Goal: Information Seeking & Learning: Learn about a topic

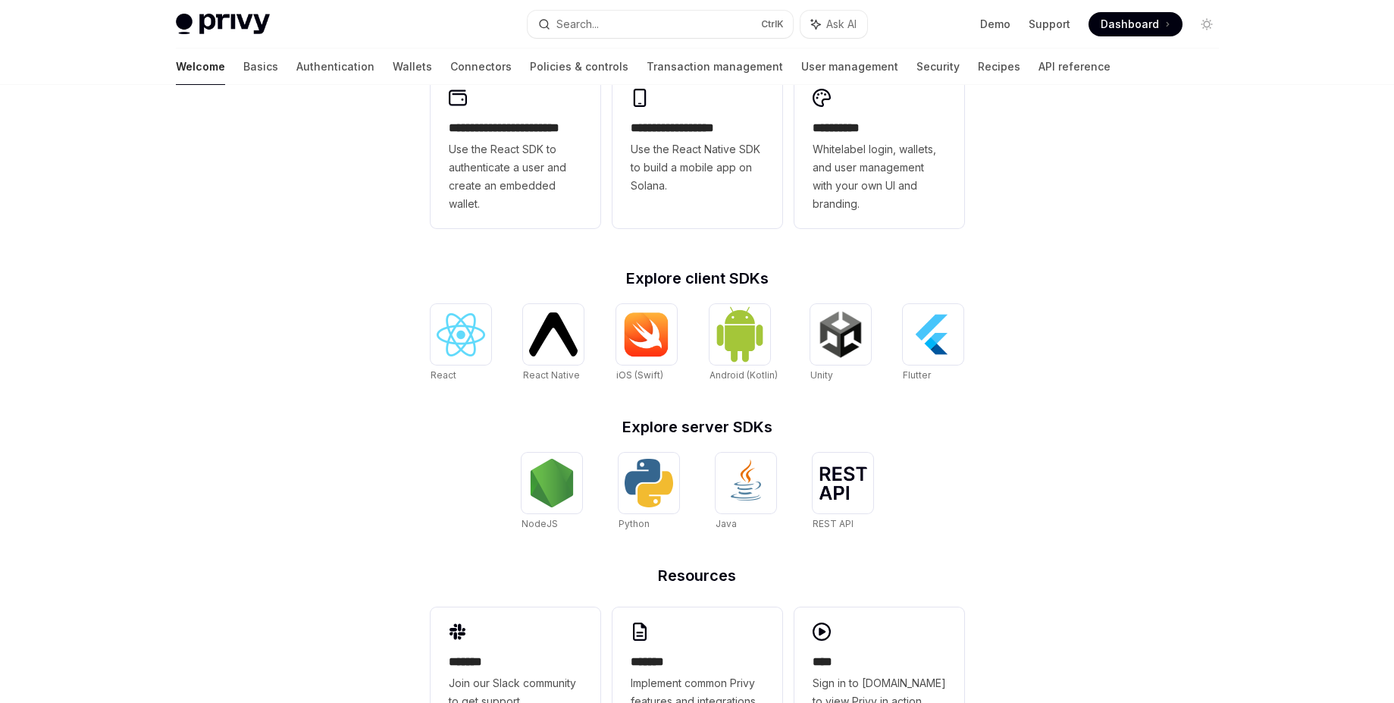
scroll to position [412, 0]
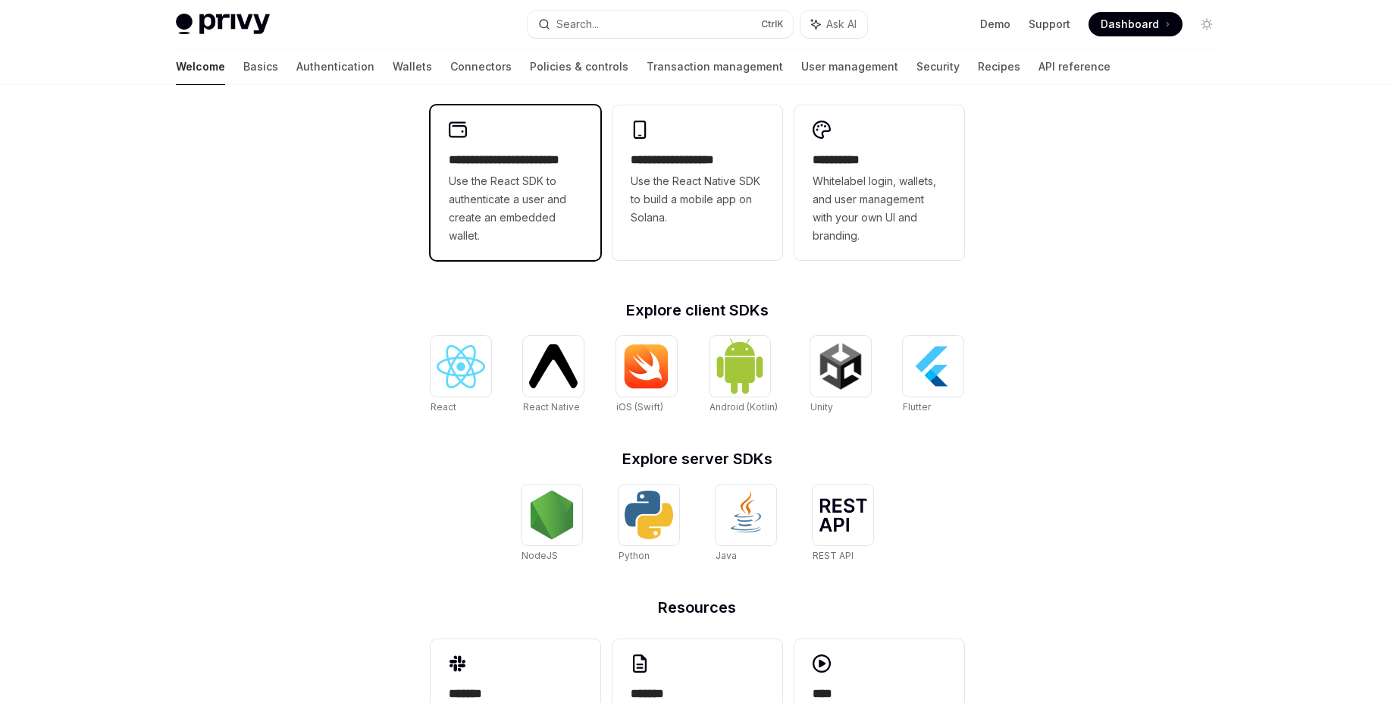
click at [484, 188] on span "Use the React SDK to authenticate a user and create an embedded wallet." at bounding box center [515, 208] width 133 height 73
type textarea "*"
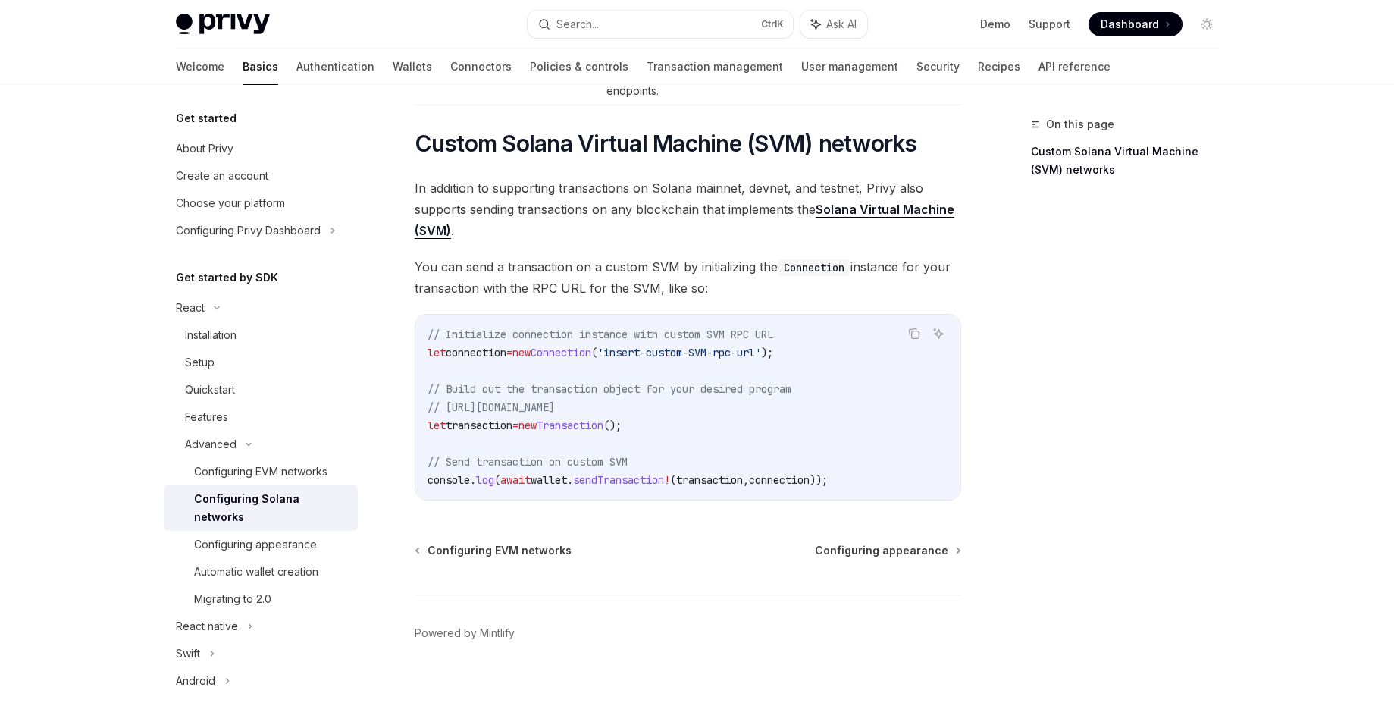
scroll to position [605, 0]
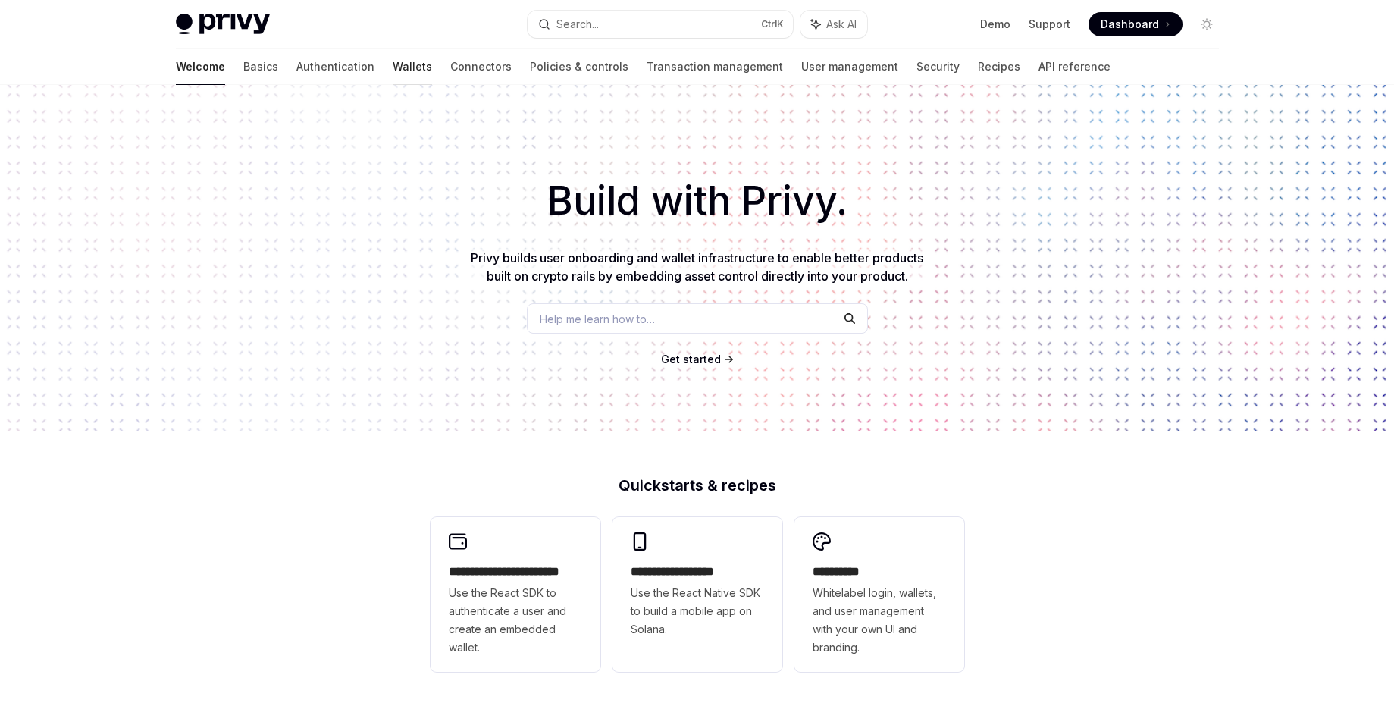
click at [393, 65] on link "Wallets" at bounding box center [412, 67] width 39 height 36
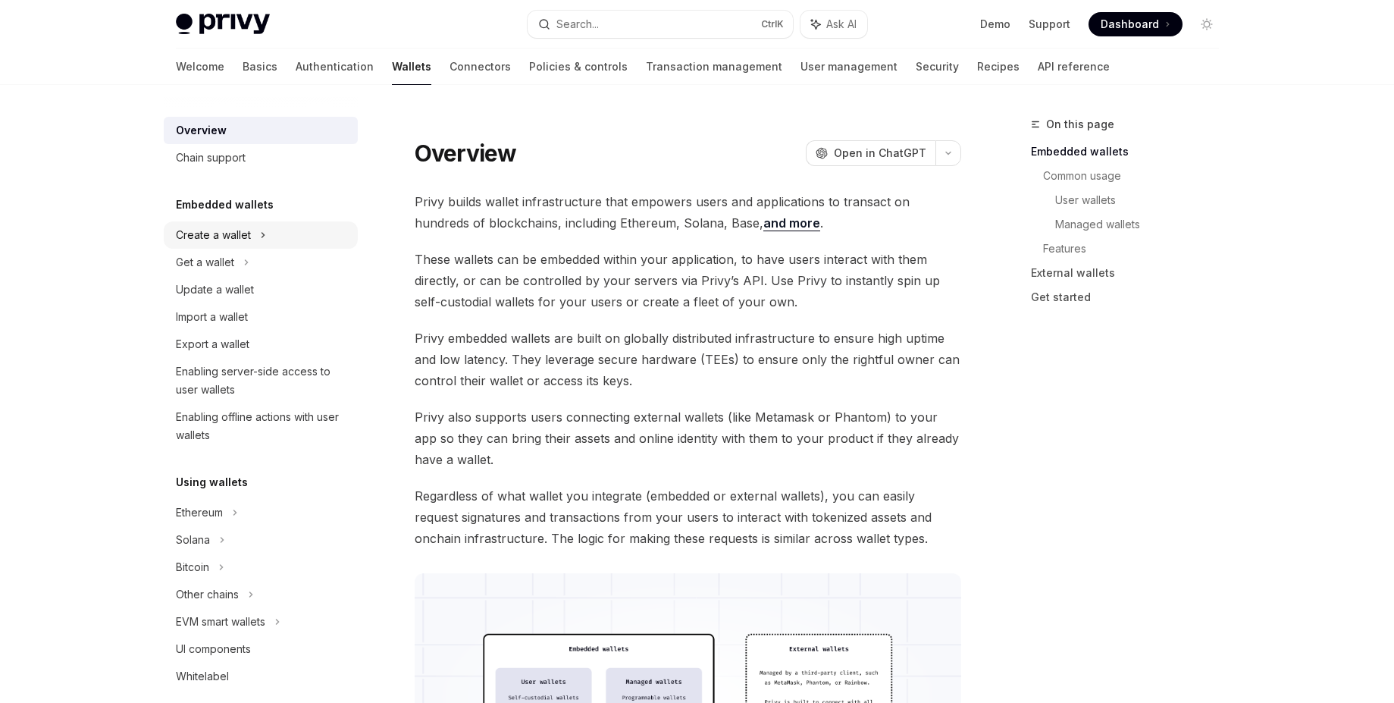
click at [262, 235] on icon at bounding box center [263, 235] width 6 height 18
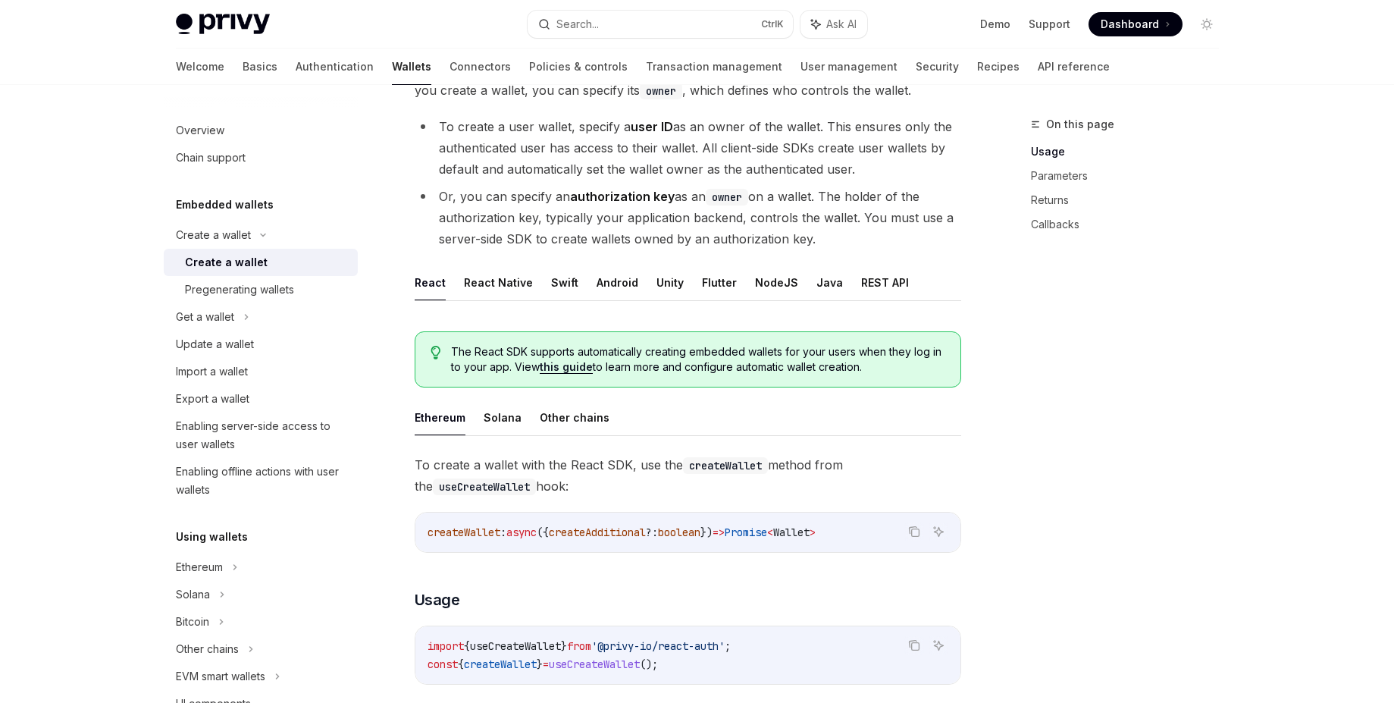
scroll to position [273, 0]
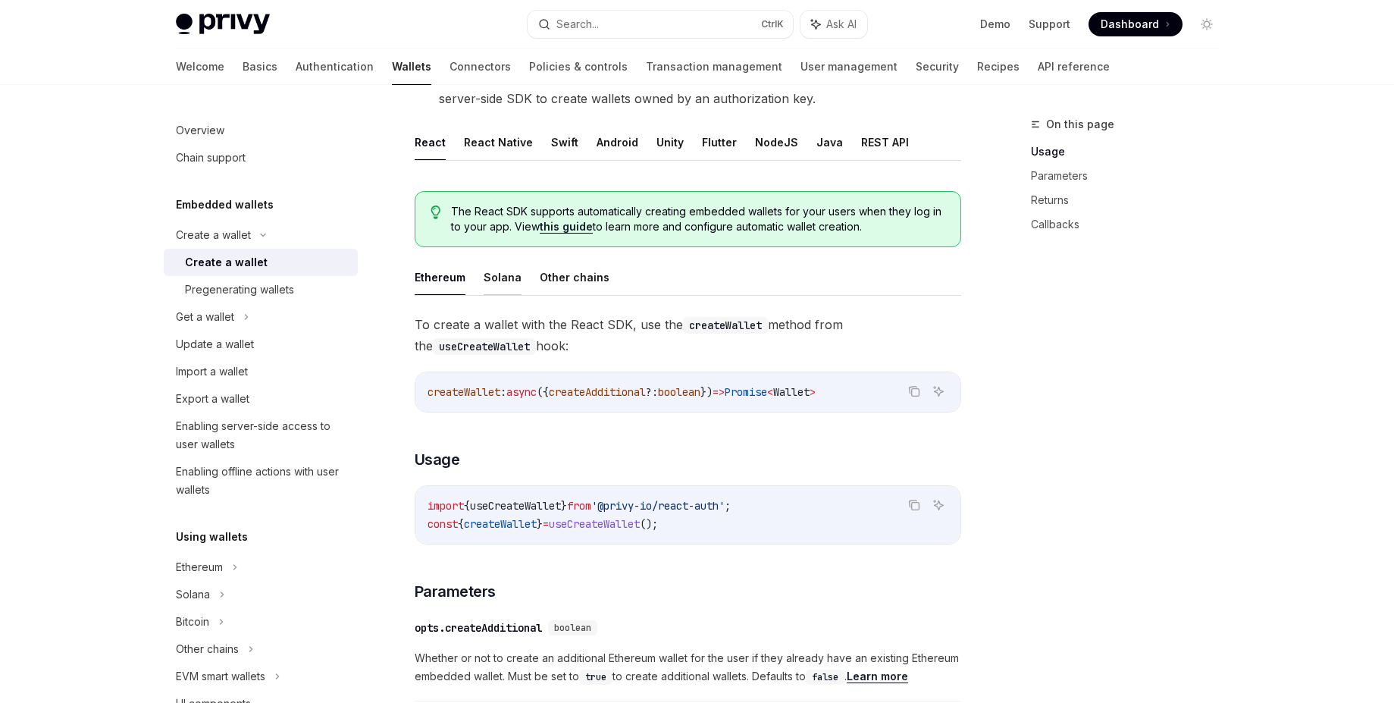
click at [489, 274] on button "Solana" at bounding box center [503, 277] width 38 height 36
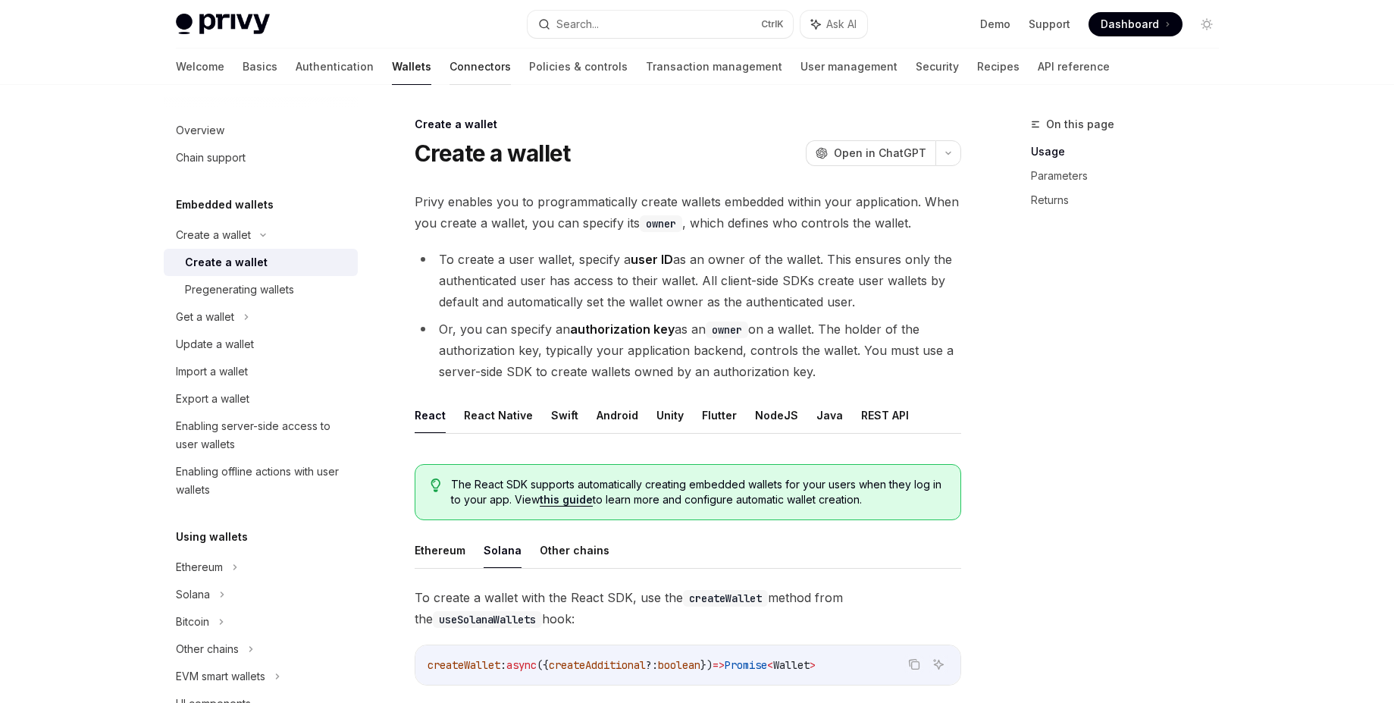
click at [450, 70] on link "Connectors" at bounding box center [480, 67] width 61 height 36
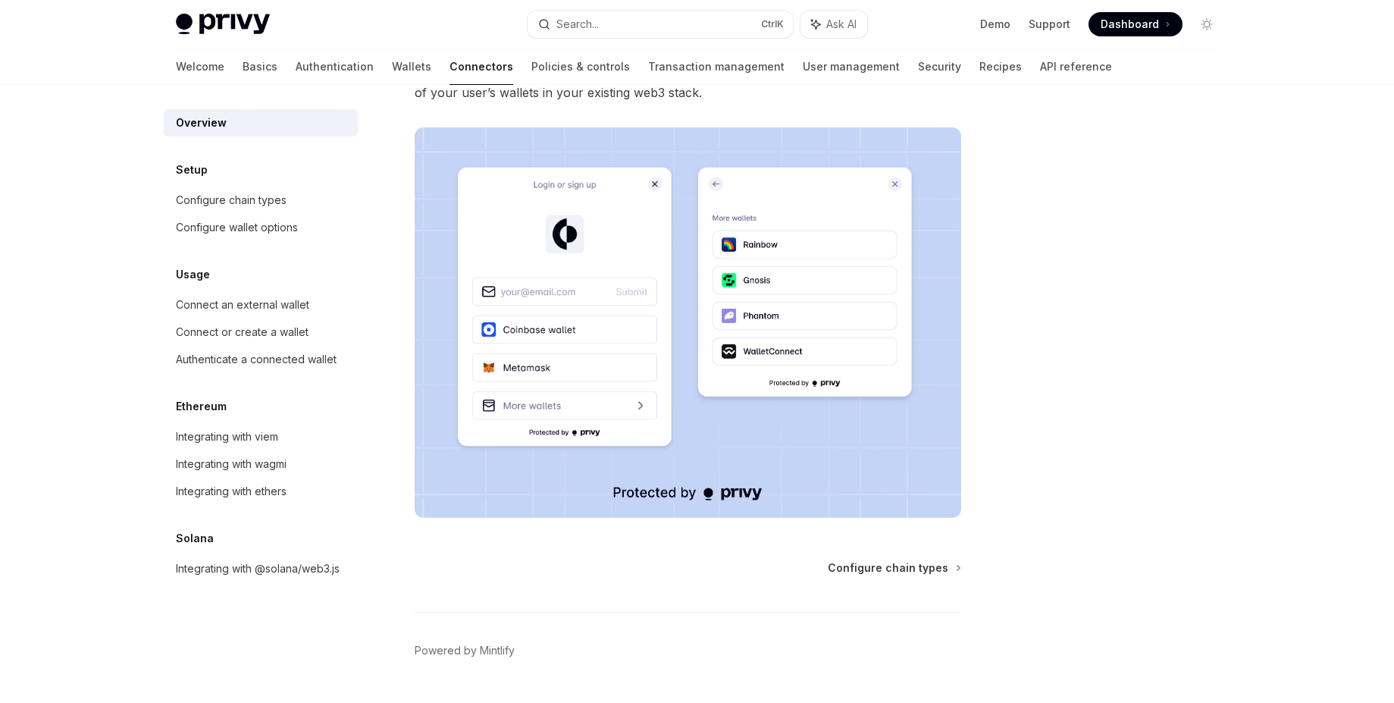
scroll to position [269, 0]
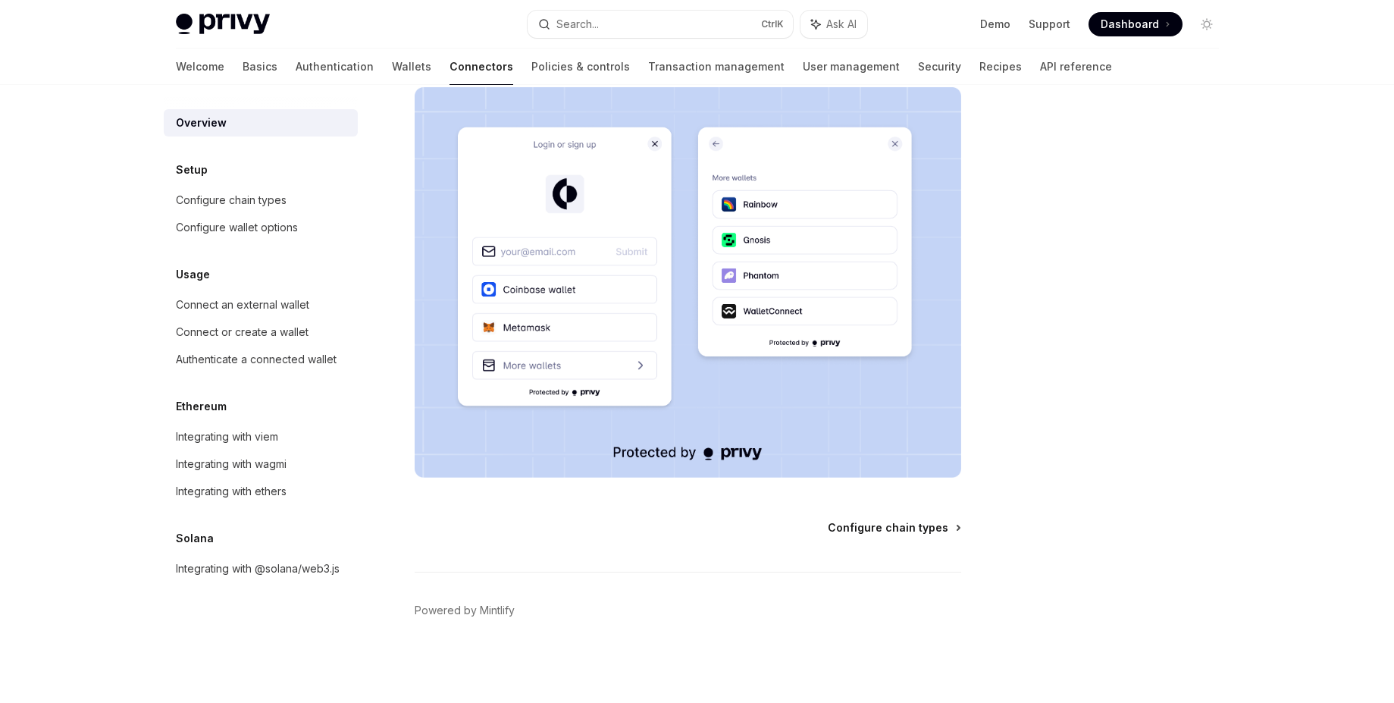
click at [866, 532] on span "Configure chain types" at bounding box center [888, 527] width 121 height 15
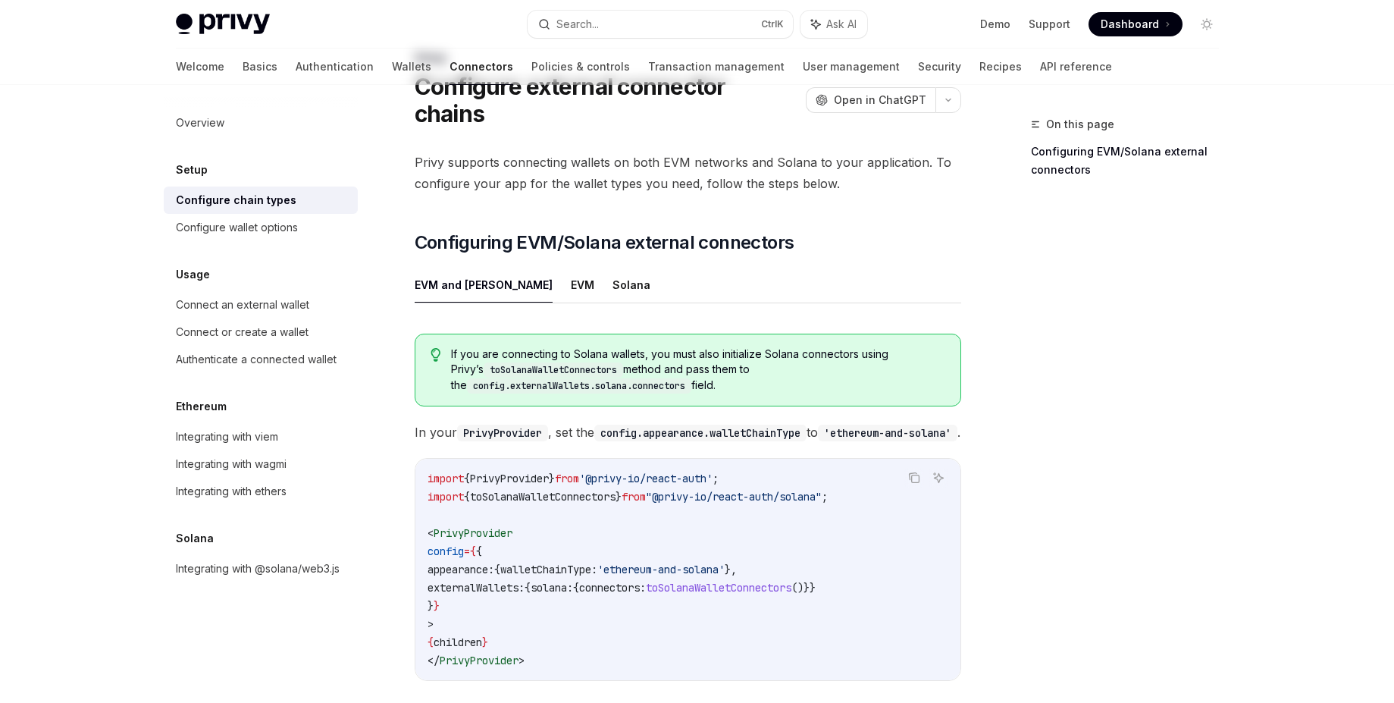
scroll to position [15, 0]
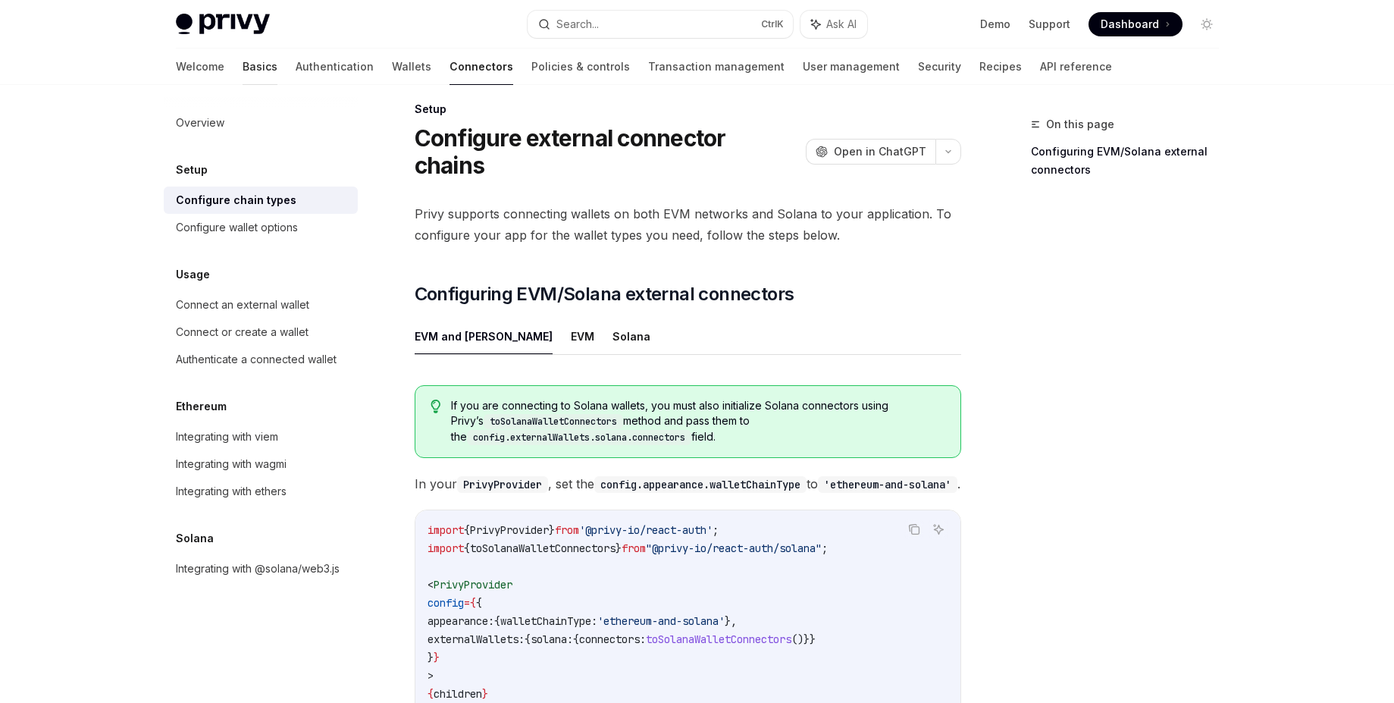
click at [243, 71] on link "Basics" at bounding box center [260, 67] width 35 height 36
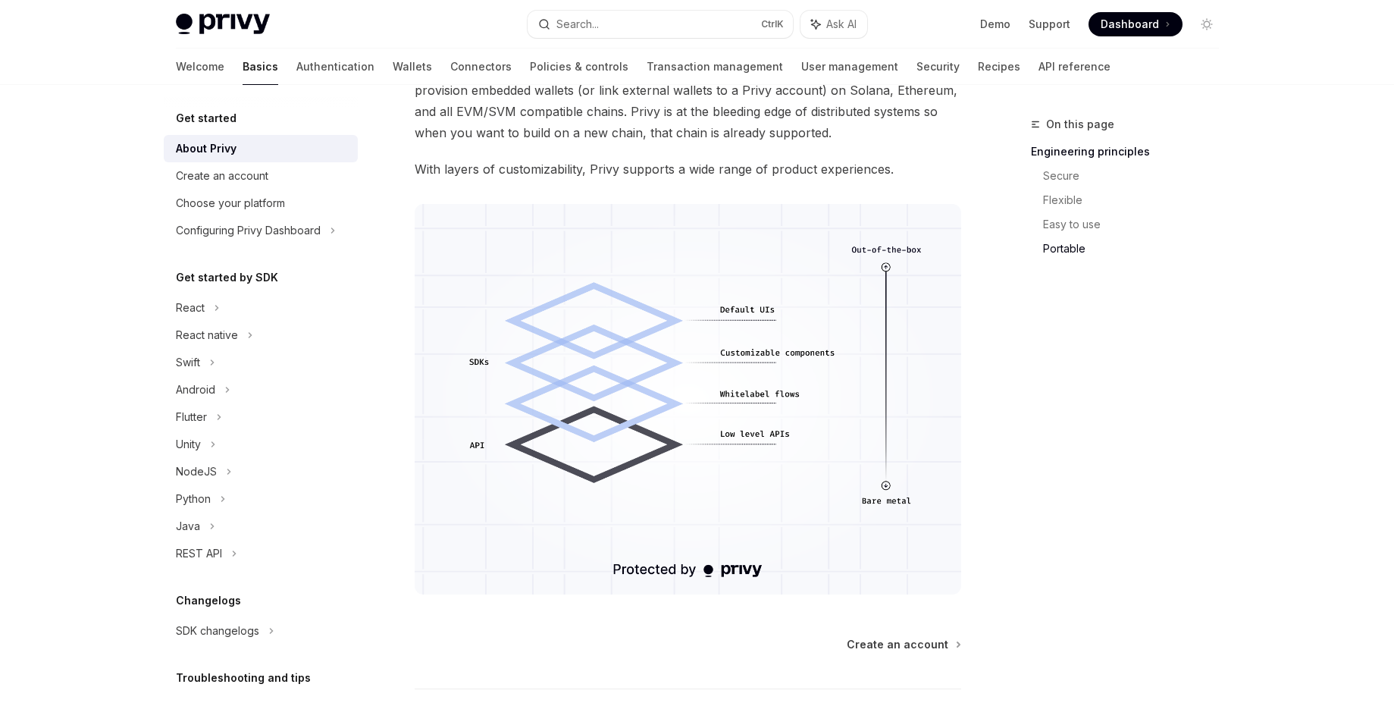
scroll to position [1281, 0]
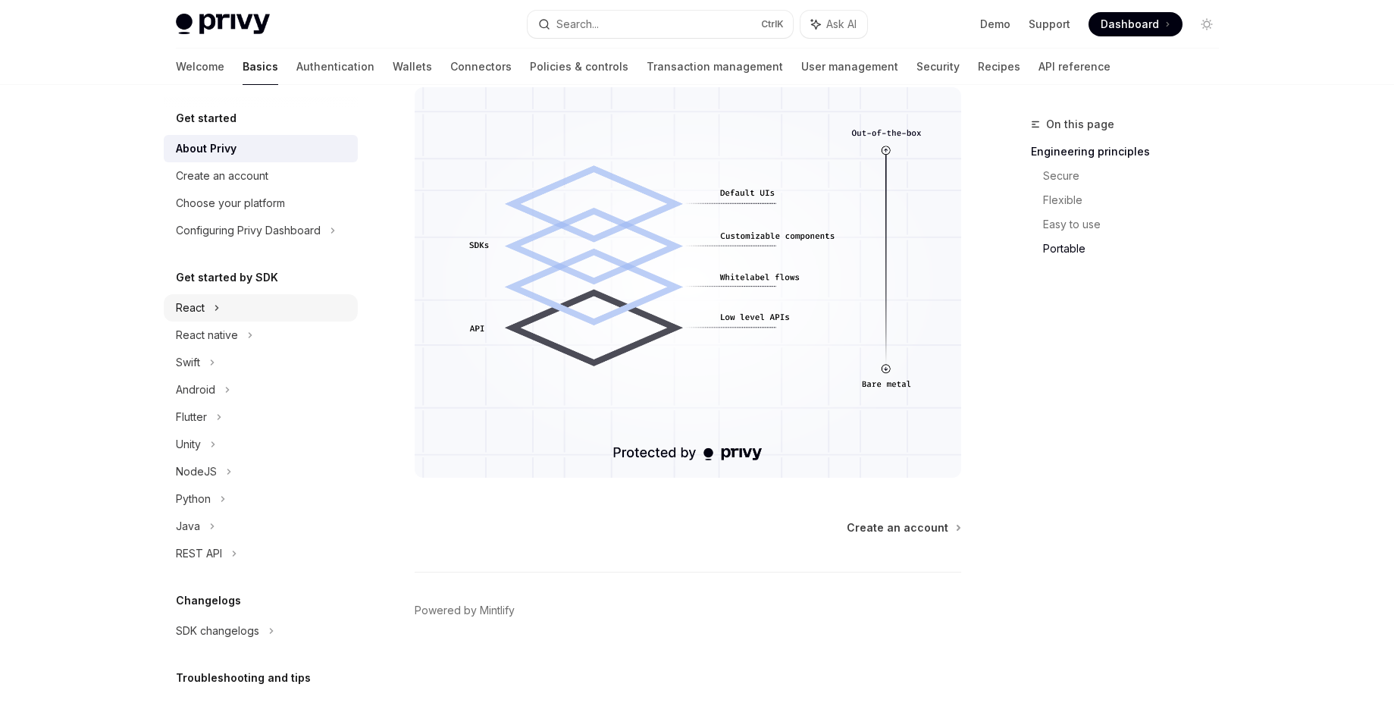
click at [182, 308] on div "React" at bounding box center [190, 308] width 29 height 18
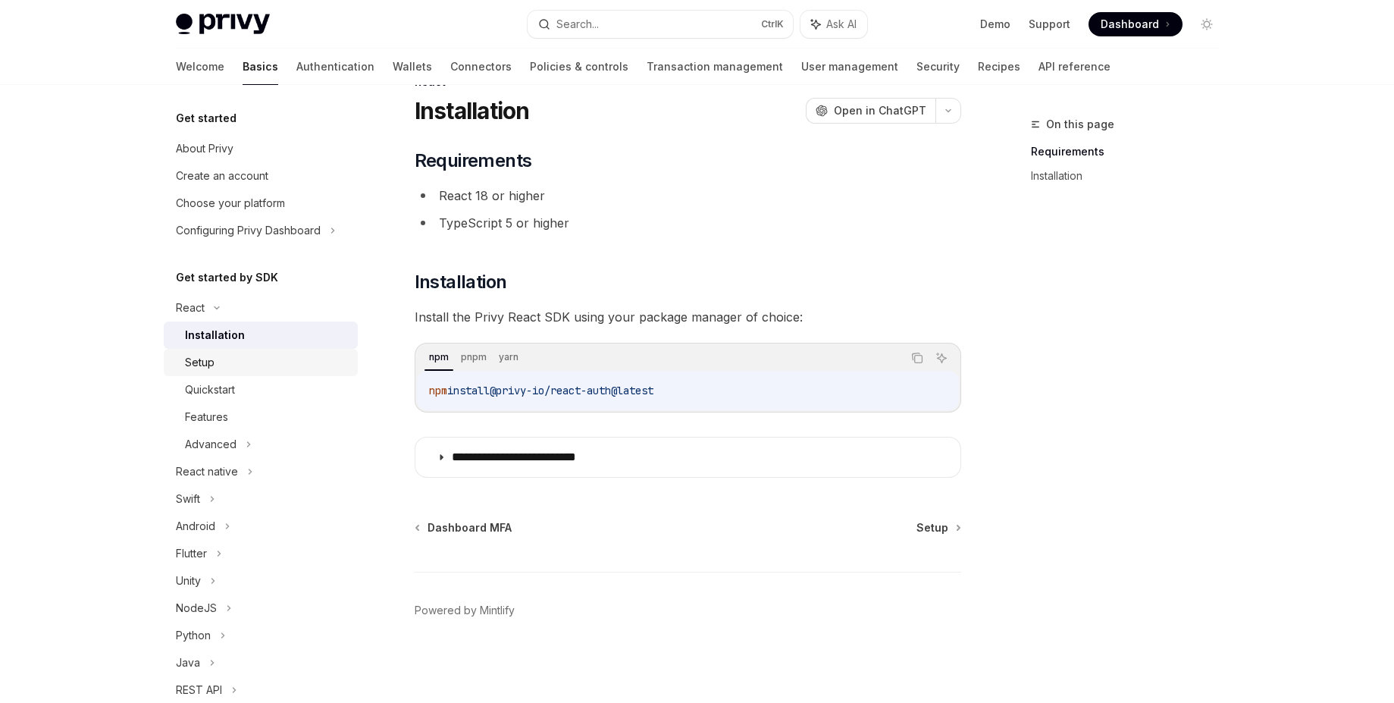
click at [202, 359] on div "Setup" at bounding box center [200, 362] width 30 height 18
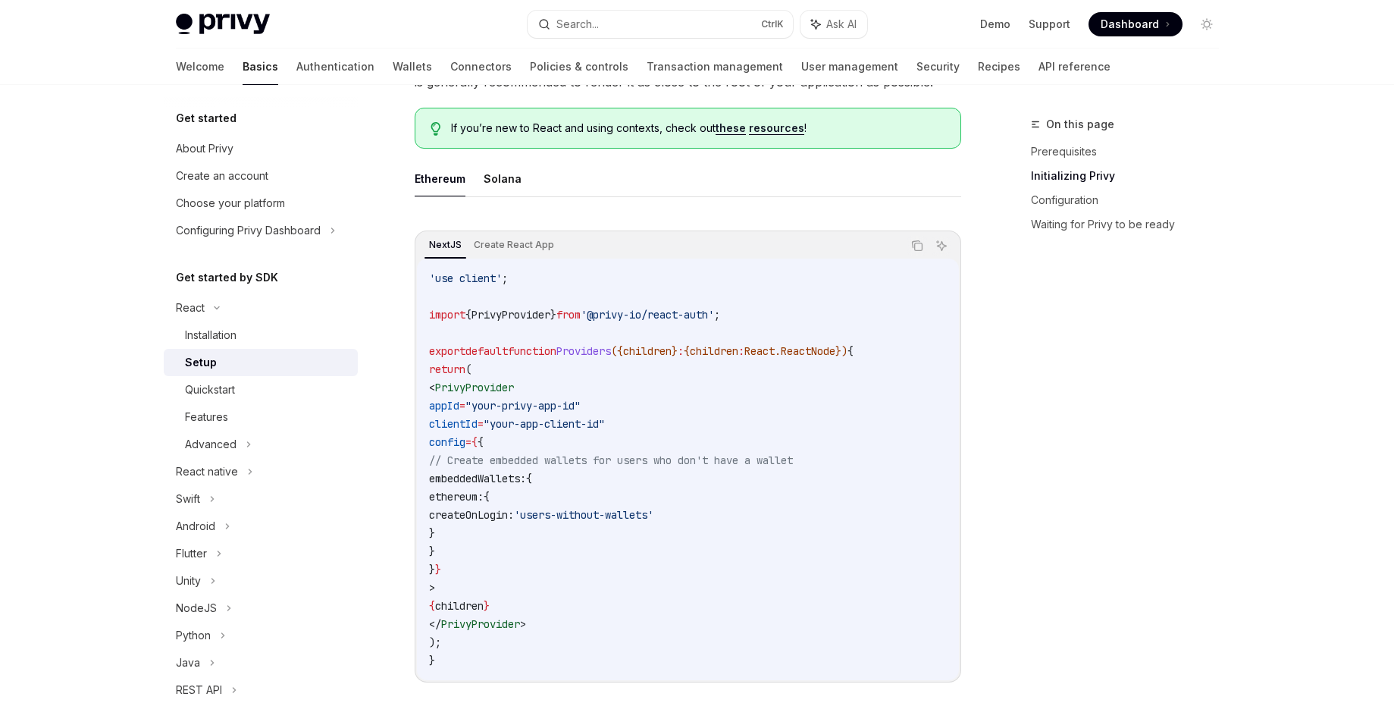
scroll to position [406, 0]
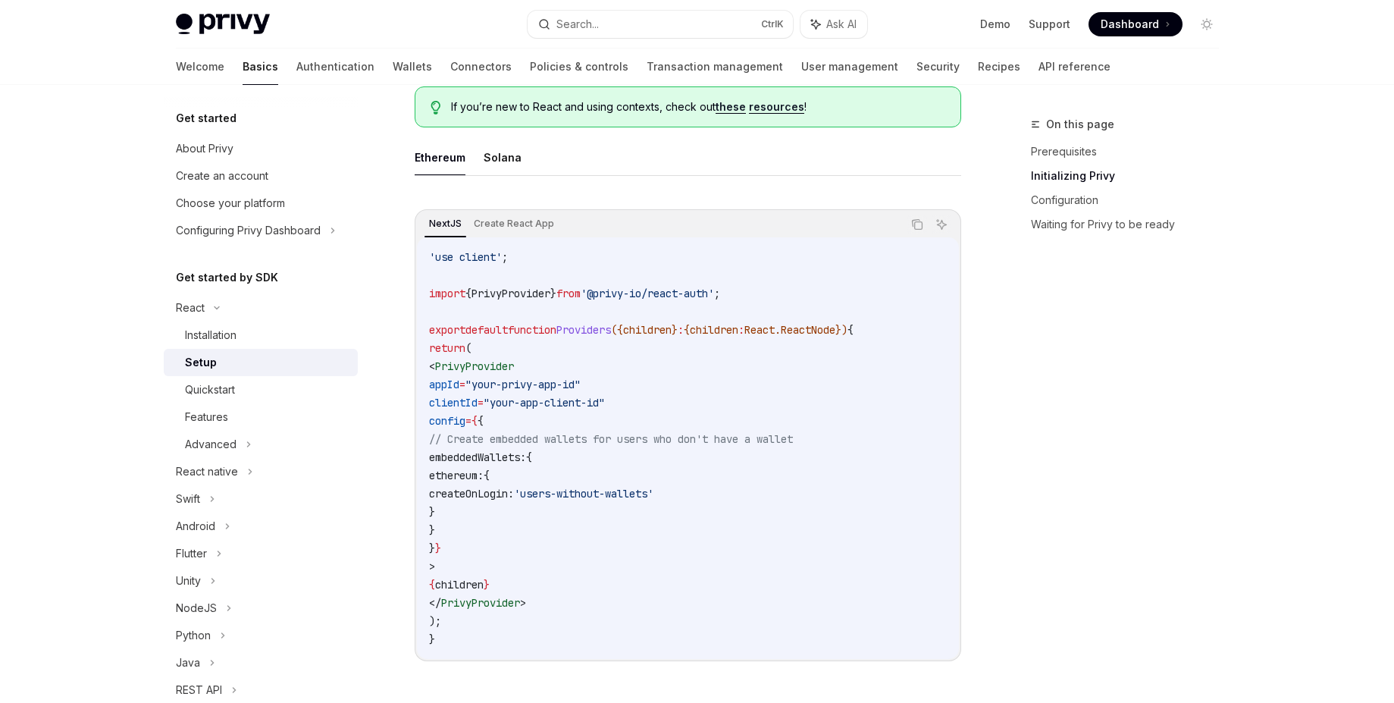
click at [739, 105] on link "these" at bounding box center [731, 107] width 30 height 14
click at [492, 168] on button "Solana" at bounding box center [503, 158] width 38 height 36
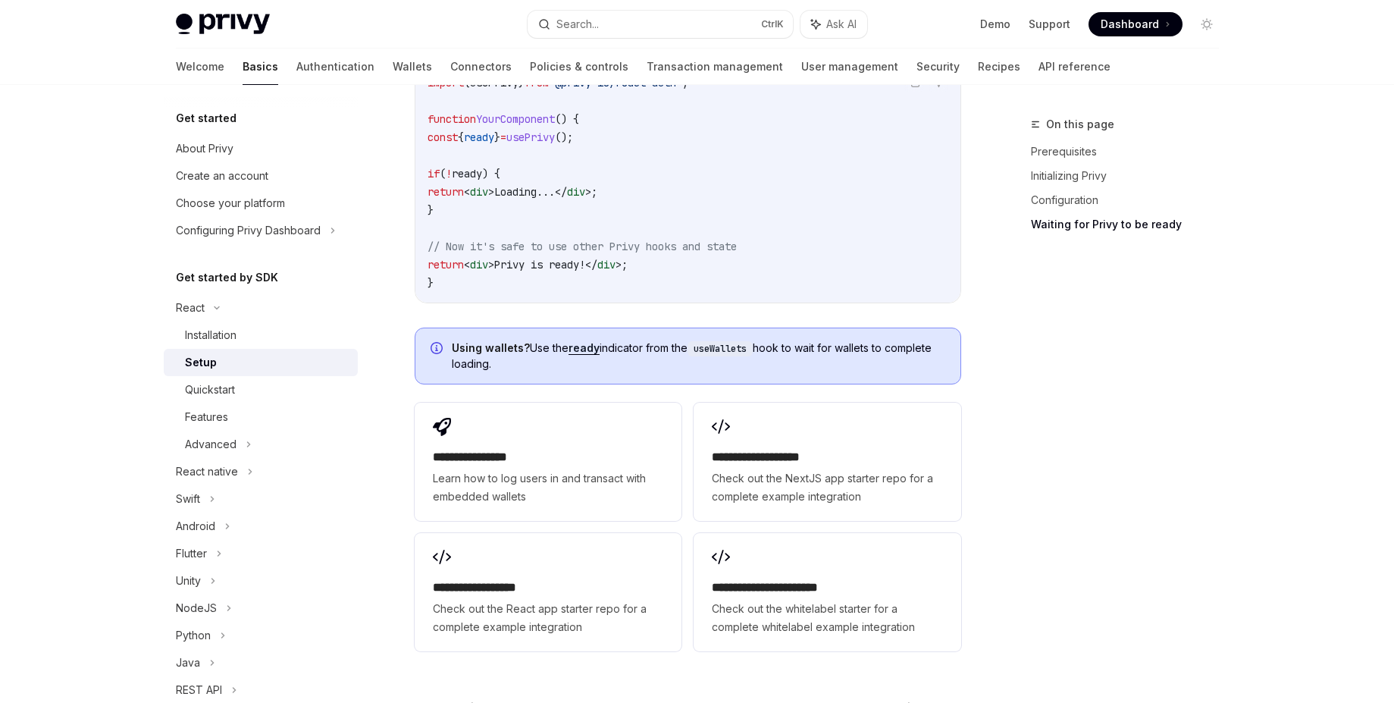
scroll to position [1862, 0]
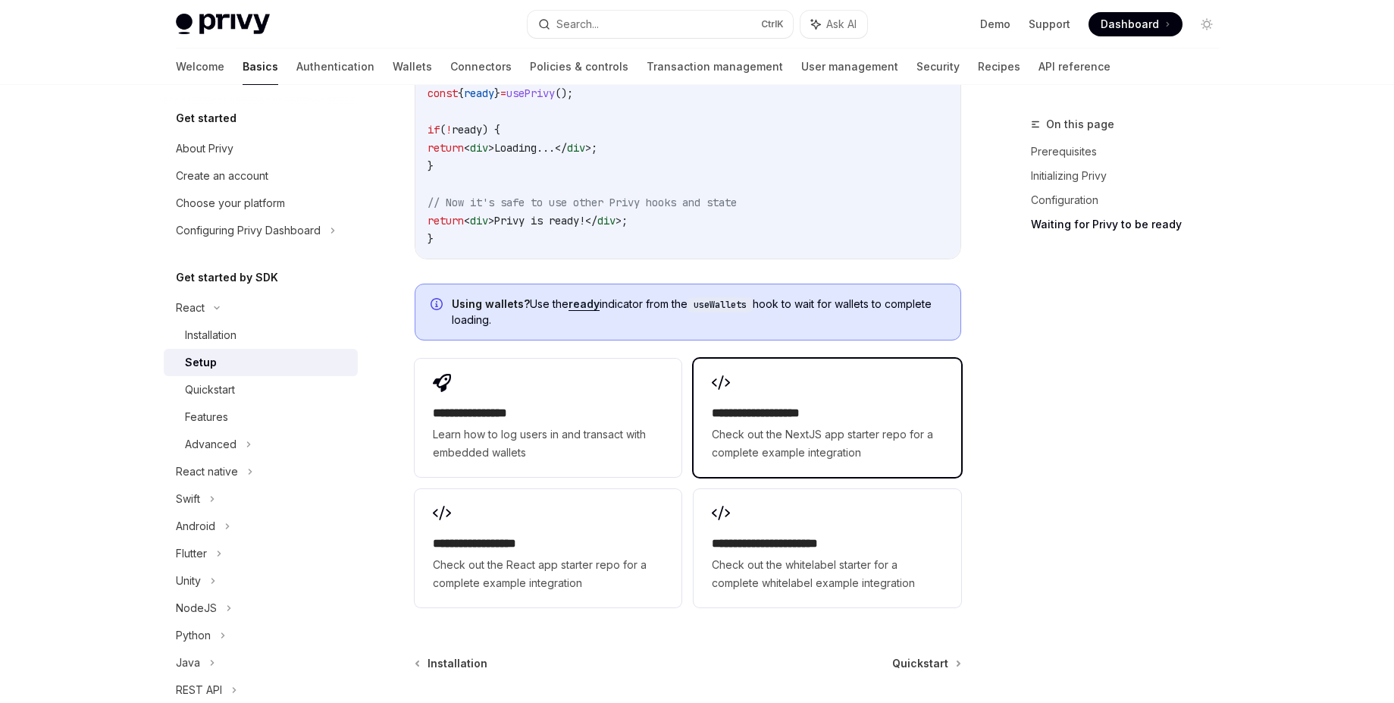
click at [824, 441] on div "**********" at bounding box center [827, 418] width 267 height 118
click at [287, 334] on div "Installation" at bounding box center [267, 335] width 164 height 18
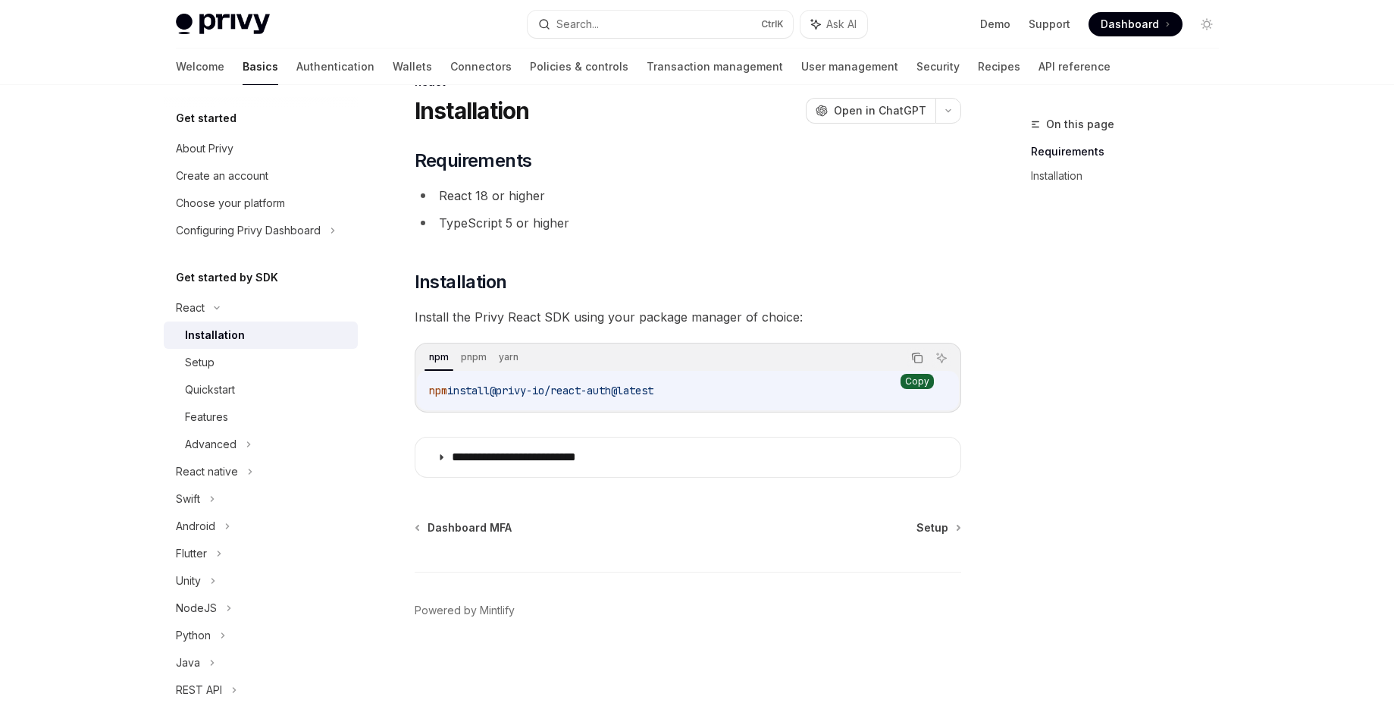
click at [916, 359] on icon "Copy the contents from the code block" at bounding box center [917, 358] width 12 height 12
click at [217, 371] on div "Setup" at bounding box center [267, 362] width 164 height 18
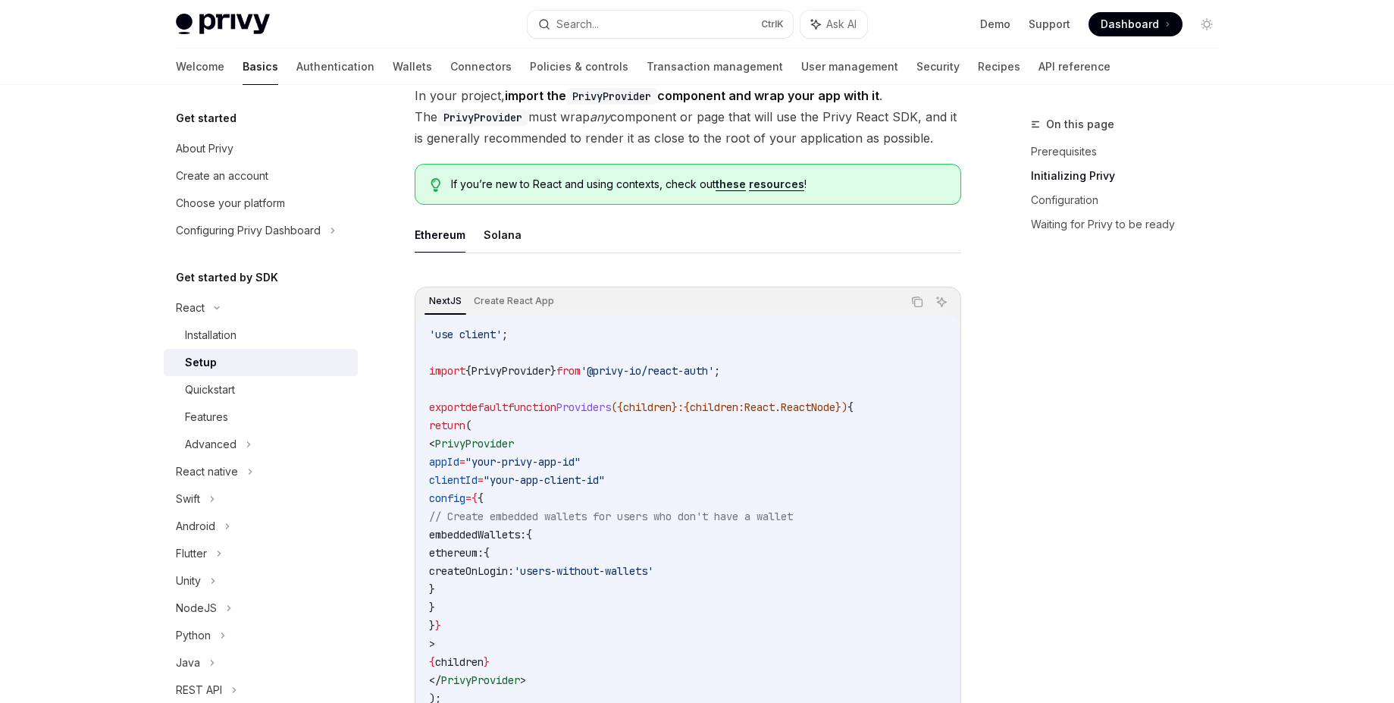
scroll to position [224, 0]
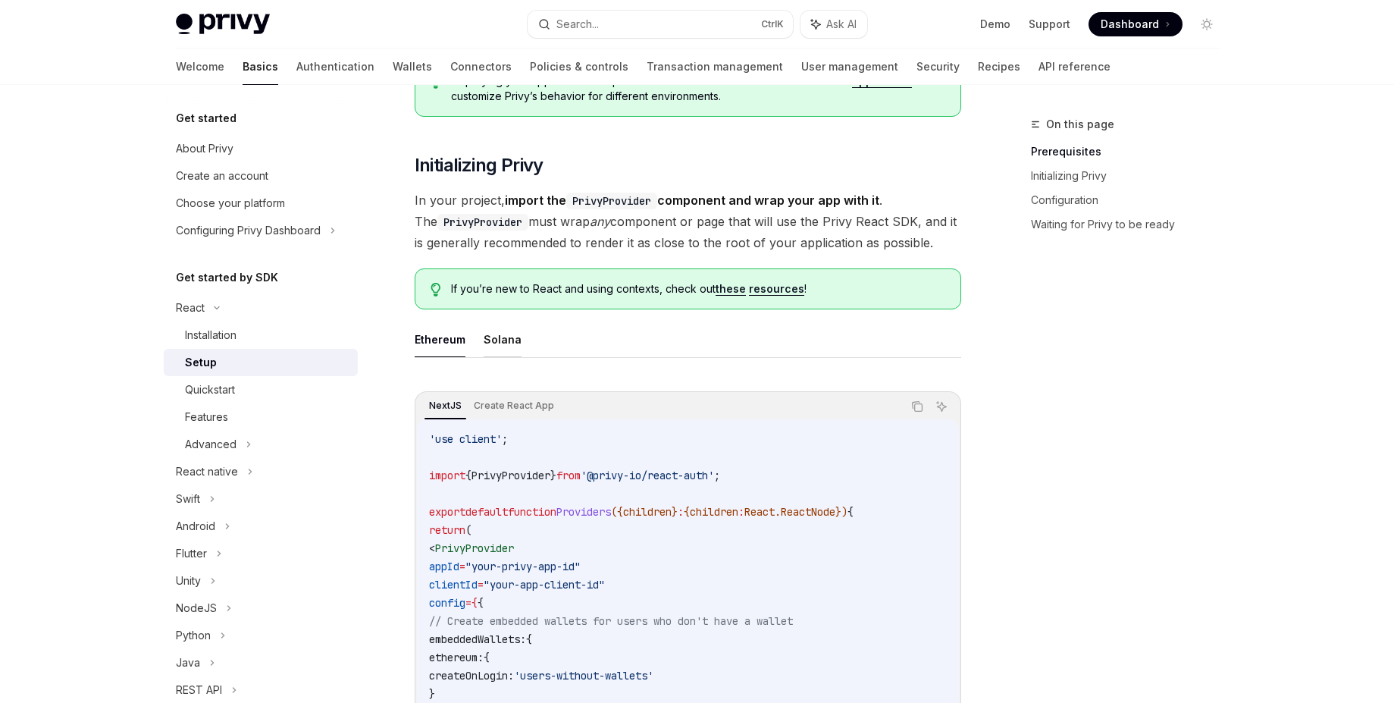
click at [485, 334] on button "Solana" at bounding box center [503, 340] width 38 height 36
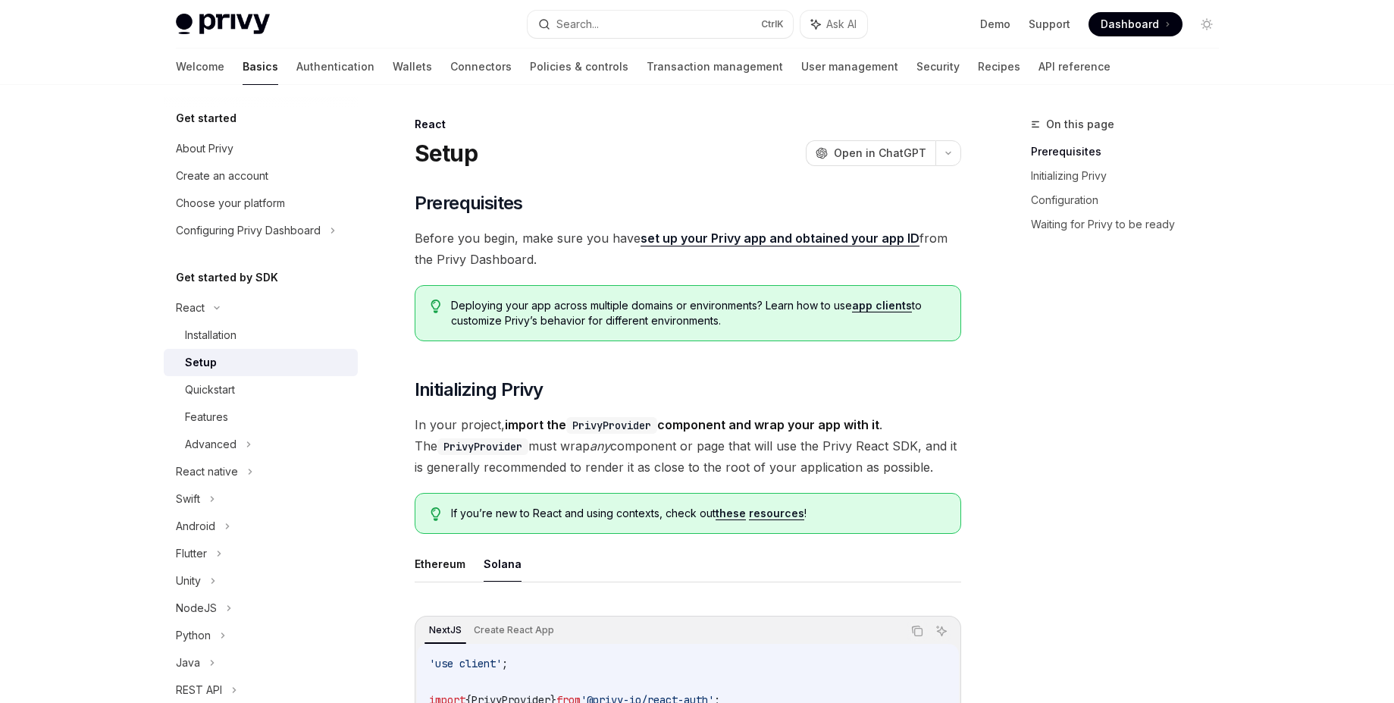
click at [761, 240] on link "set up your Privy app and obtained your app ID" at bounding box center [780, 239] width 279 height 16
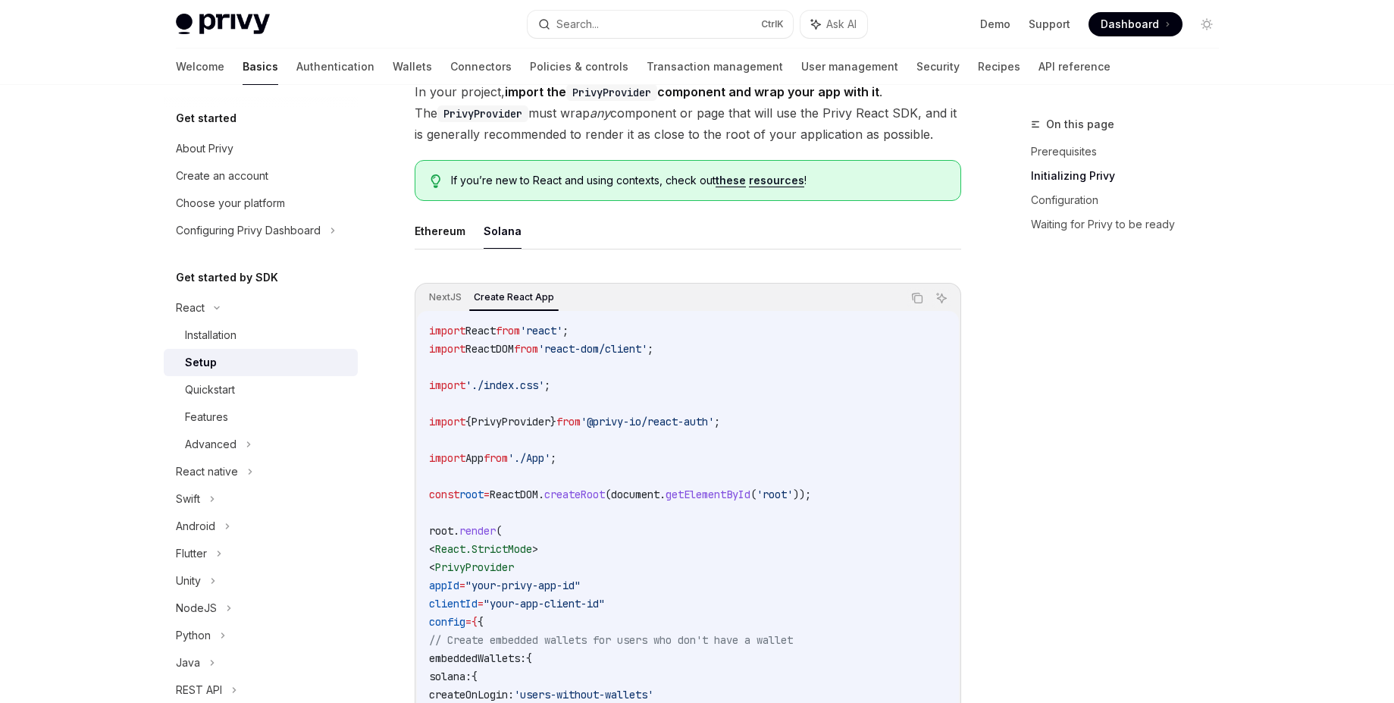
scroll to position [455, 0]
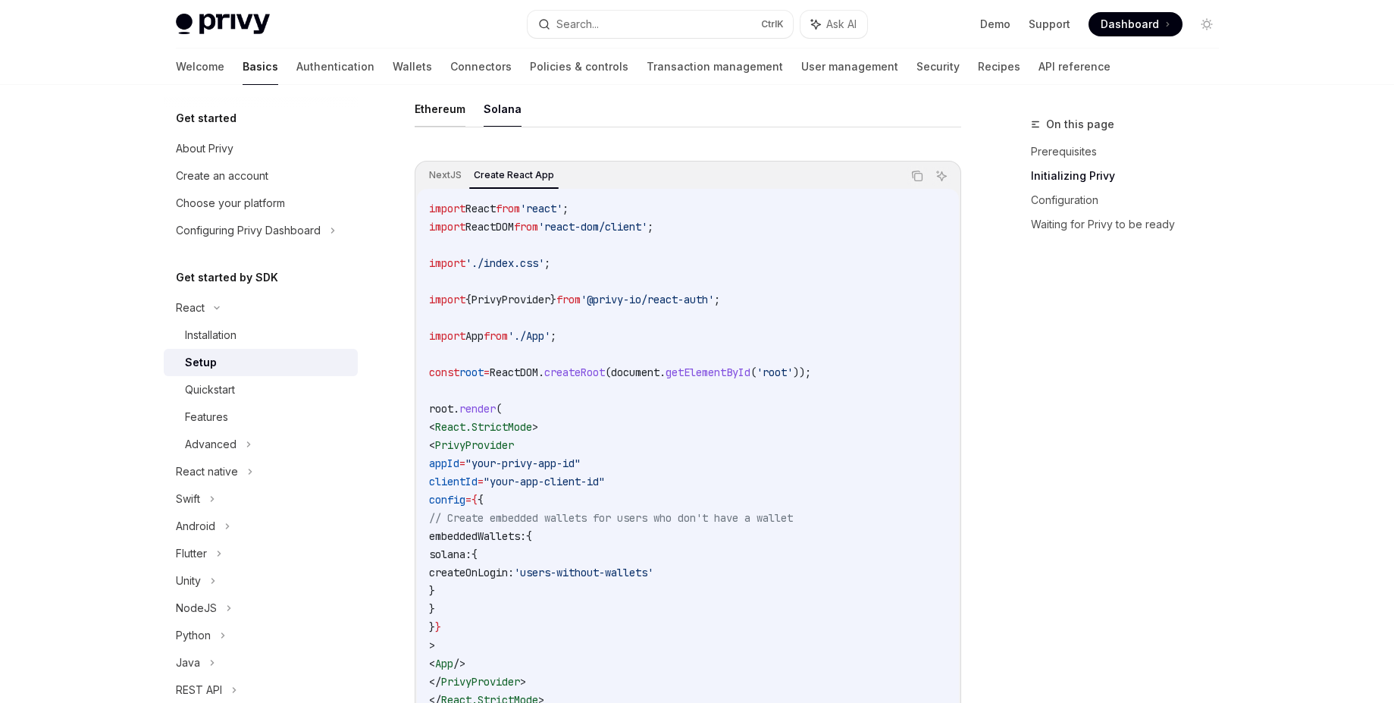
click at [437, 116] on button "Ethereum" at bounding box center [440, 109] width 51 height 36
click at [497, 116] on button "Solana" at bounding box center [503, 109] width 38 height 36
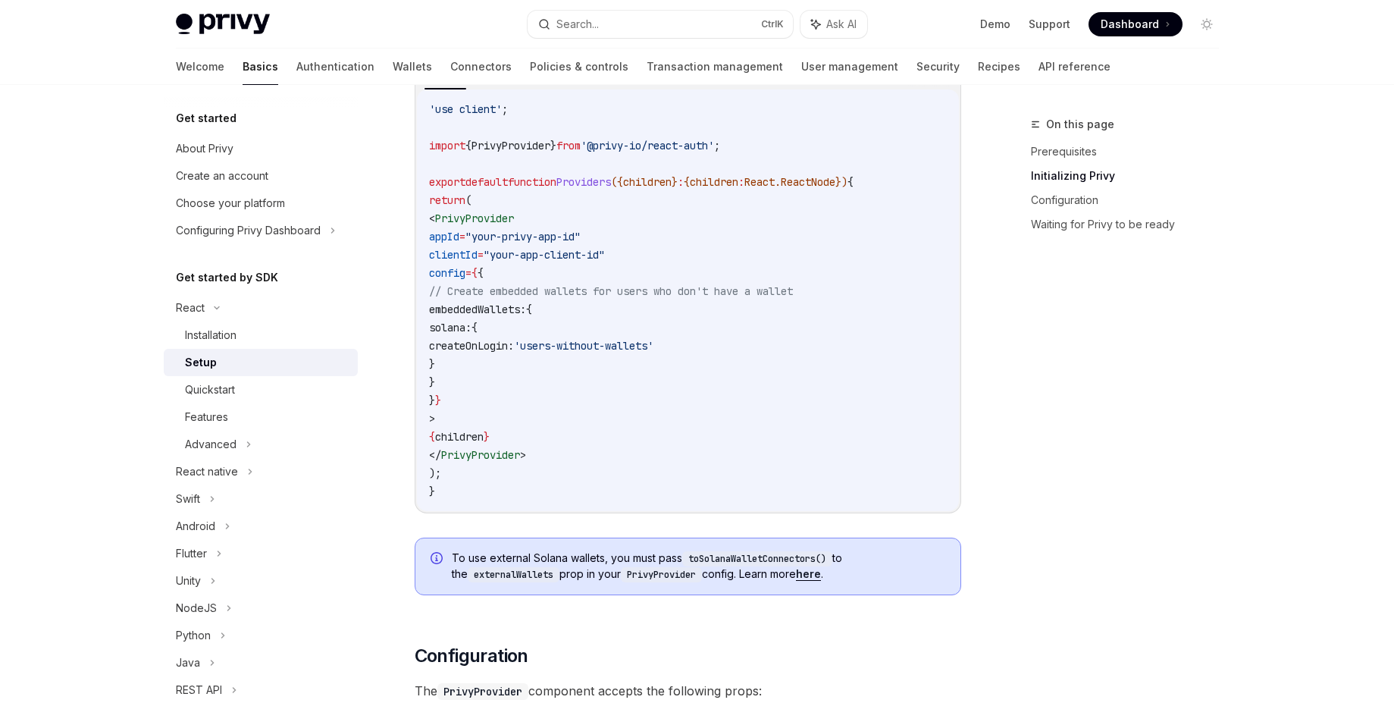
scroll to position [455, 0]
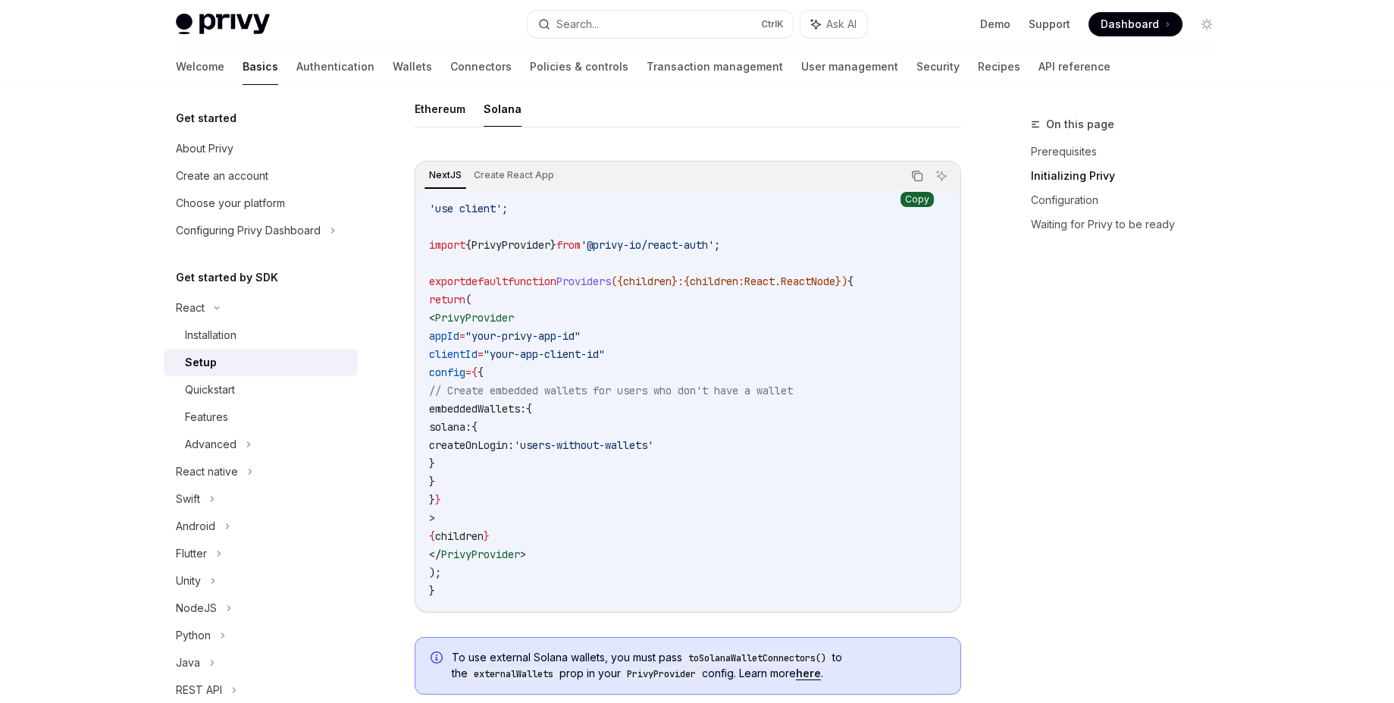
click at [918, 174] on icon "Copy the contents from the code block" at bounding box center [918, 178] width 8 height 8
type textarea "*"
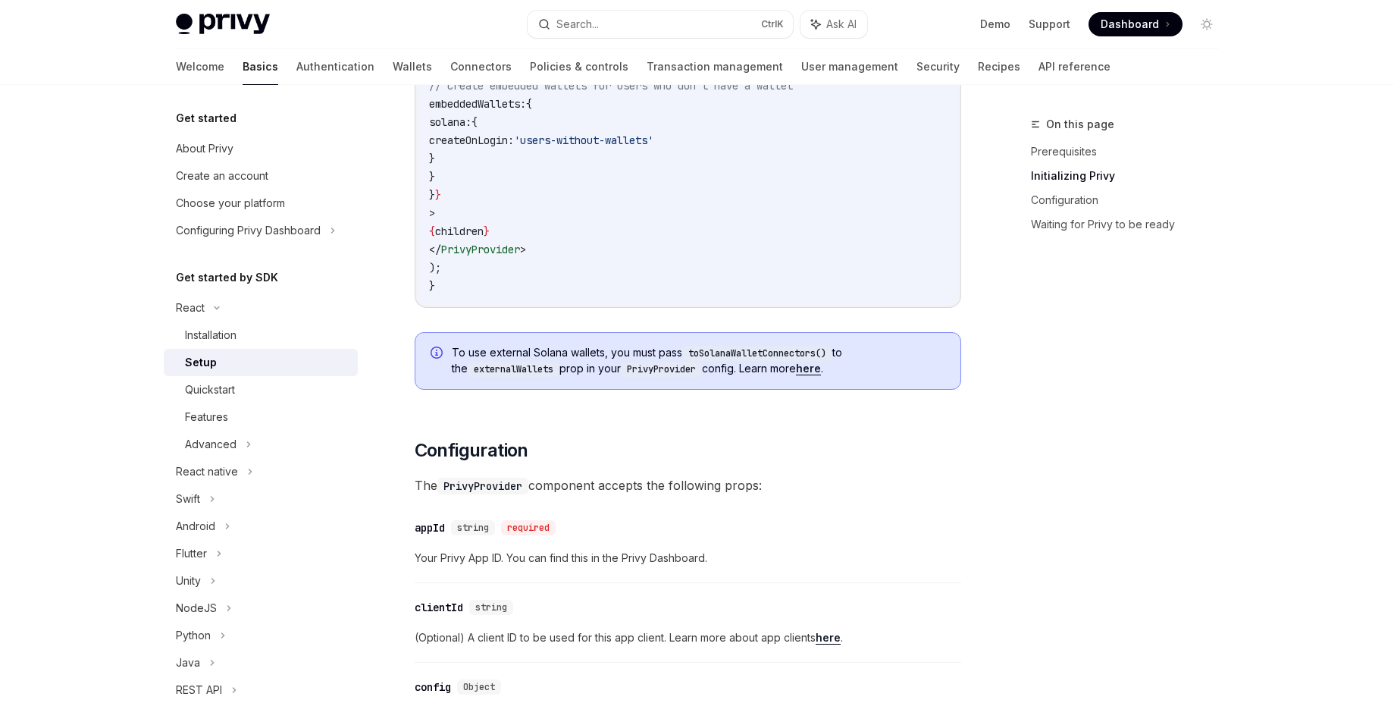
scroll to position [637, 0]
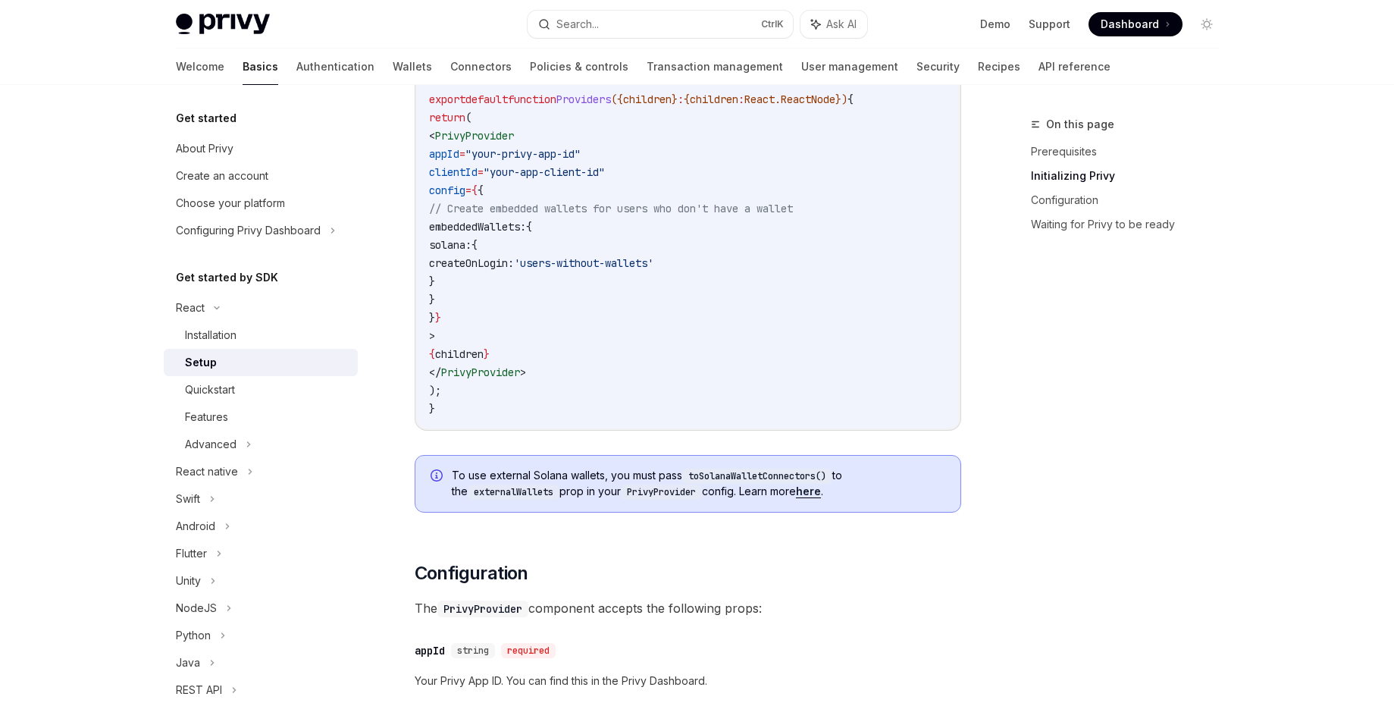
click at [804, 499] on span "To use external Solana wallets, you must pass toSolanaWalletConnectors() to the…" at bounding box center [699, 484] width 494 height 32
click at [808, 495] on link "here" at bounding box center [808, 492] width 25 height 14
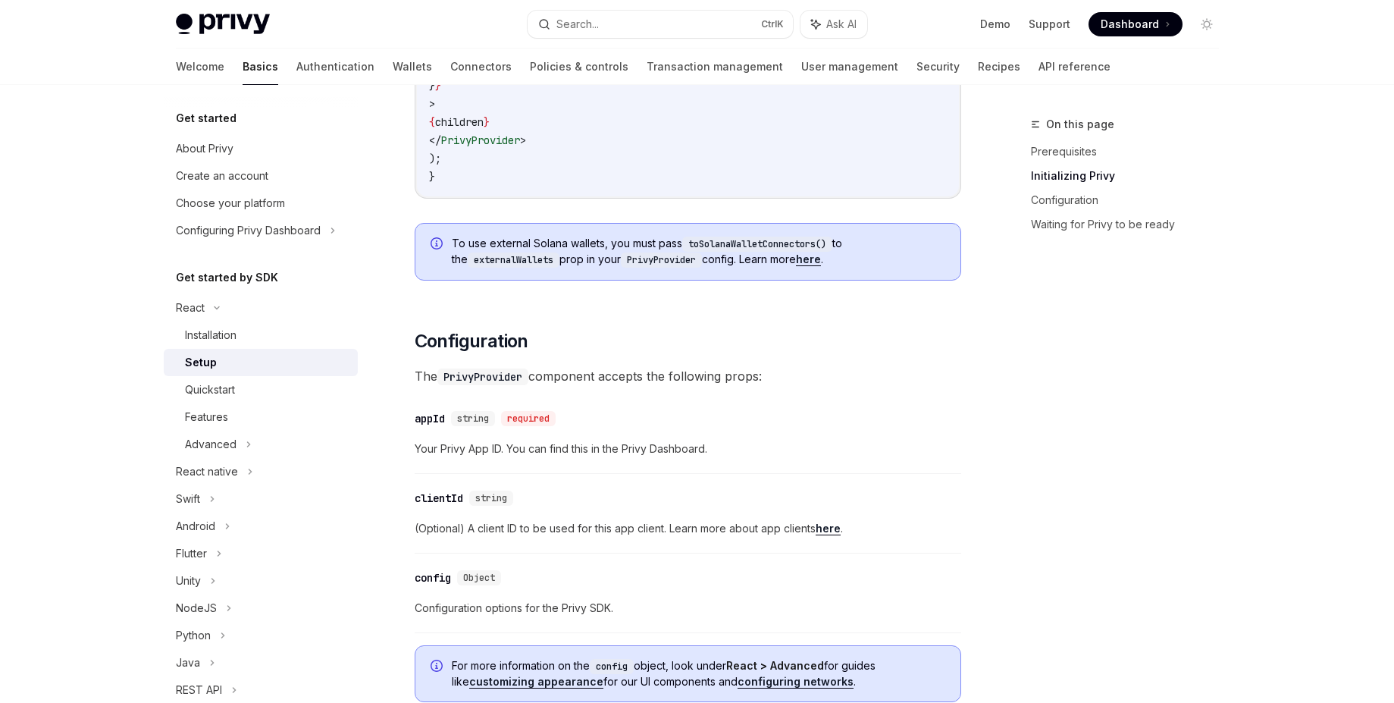
scroll to position [819, 0]
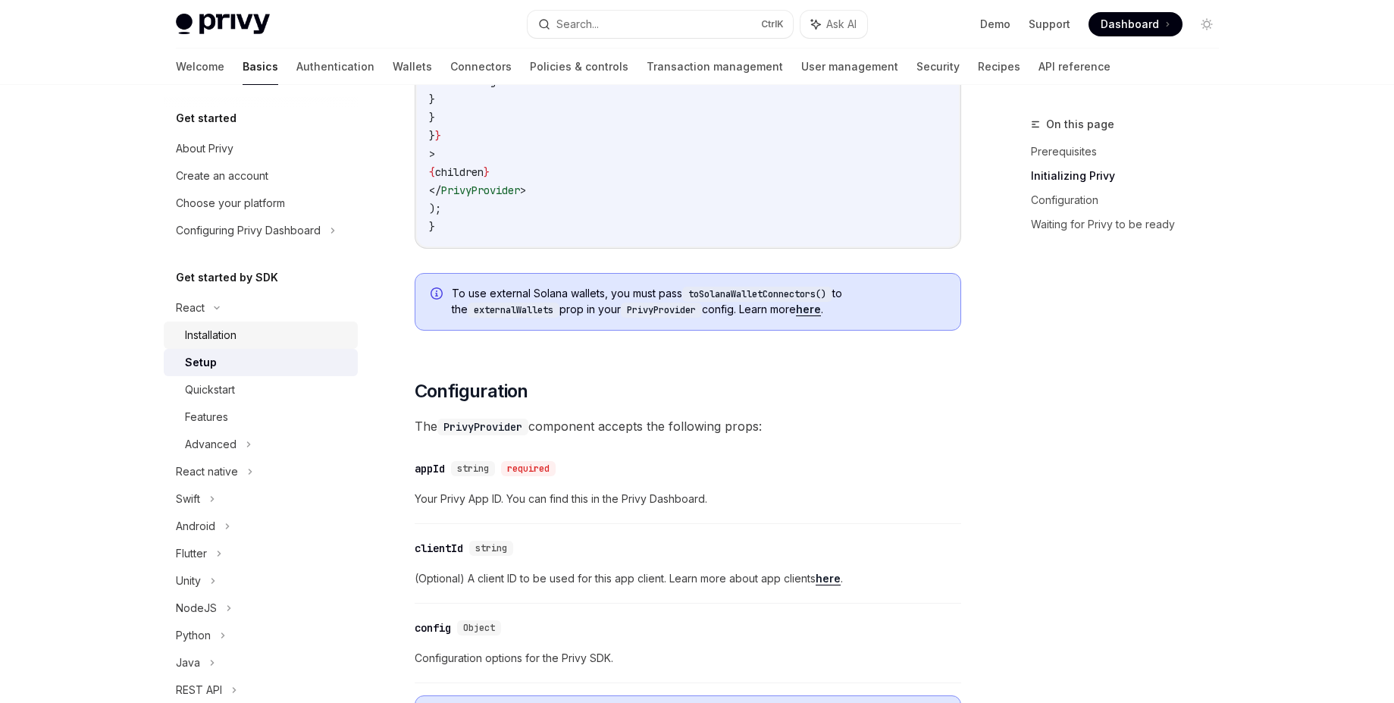
click at [226, 336] on div "Installation" at bounding box center [211, 335] width 52 height 18
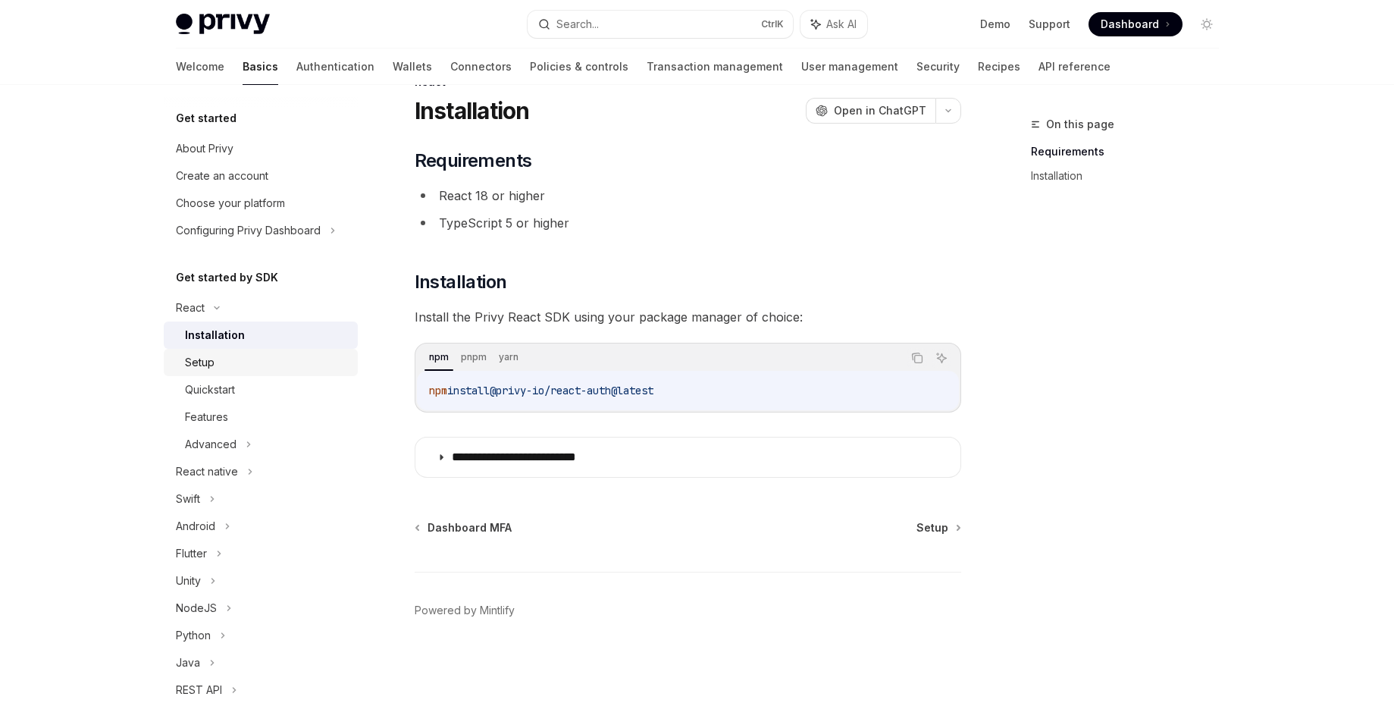
click at [215, 368] on div "Setup" at bounding box center [267, 362] width 164 height 18
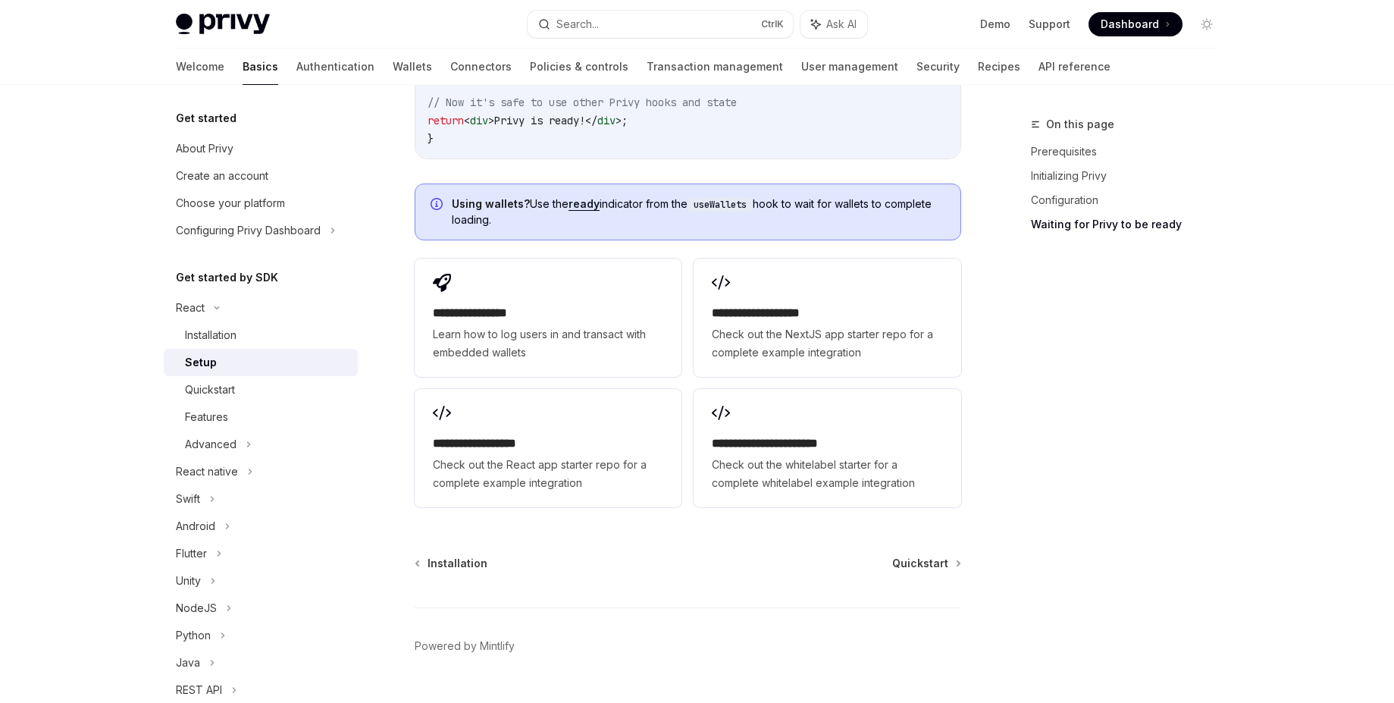
scroll to position [1907, 0]
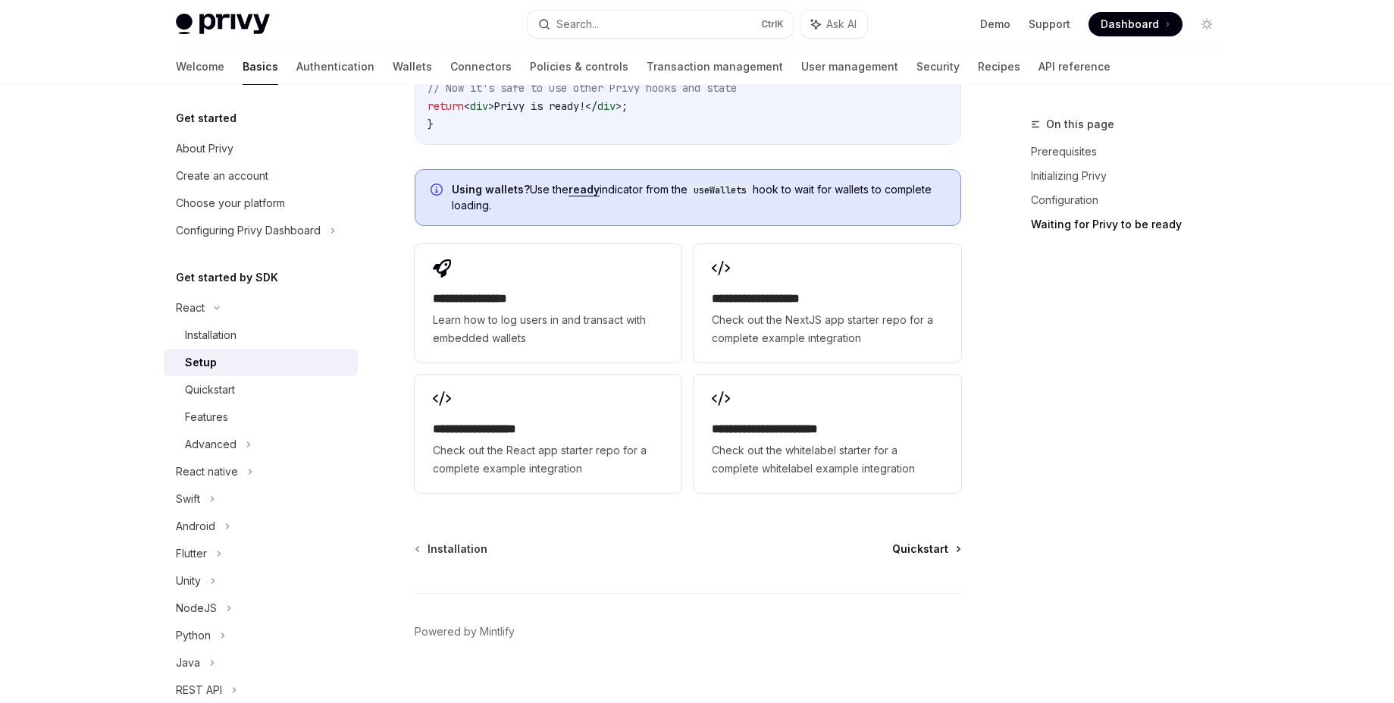
click at [909, 541] on span "Quickstart" at bounding box center [921, 548] width 56 height 15
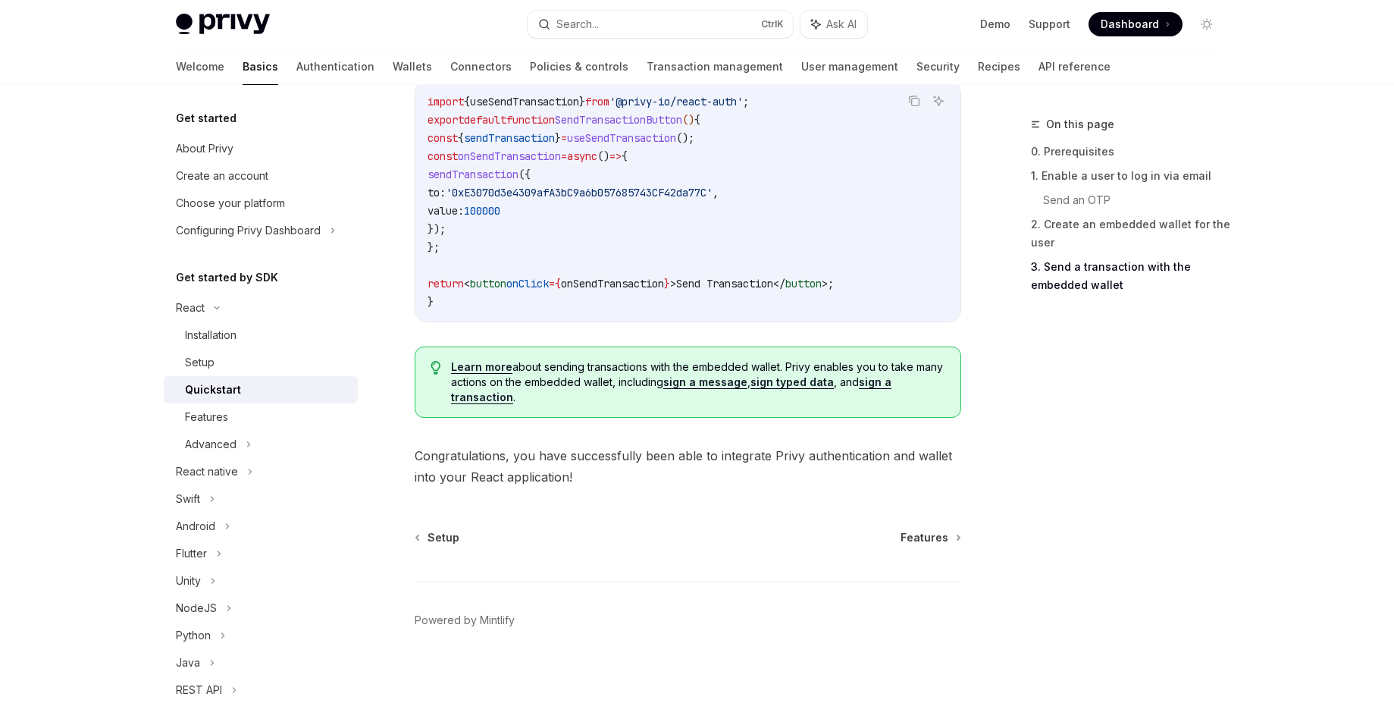
scroll to position [1501, 0]
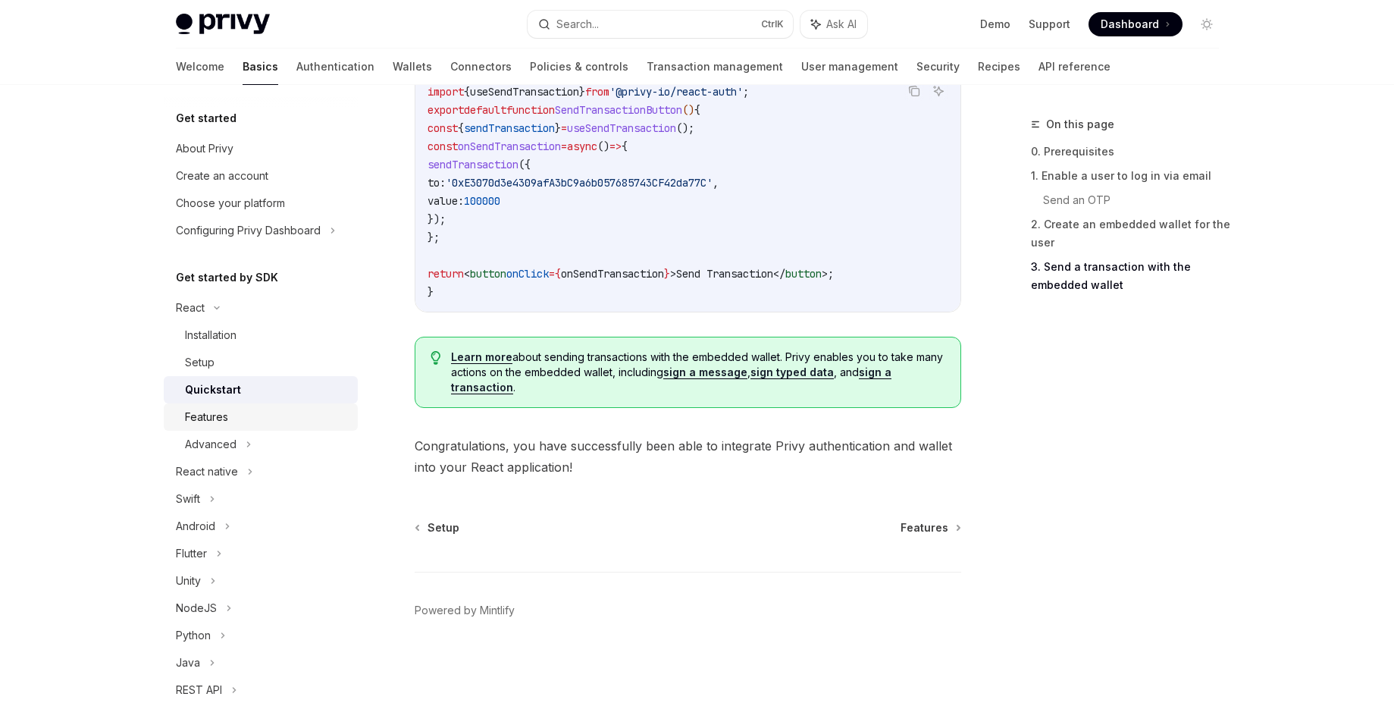
click at [234, 424] on div "Features" at bounding box center [267, 417] width 164 height 18
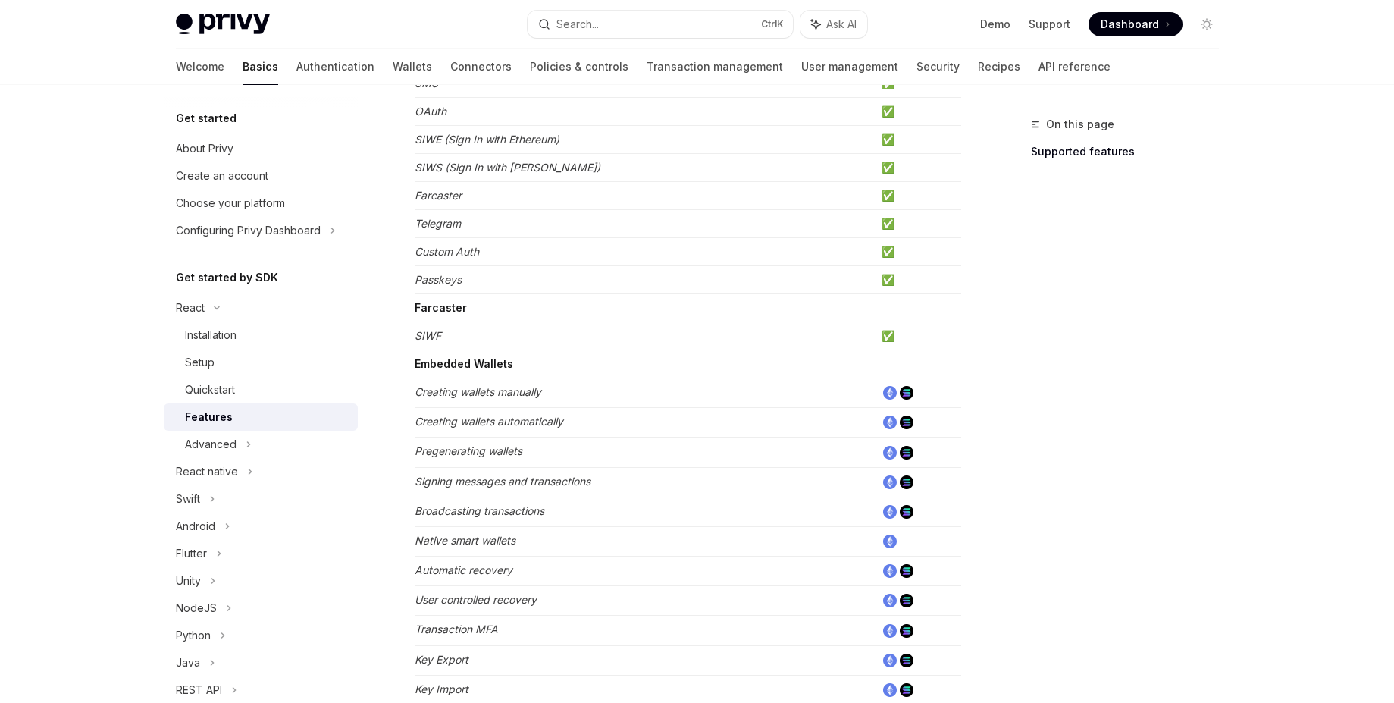
scroll to position [273, 0]
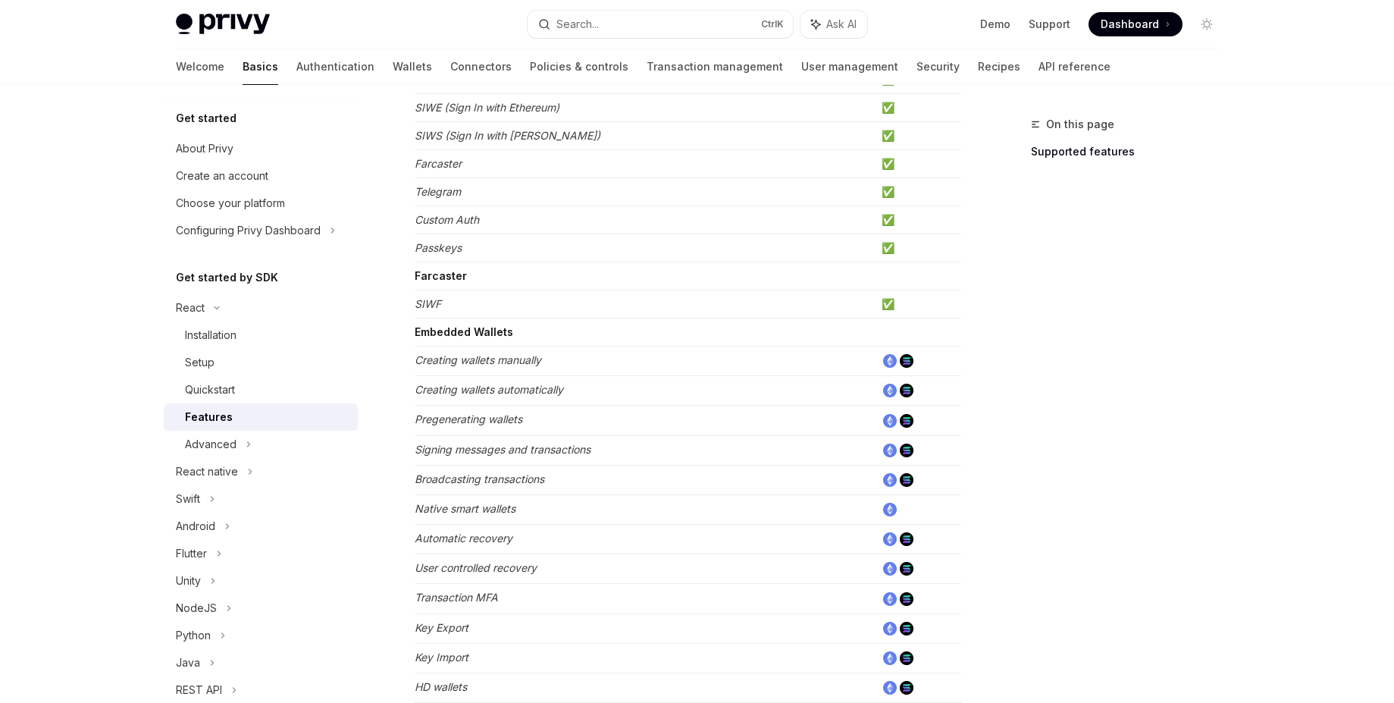
click at [445, 359] on em "Creating wallets manually" at bounding box center [478, 359] width 127 height 13
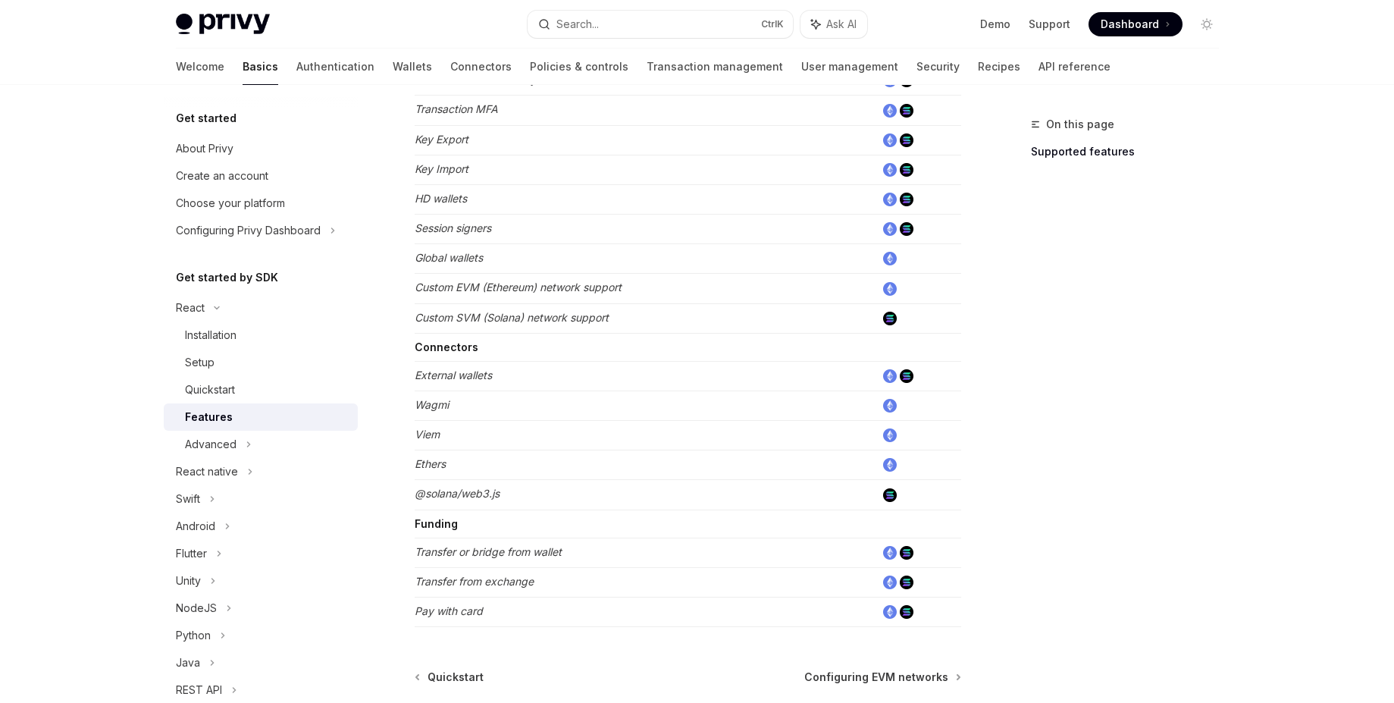
scroll to position [911, 0]
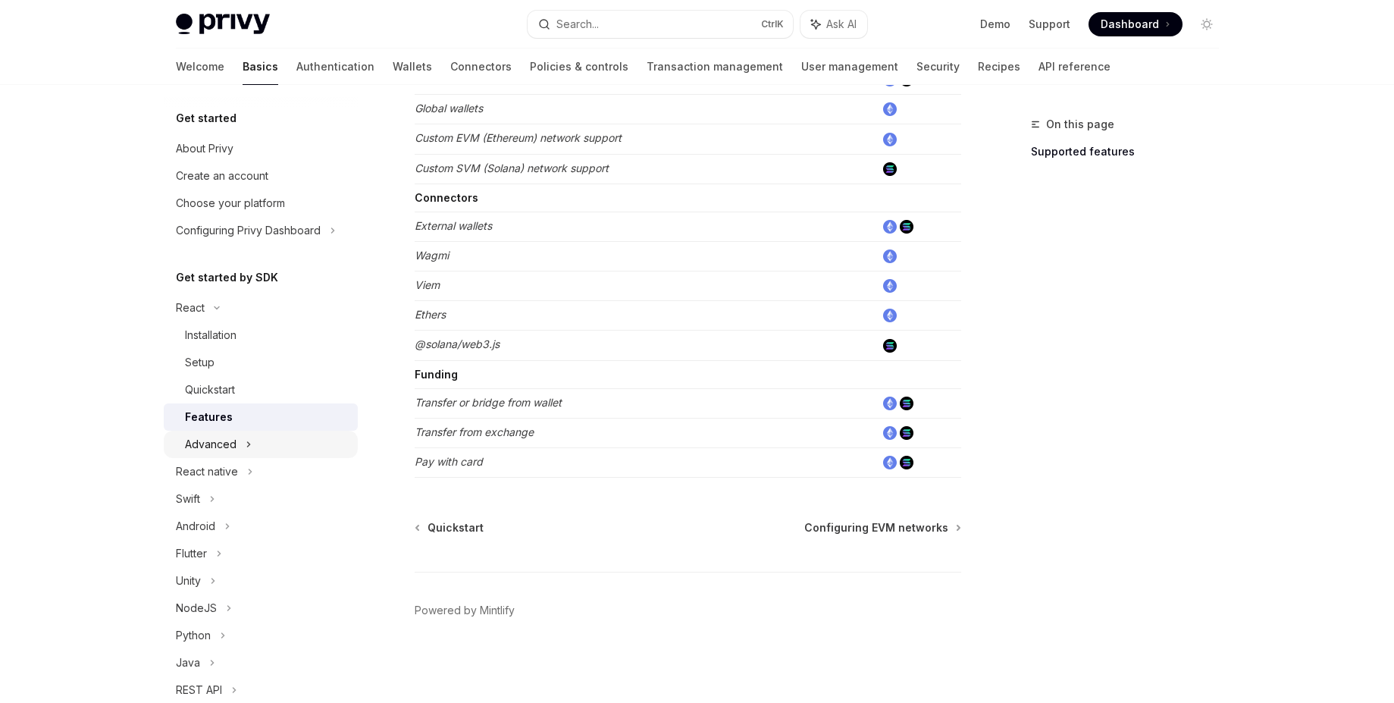
click at [259, 447] on div "Advanced" at bounding box center [261, 444] width 194 height 27
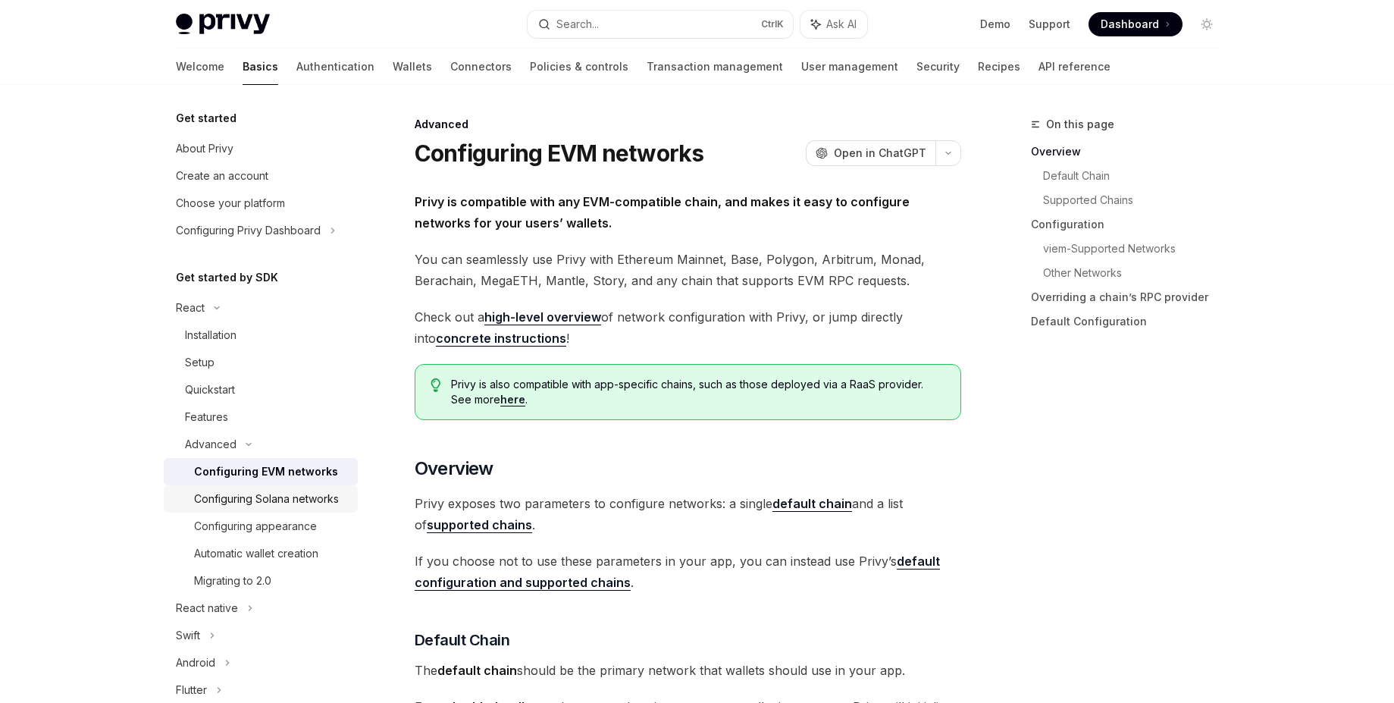
click at [277, 506] on div "Configuring Solana networks" at bounding box center [266, 499] width 145 height 18
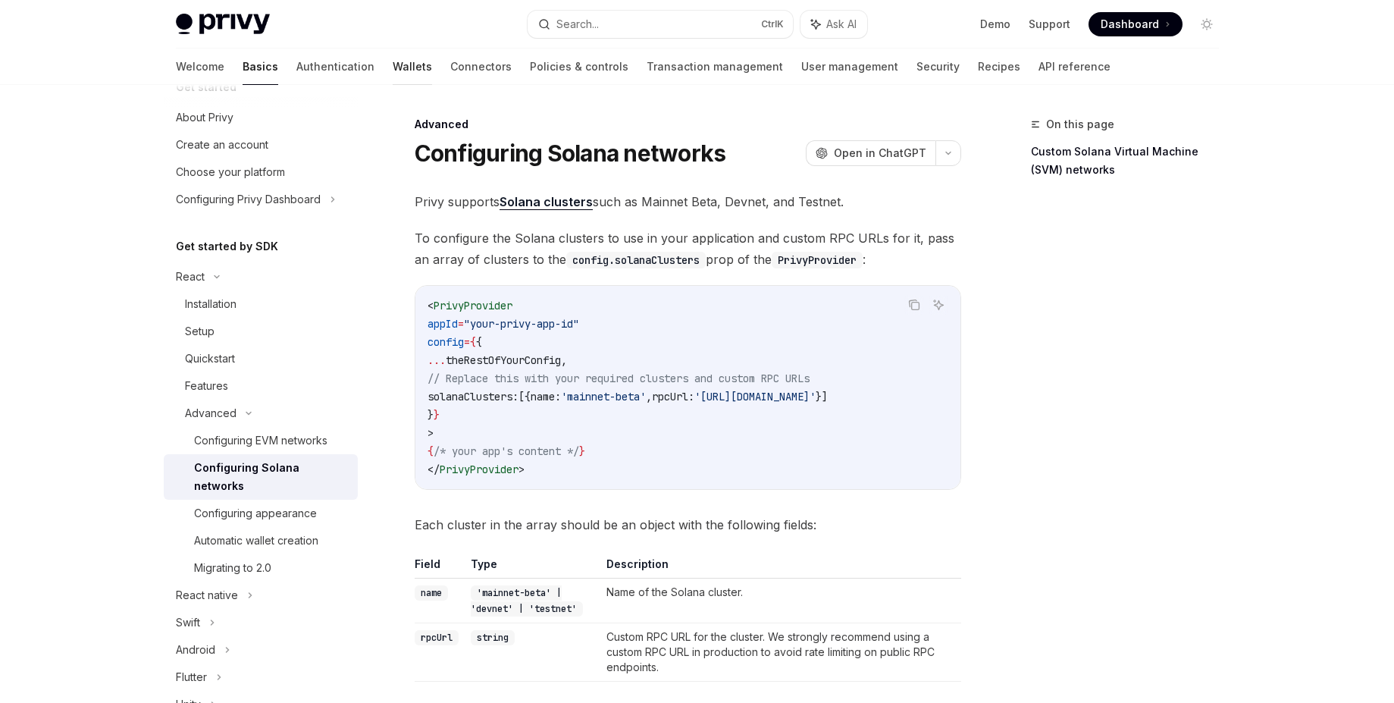
click at [393, 72] on link "Wallets" at bounding box center [412, 67] width 39 height 36
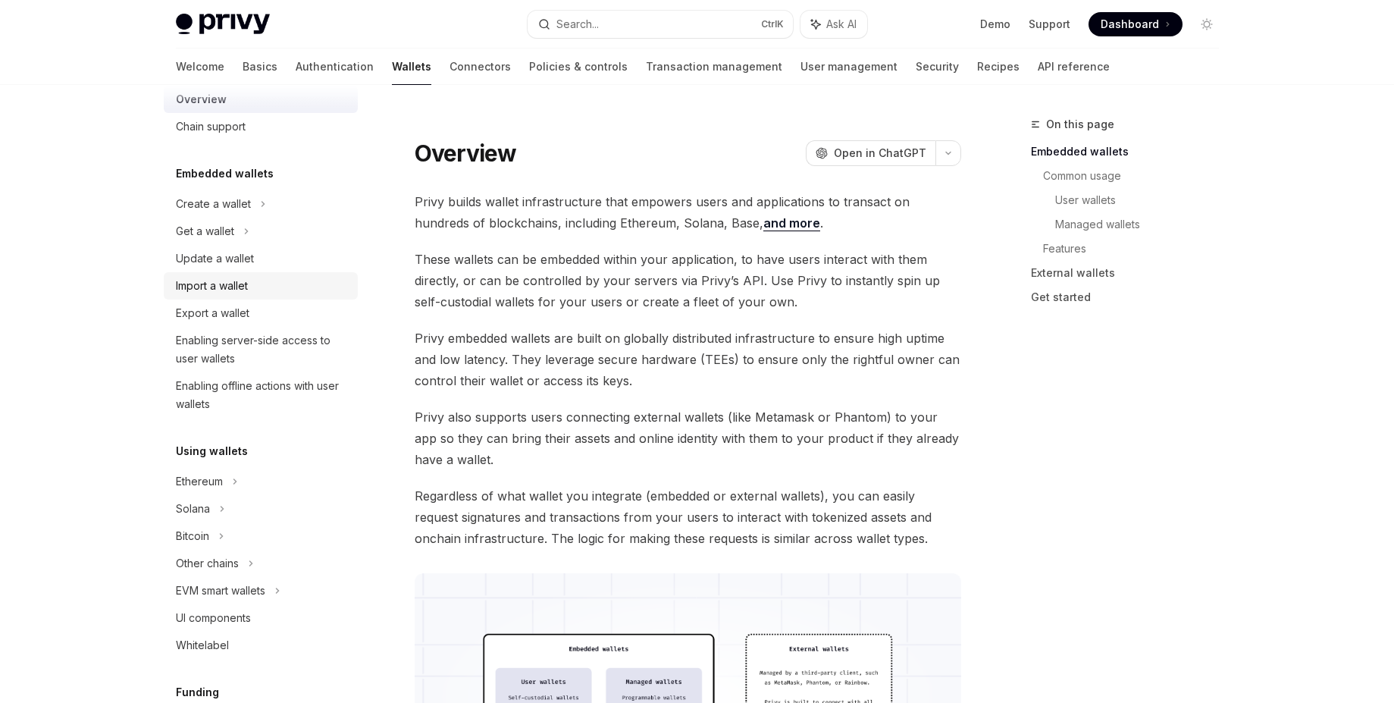
click at [231, 288] on div "Import a wallet" at bounding box center [212, 286] width 72 height 18
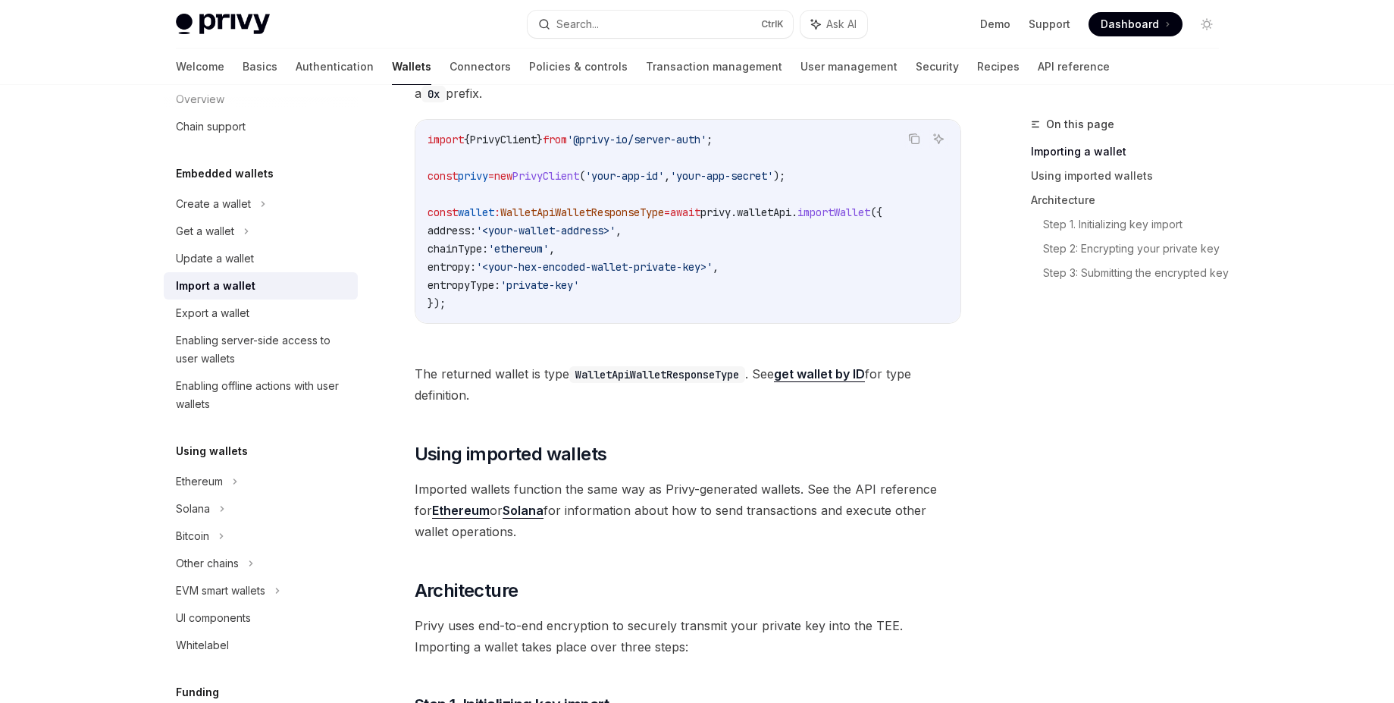
scroll to position [546, 0]
click at [245, 245] on div "Solana" at bounding box center [261, 231] width 194 height 27
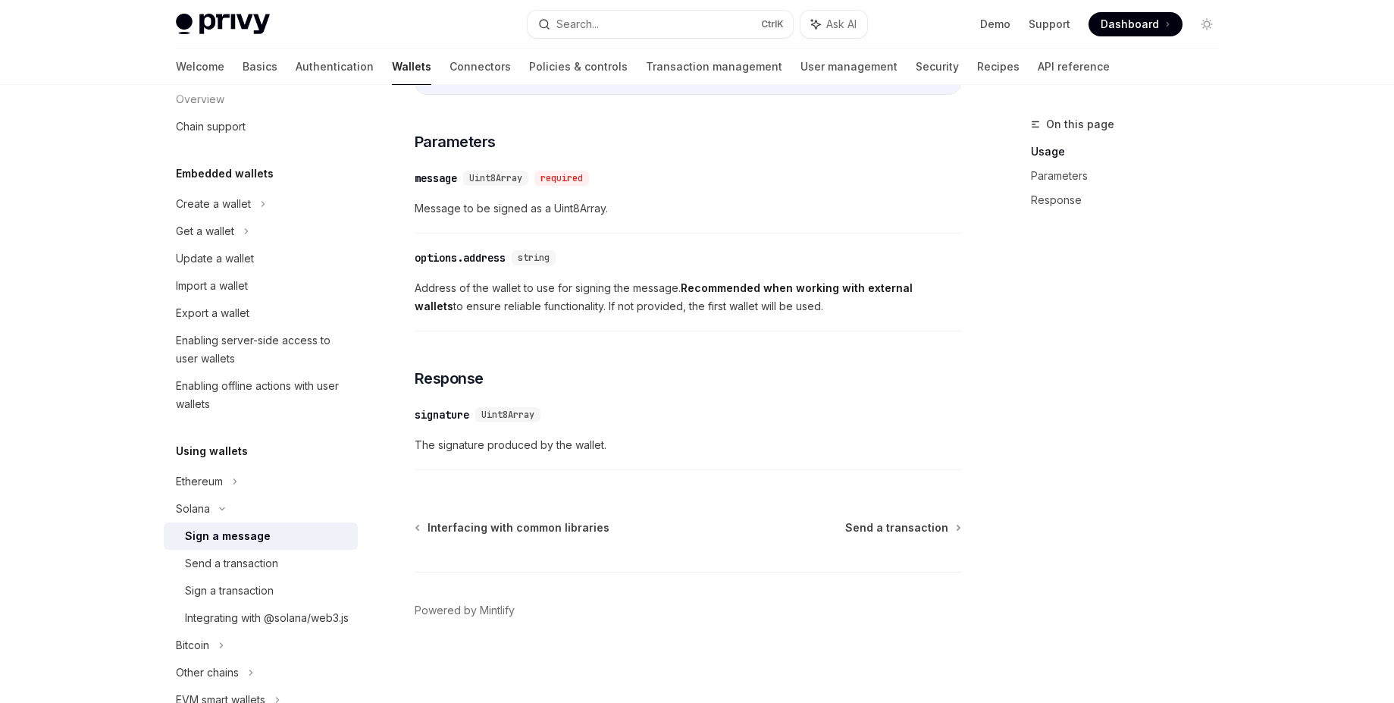
scroll to position [824, 0]
click at [215, 206] on div "Create a wallet" at bounding box center [213, 204] width 75 height 18
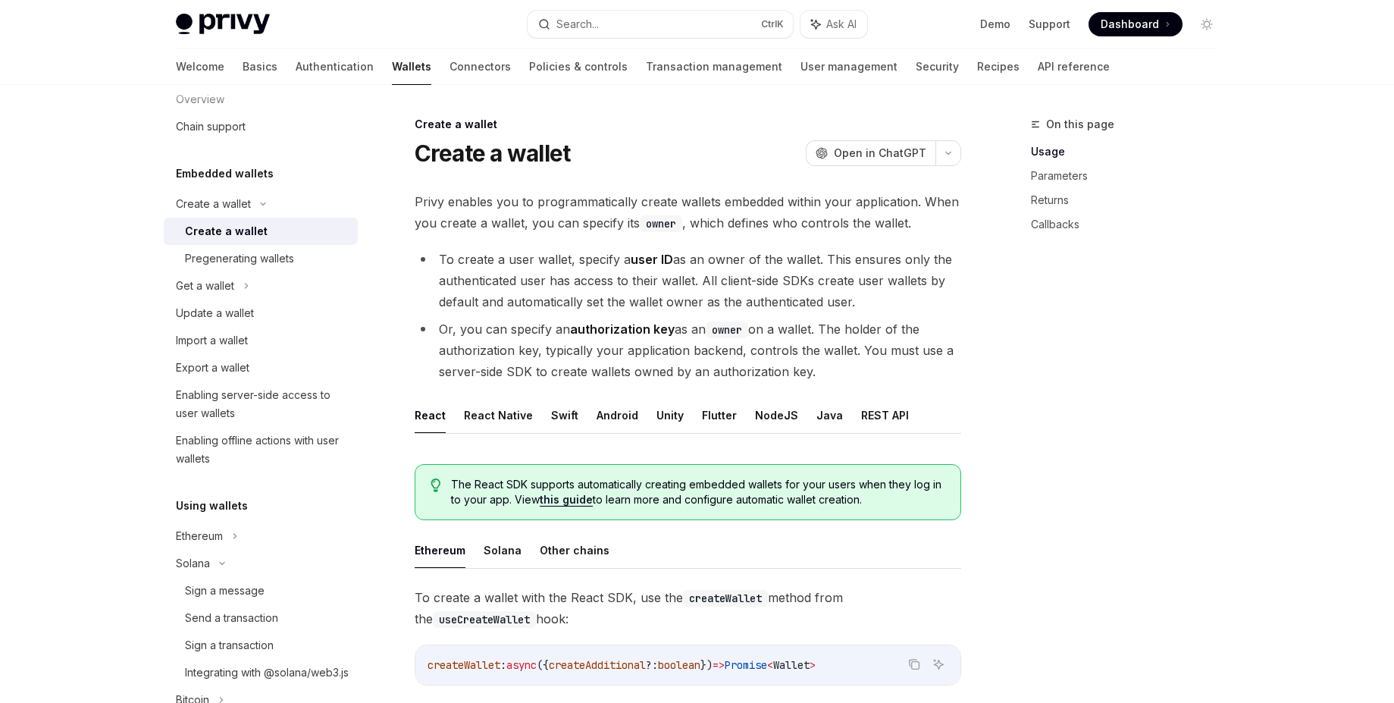
scroll to position [364, 0]
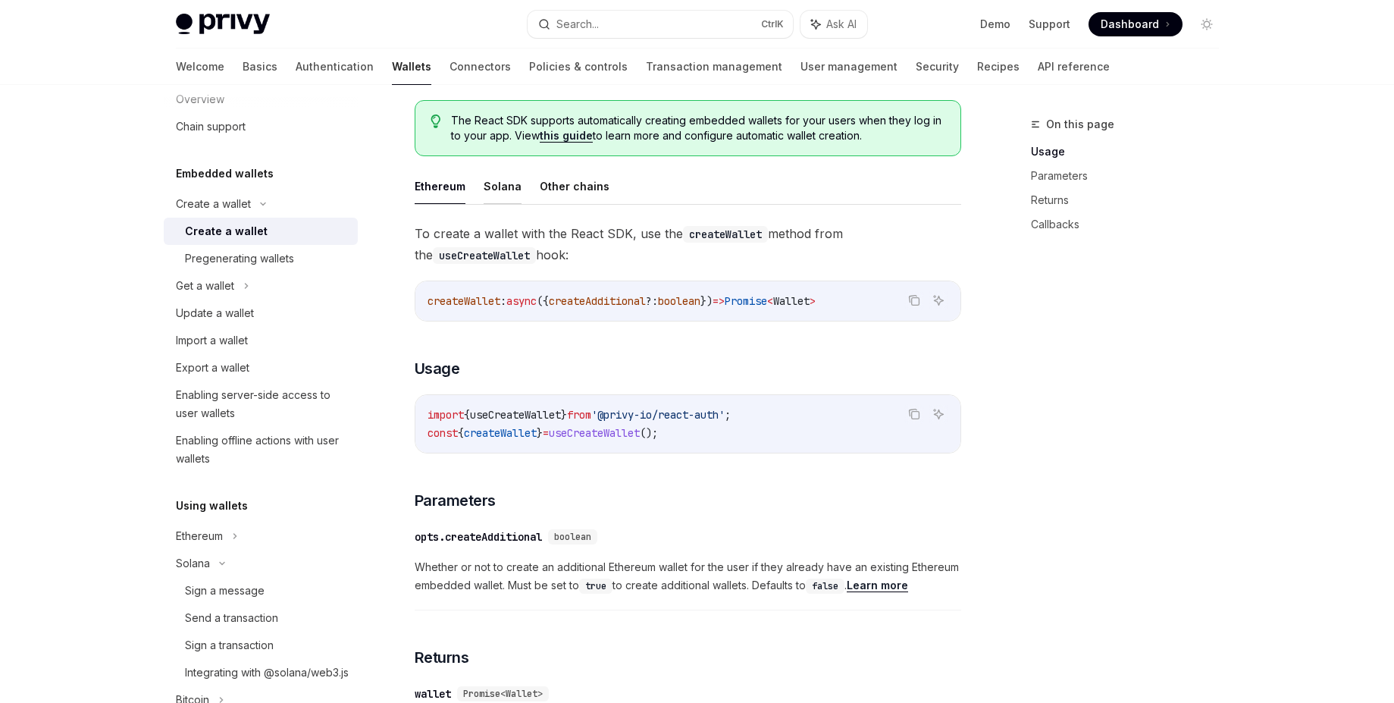
click at [494, 195] on button "Solana" at bounding box center [503, 186] width 38 height 36
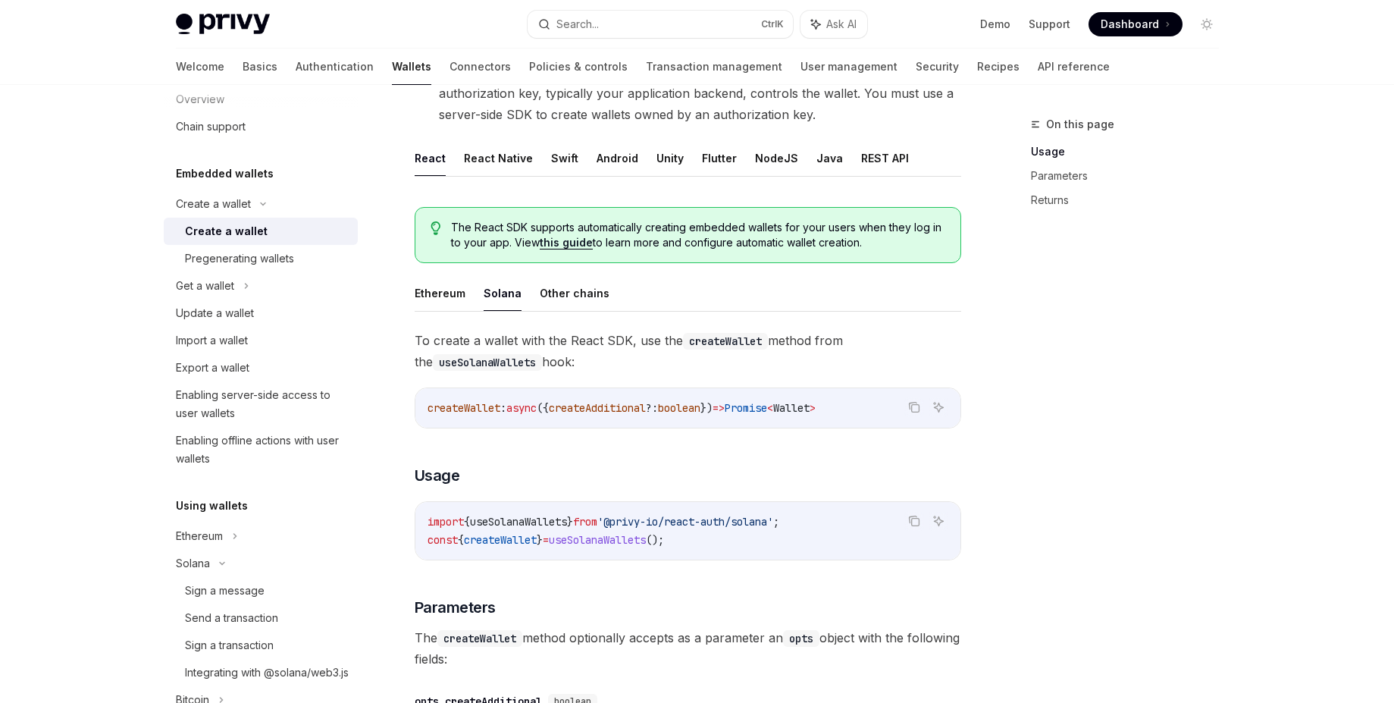
scroll to position [246, 0]
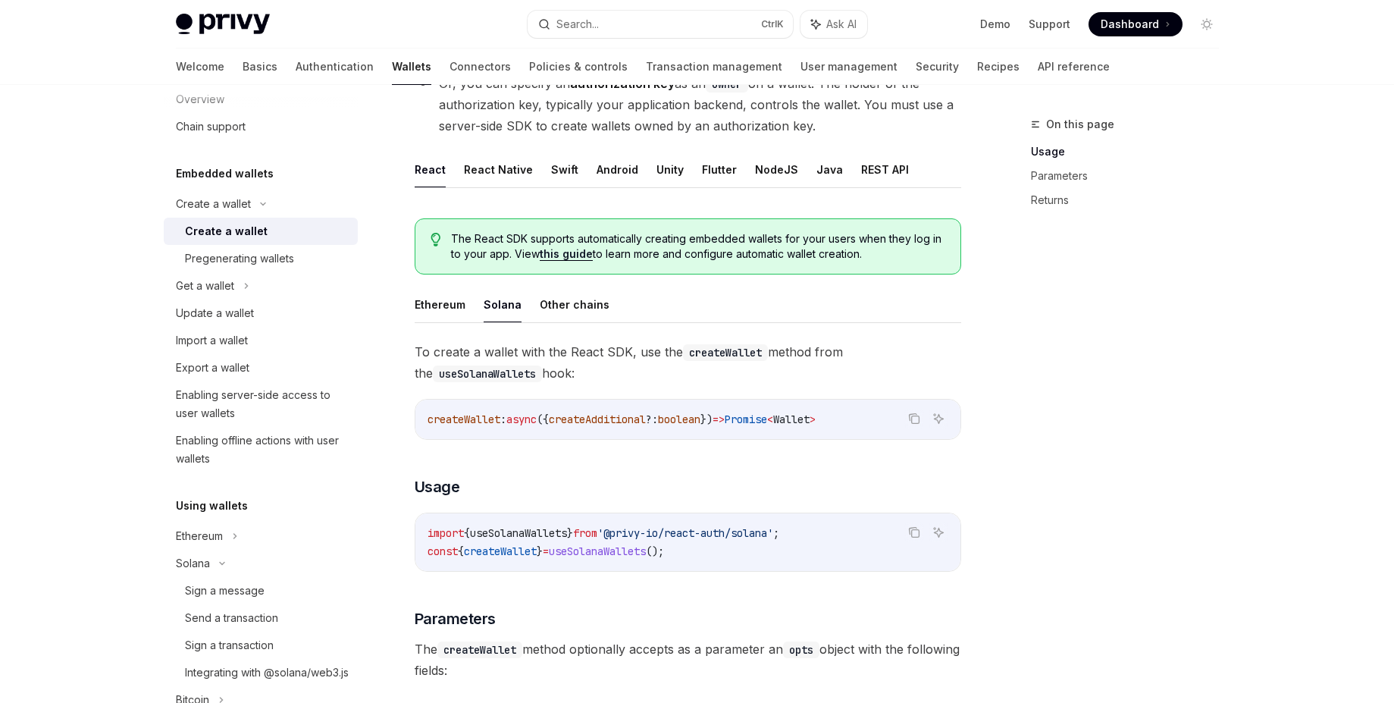
click at [561, 253] on link "this guide" at bounding box center [566, 254] width 53 height 14
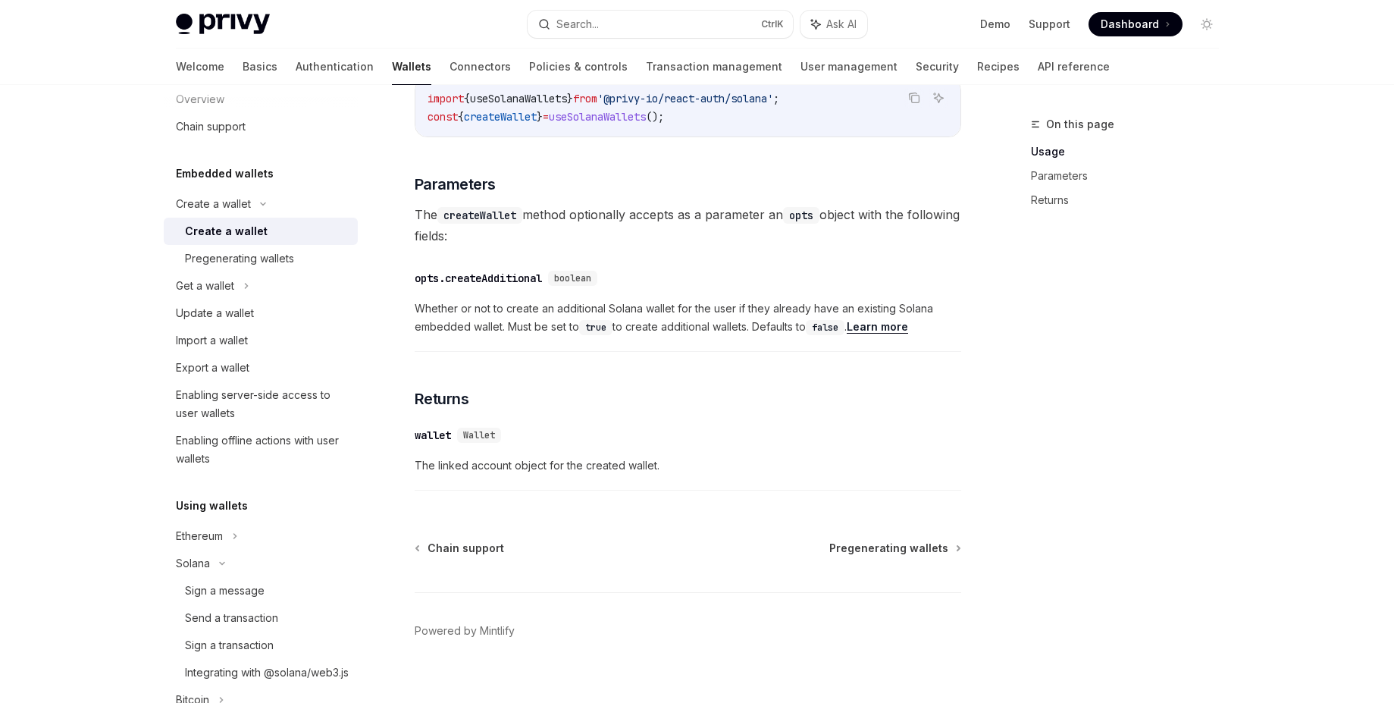
scroll to position [701, 0]
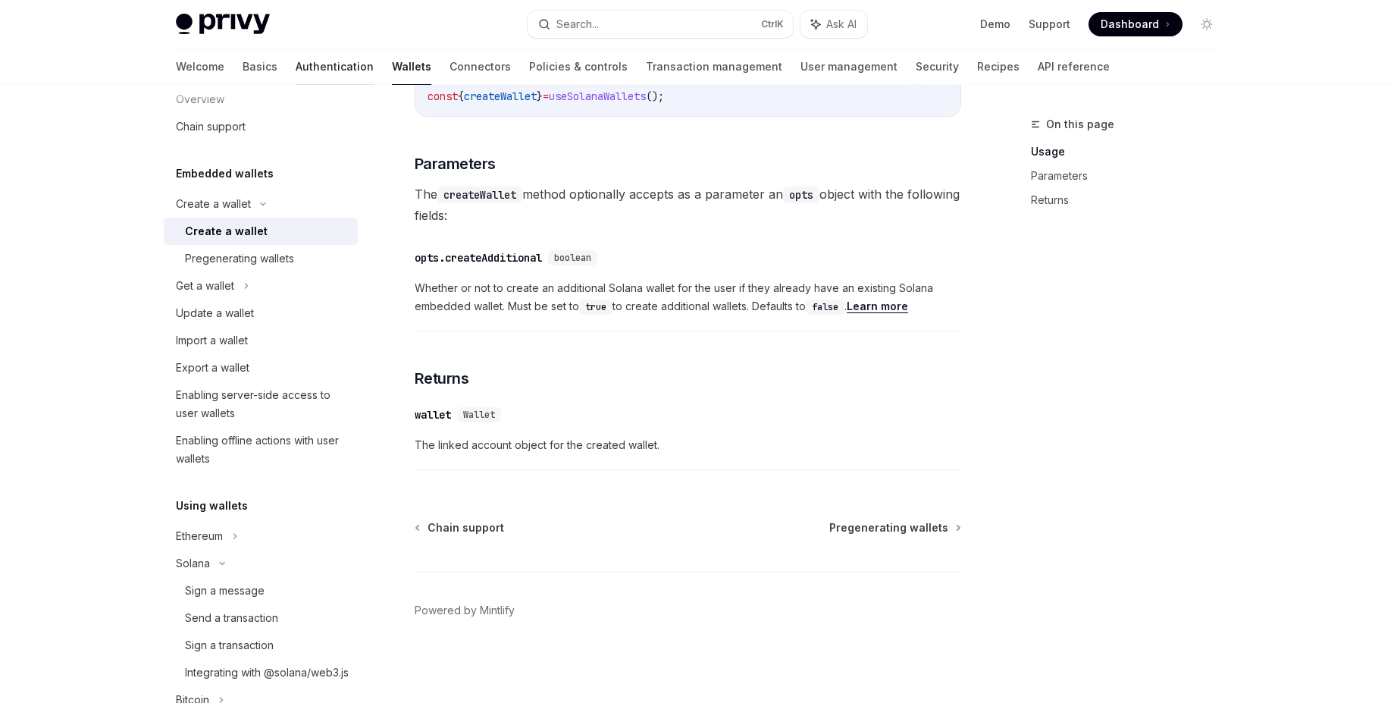
click at [296, 63] on link "Authentication" at bounding box center [335, 67] width 78 height 36
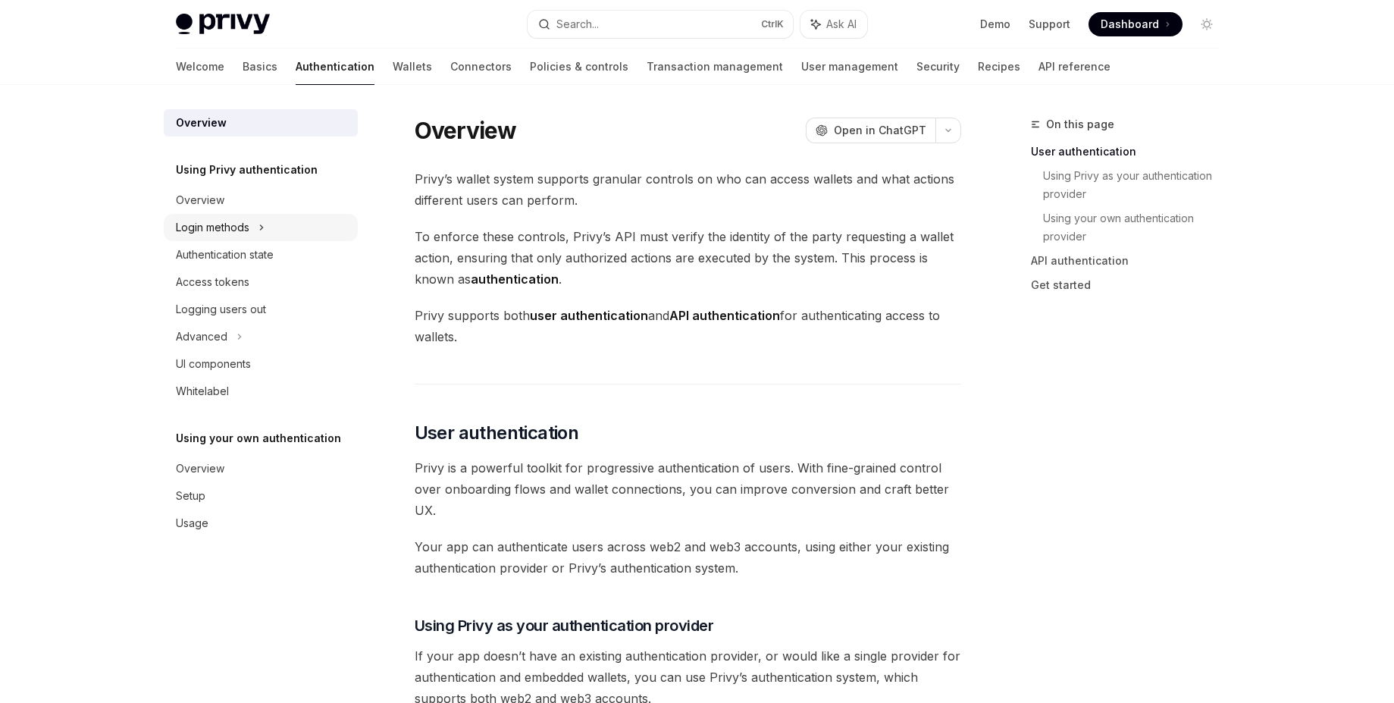
click at [246, 221] on div "Login methods" at bounding box center [213, 227] width 74 height 18
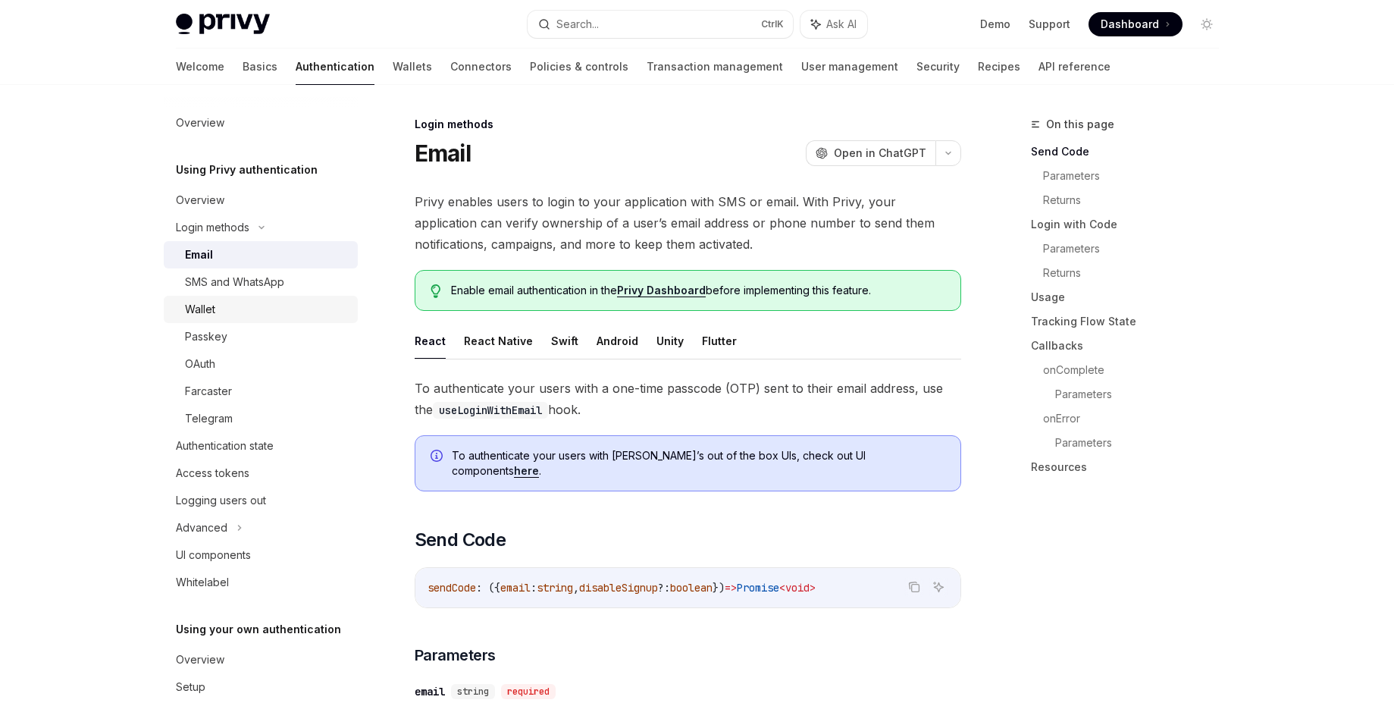
click at [234, 315] on div "Wallet" at bounding box center [267, 309] width 164 height 18
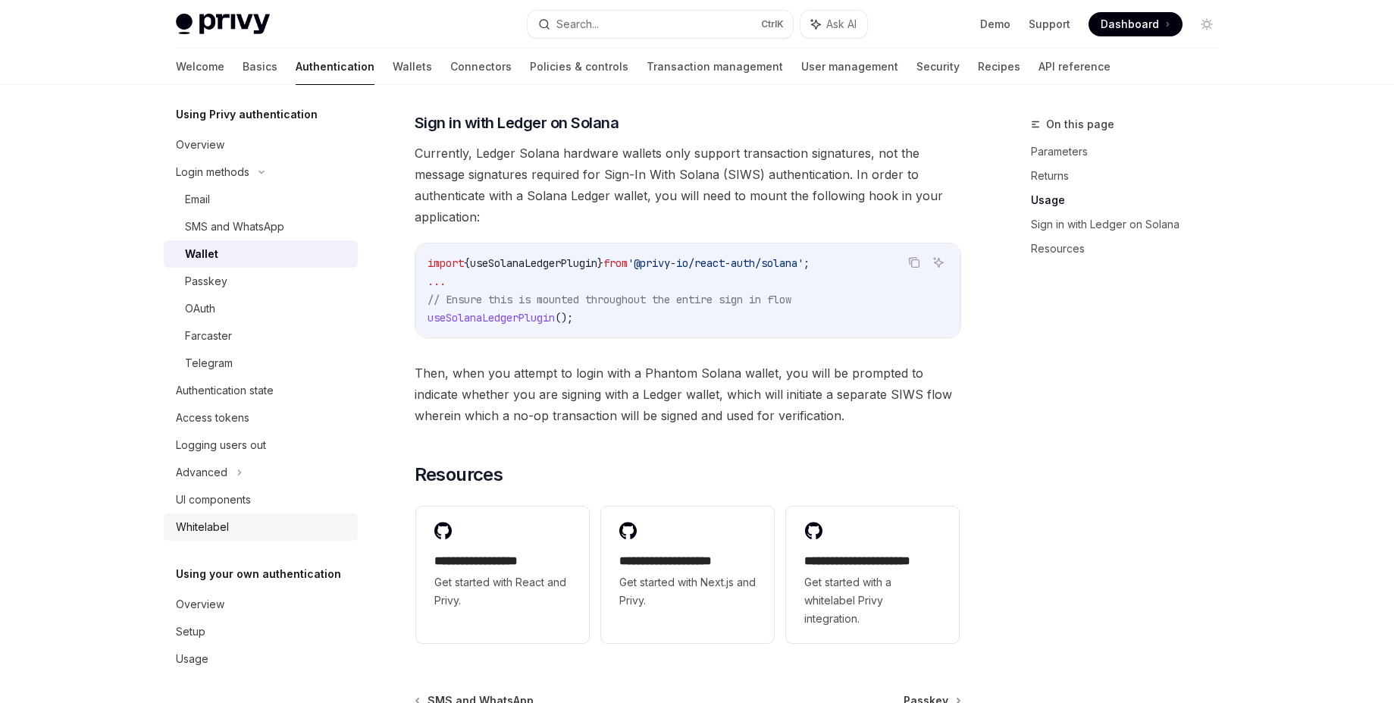
scroll to position [1365, 0]
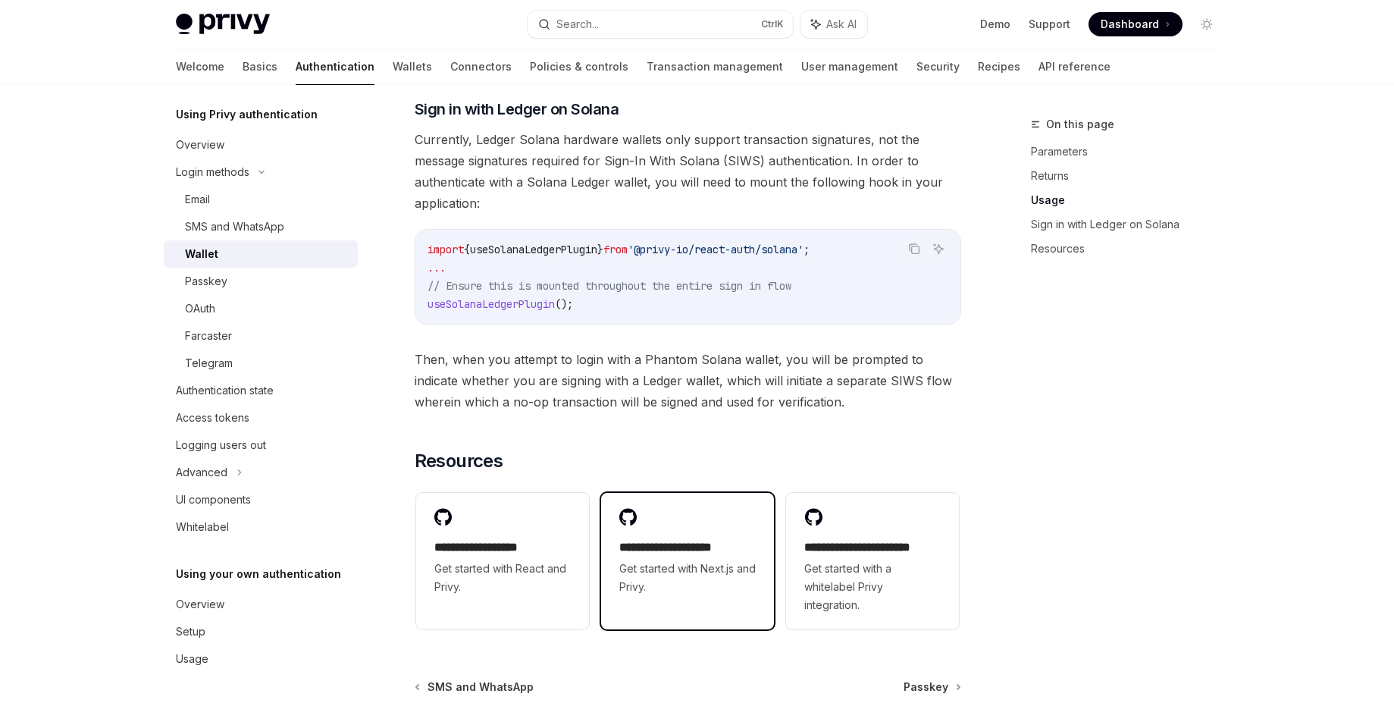
click at [700, 596] on span "Get started with Next.js and Privy." at bounding box center [688, 578] width 136 height 36
click at [212, 202] on div "Email" at bounding box center [267, 199] width 164 height 18
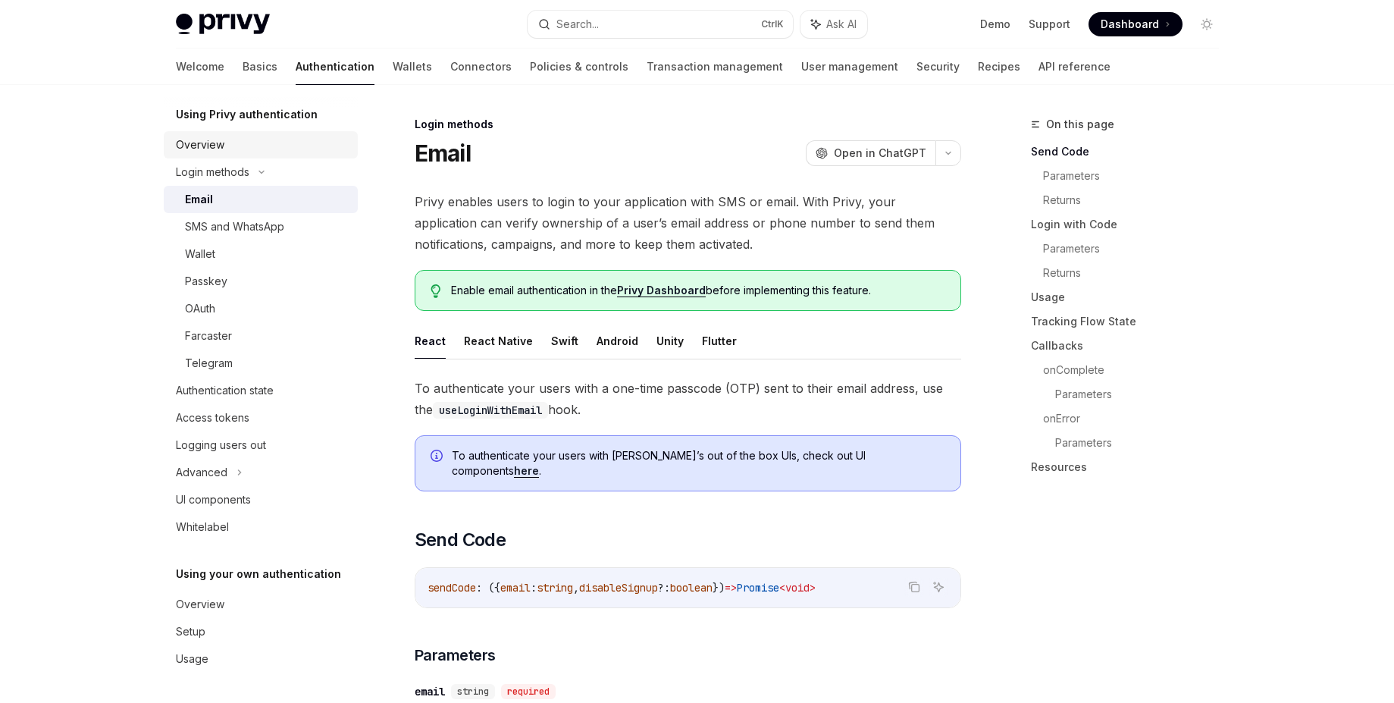
click at [253, 152] on div "Overview" at bounding box center [262, 145] width 173 height 18
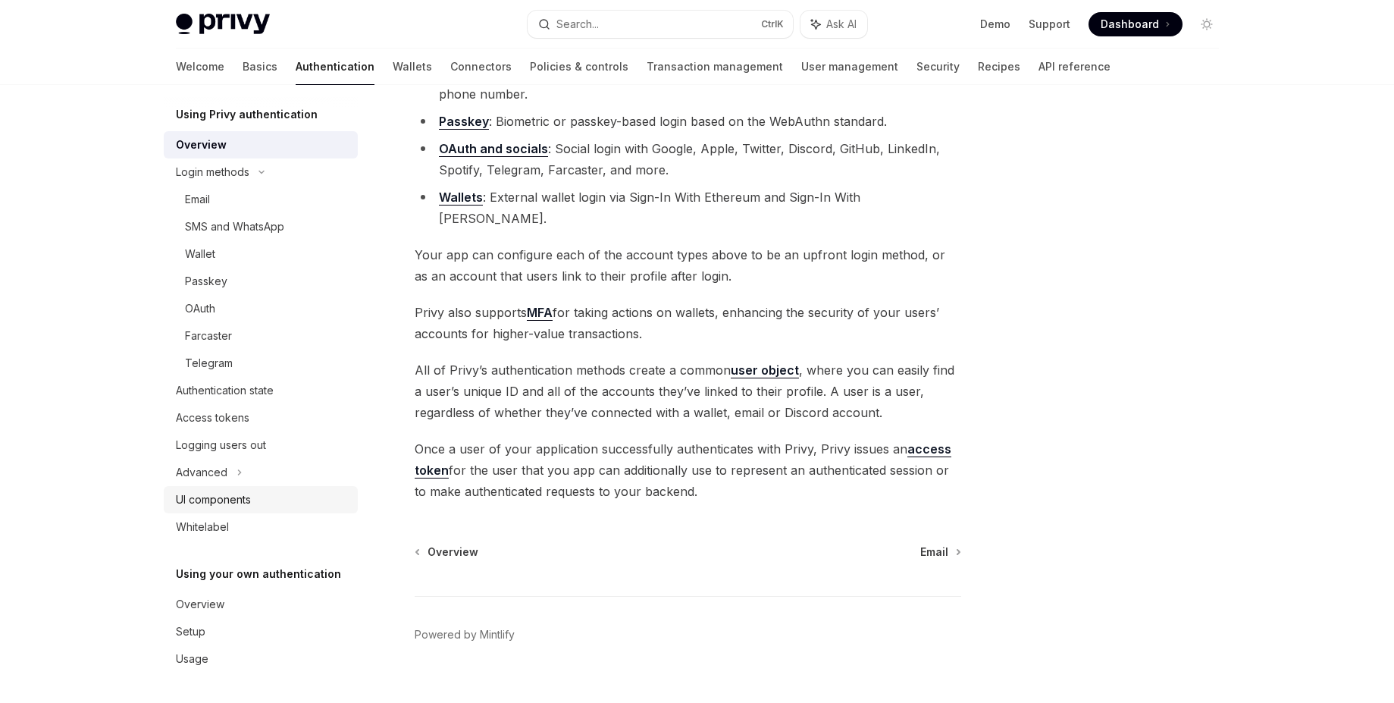
scroll to position [196, 0]
click at [243, 68] on link "Basics" at bounding box center [260, 67] width 35 height 36
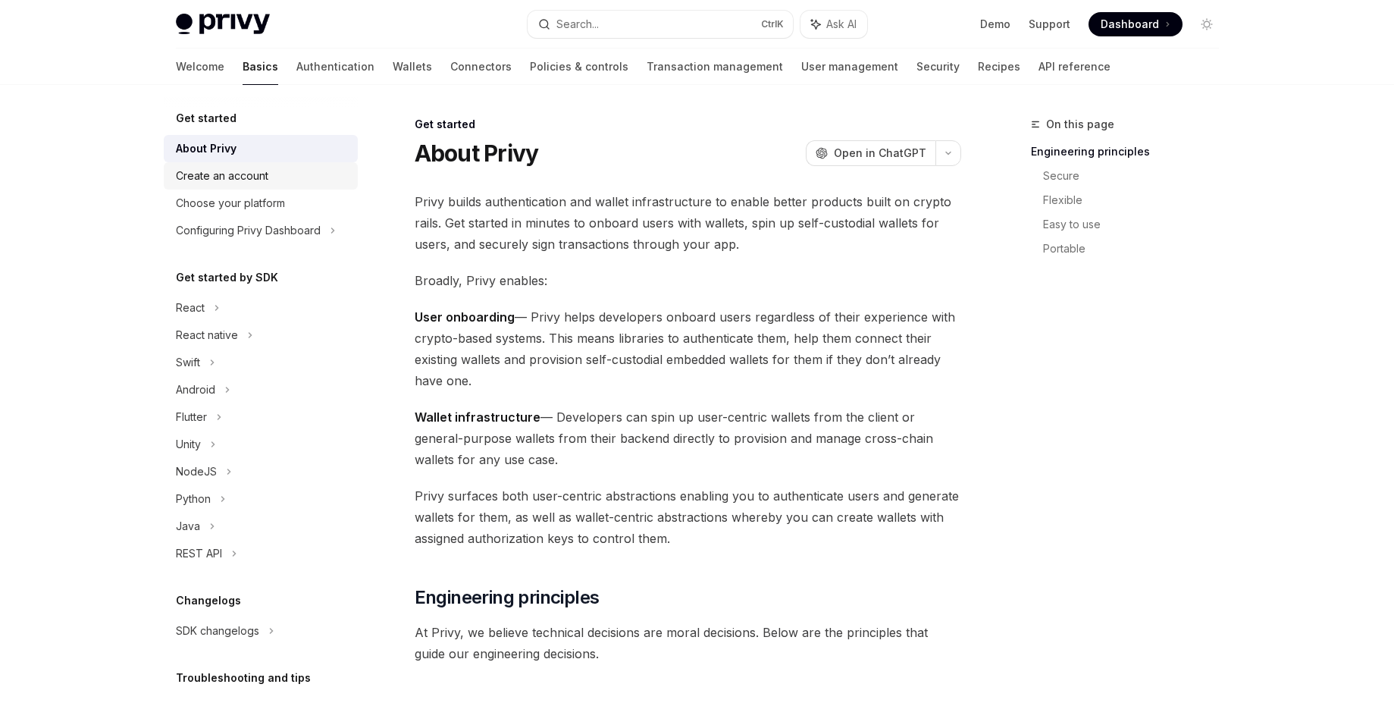
click at [268, 171] on div "Create an account" at bounding box center [262, 176] width 173 height 18
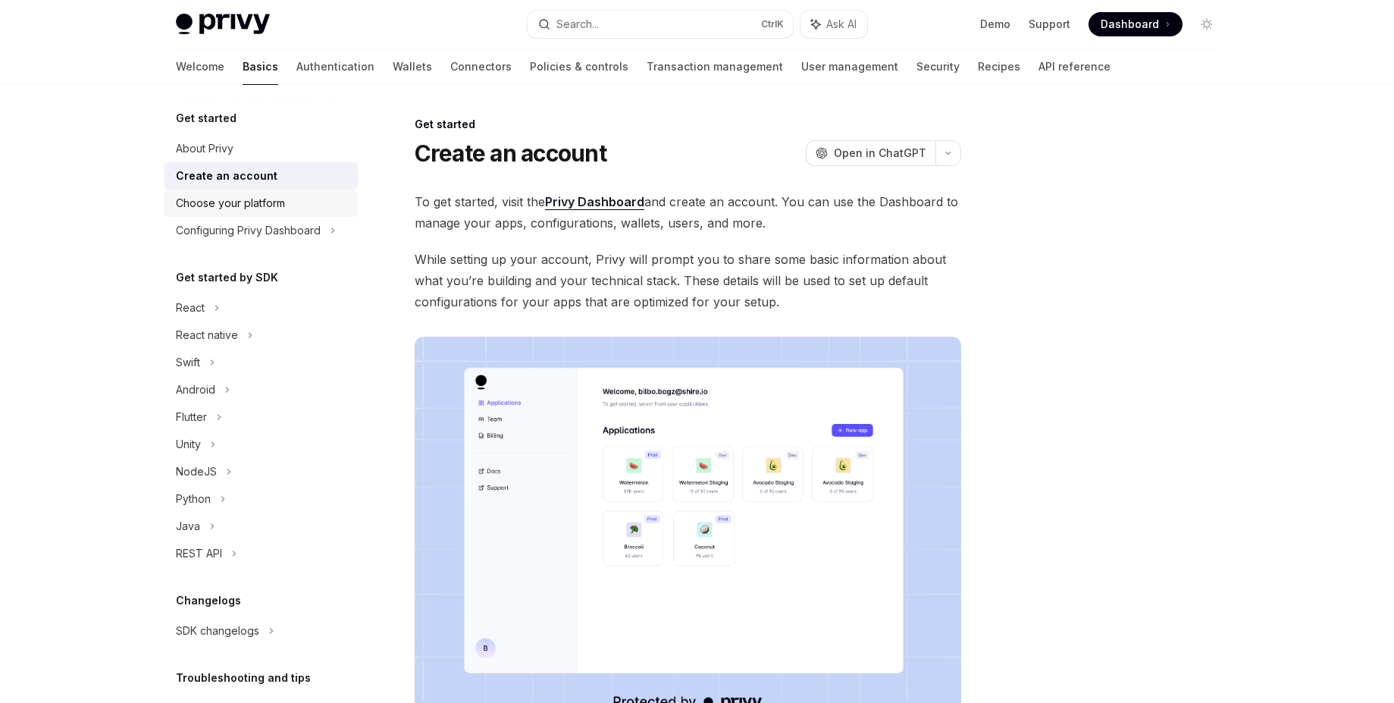
click at [213, 201] on div "Choose your platform" at bounding box center [230, 203] width 109 height 18
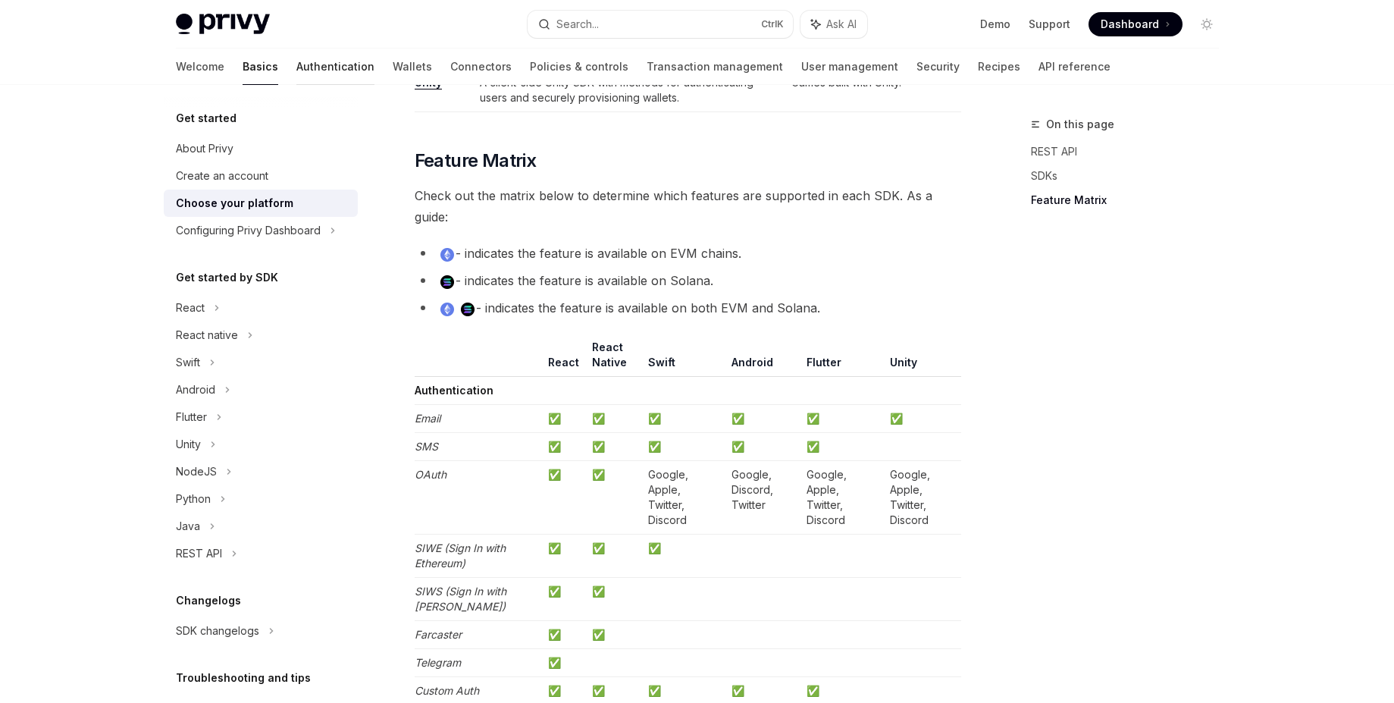
click at [296, 60] on link "Authentication" at bounding box center [335, 67] width 78 height 36
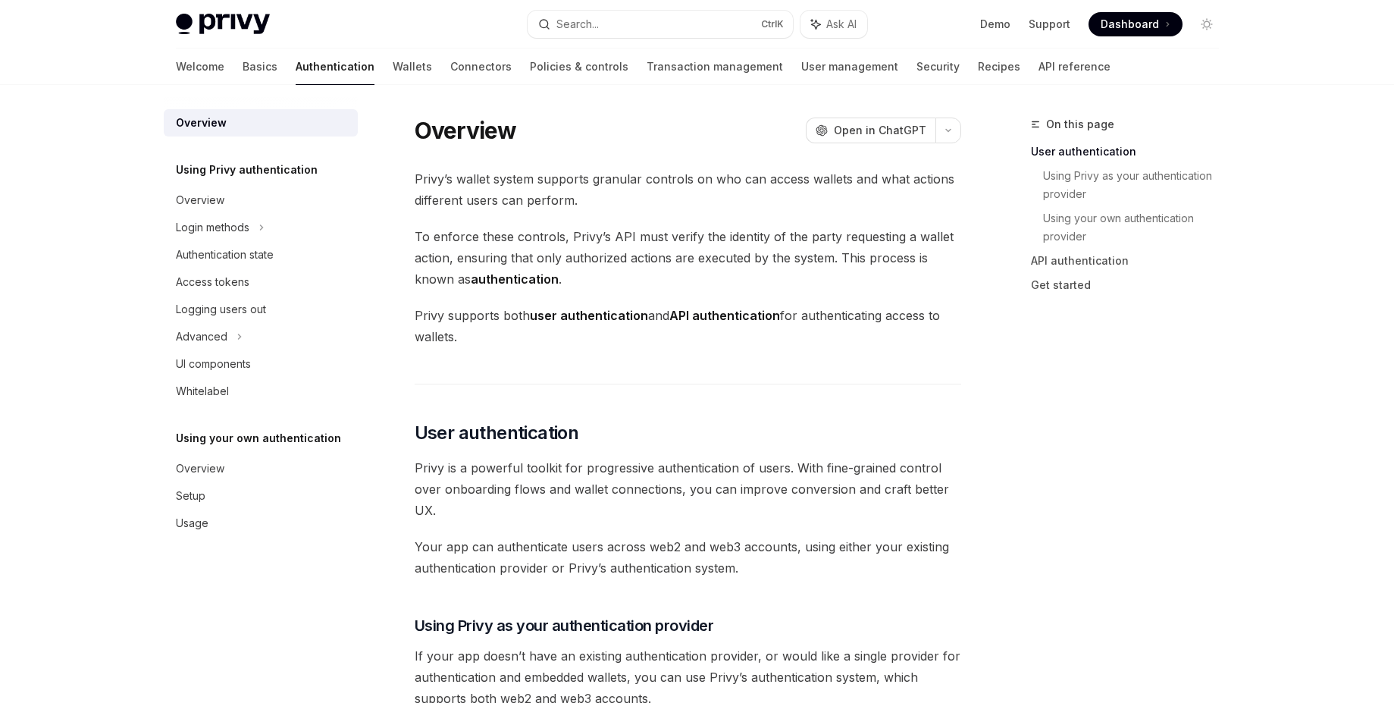
type textarea "*"
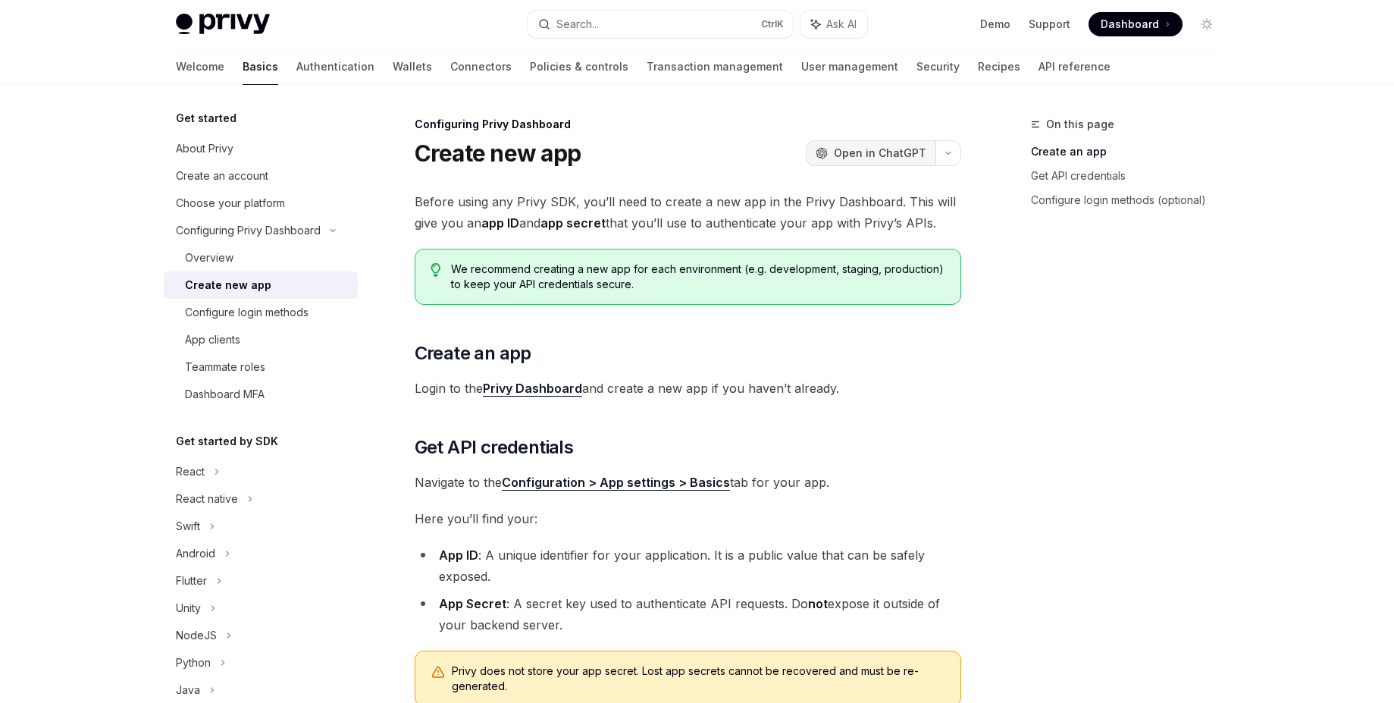
click at [891, 158] on span "Open in ChatGPT" at bounding box center [880, 153] width 93 height 15
click at [1122, 28] on span "Dashboard" at bounding box center [1130, 24] width 58 height 15
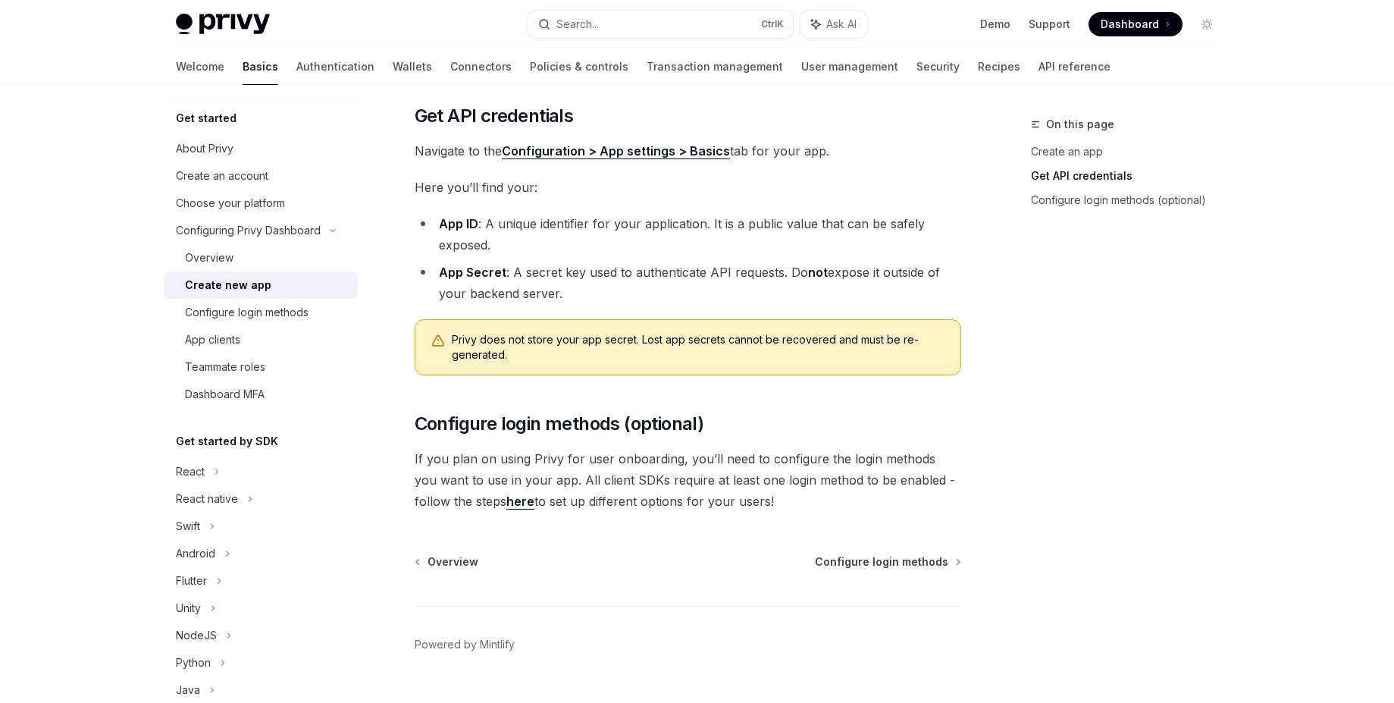
scroll to position [365, 0]
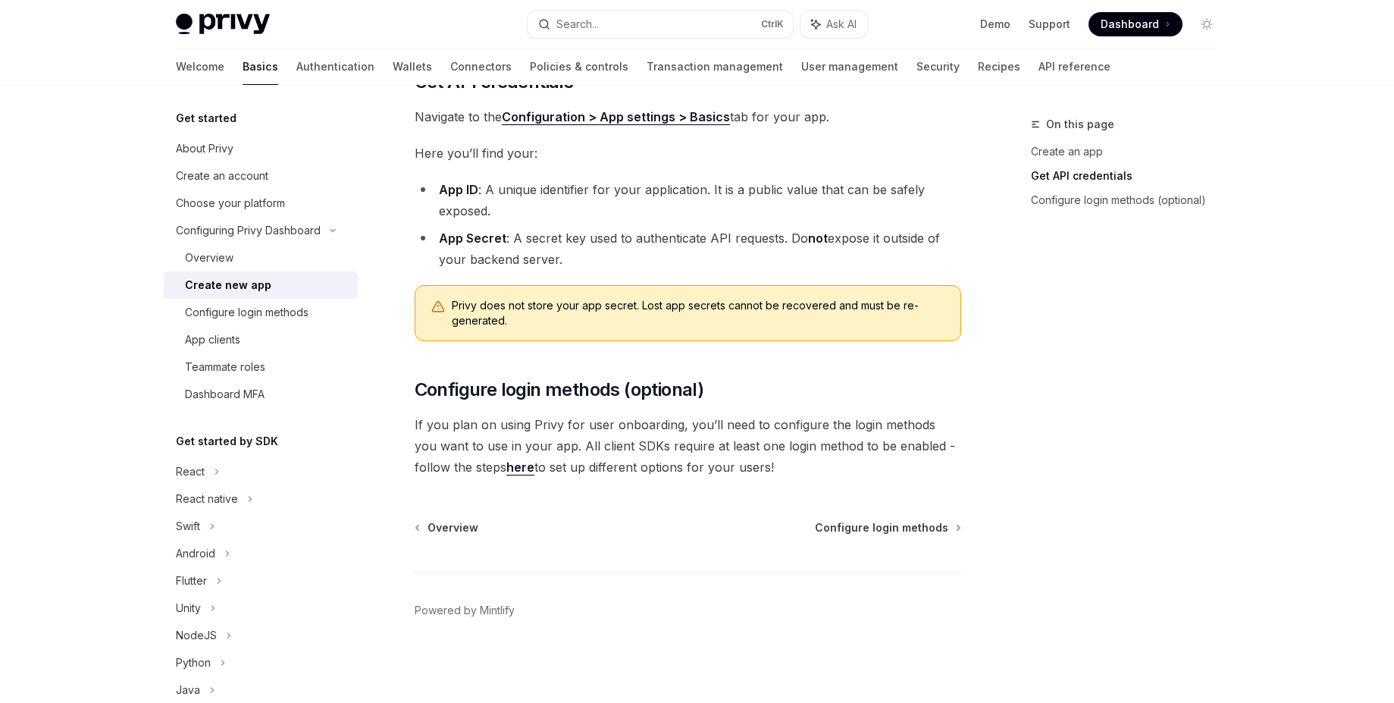
type textarea "*"
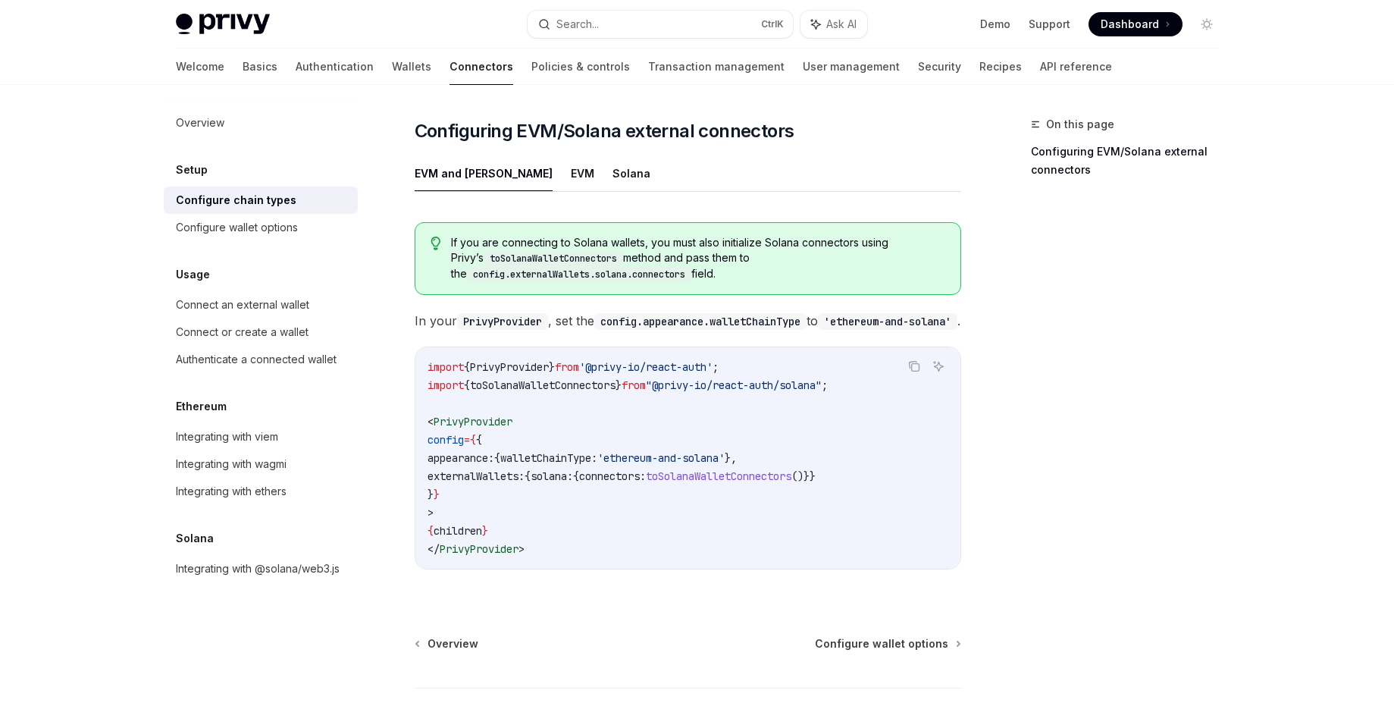
scroll to position [182, 0]
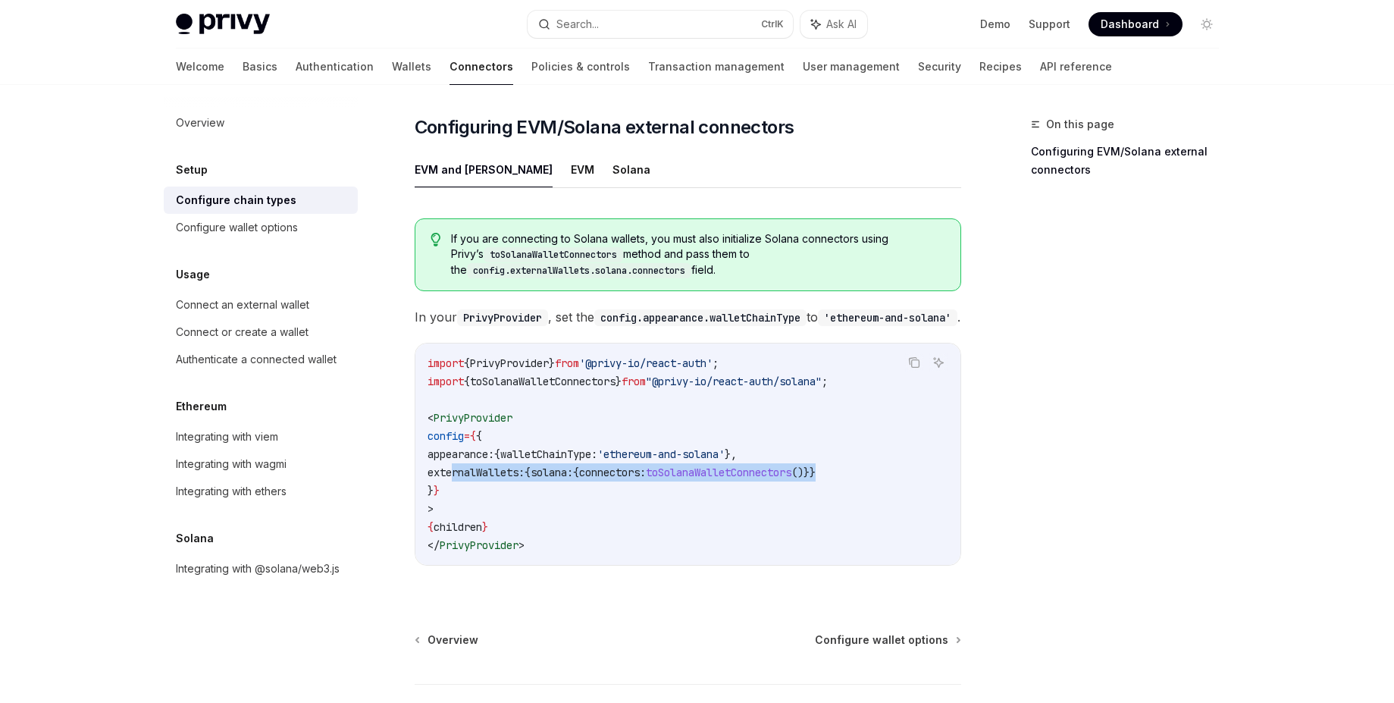
drag, startPoint x: 452, startPoint y: 468, endPoint x: 905, endPoint y: 472, distance: 452.7
click at [905, 472] on code "import { PrivyProvider } from '@privy-io/react-auth' ; import { toSolanaWalletC…" at bounding box center [688, 454] width 521 height 200
copy span "externalWallets: { solana: { connectors: toSolanaWalletConnectors ()}}"
click at [613, 152] on button "Solana" at bounding box center [632, 170] width 38 height 36
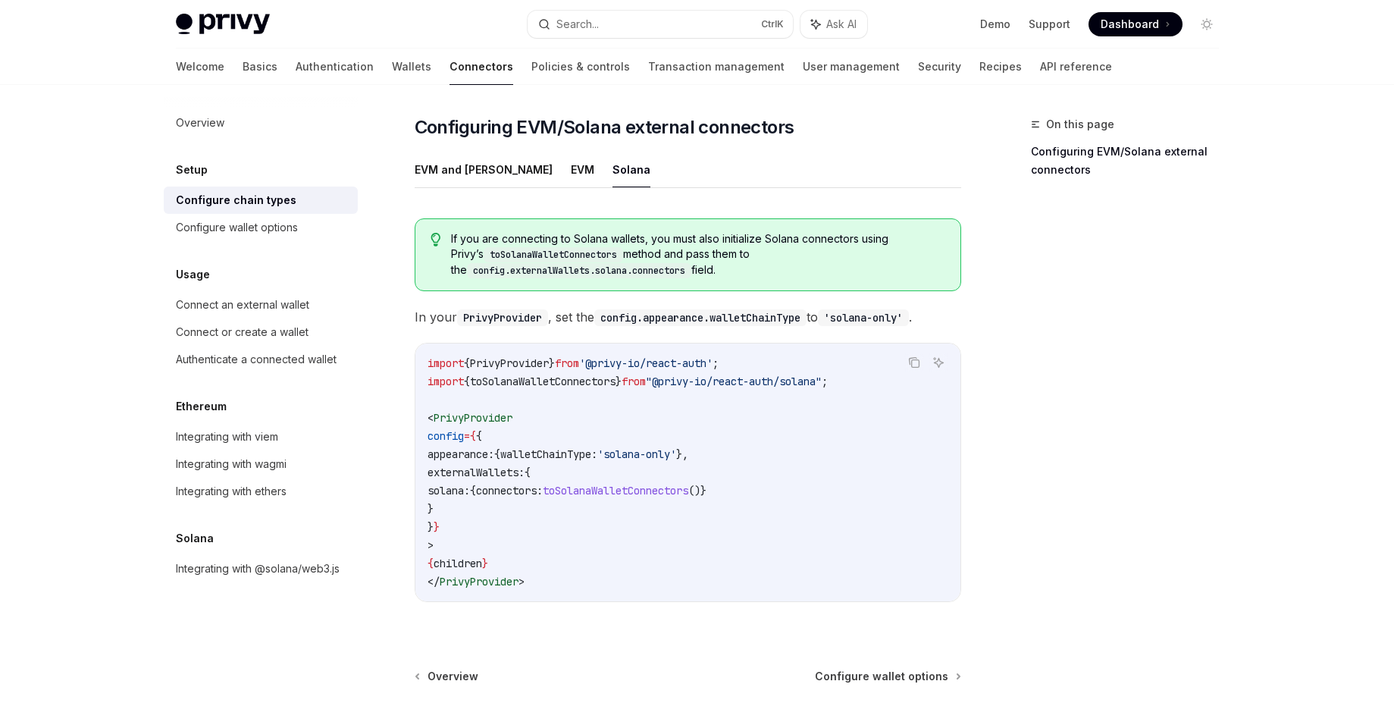
drag, startPoint x: 453, startPoint y: 425, endPoint x: 785, endPoint y: 479, distance: 336.5
click at [785, 479] on code "import { PrivyProvider } from '@privy-io/react-auth' ; import { toSolanaWalletC…" at bounding box center [688, 472] width 521 height 237
copy code "appearance: { walletChainType: 'solana-only' }, externalWallets: { solana: { co…"
click at [272, 234] on div "Configure wallet options" at bounding box center [237, 227] width 122 height 18
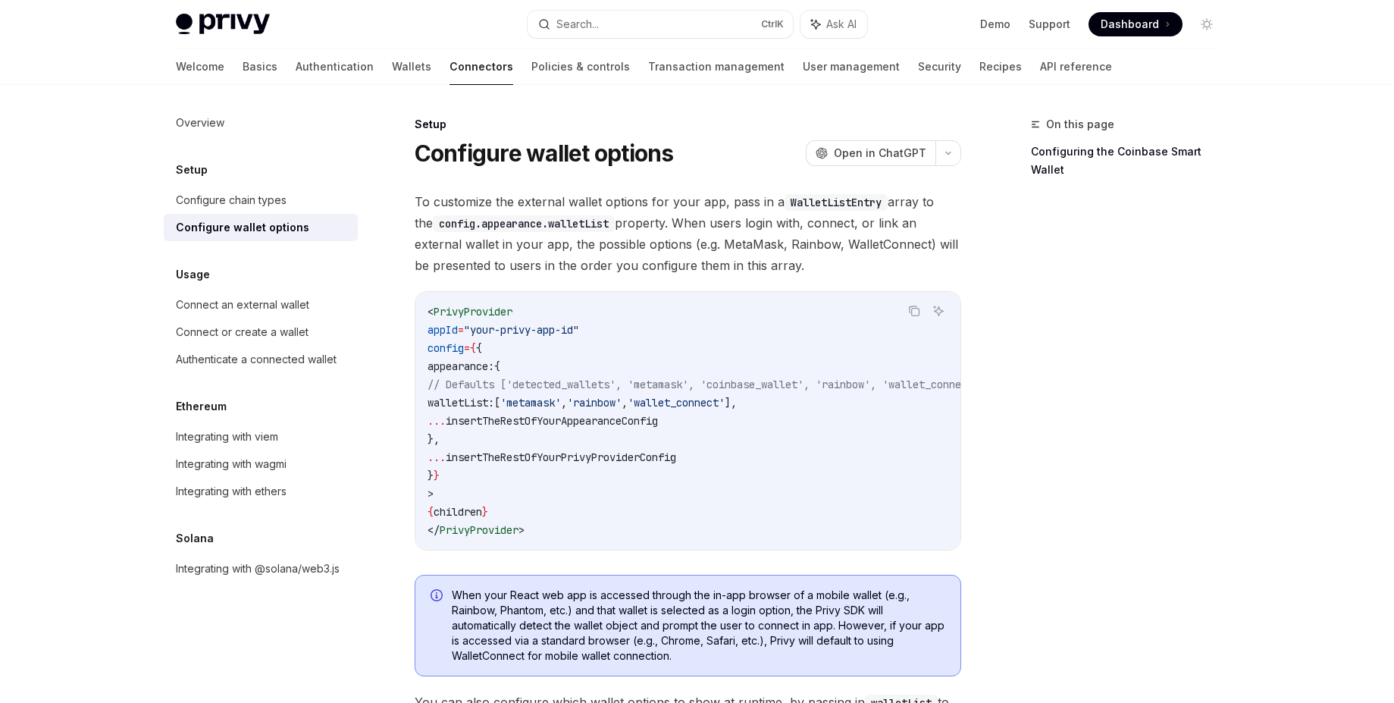
drag, startPoint x: 692, startPoint y: 549, endPoint x: 788, endPoint y: 555, distance: 96.5
click at [788, 550] on div "< PrivyProvider appId = "your-privy-app-id" config = { { appearance: { // Defau…" at bounding box center [688, 421] width 545 height 258
click at [296, 312] on div "Connect an external wallet" at bounding box center [242, 305] width 133 height 18
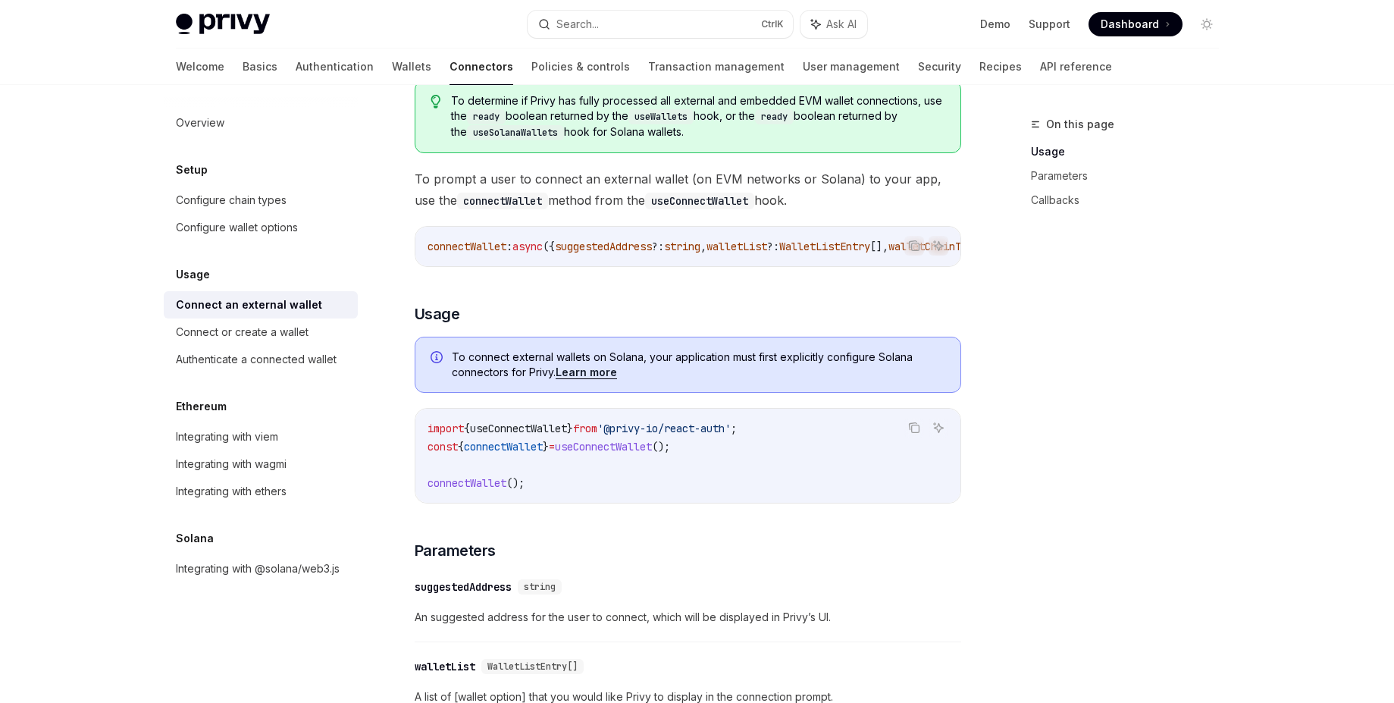
scroll to position [182, 0]
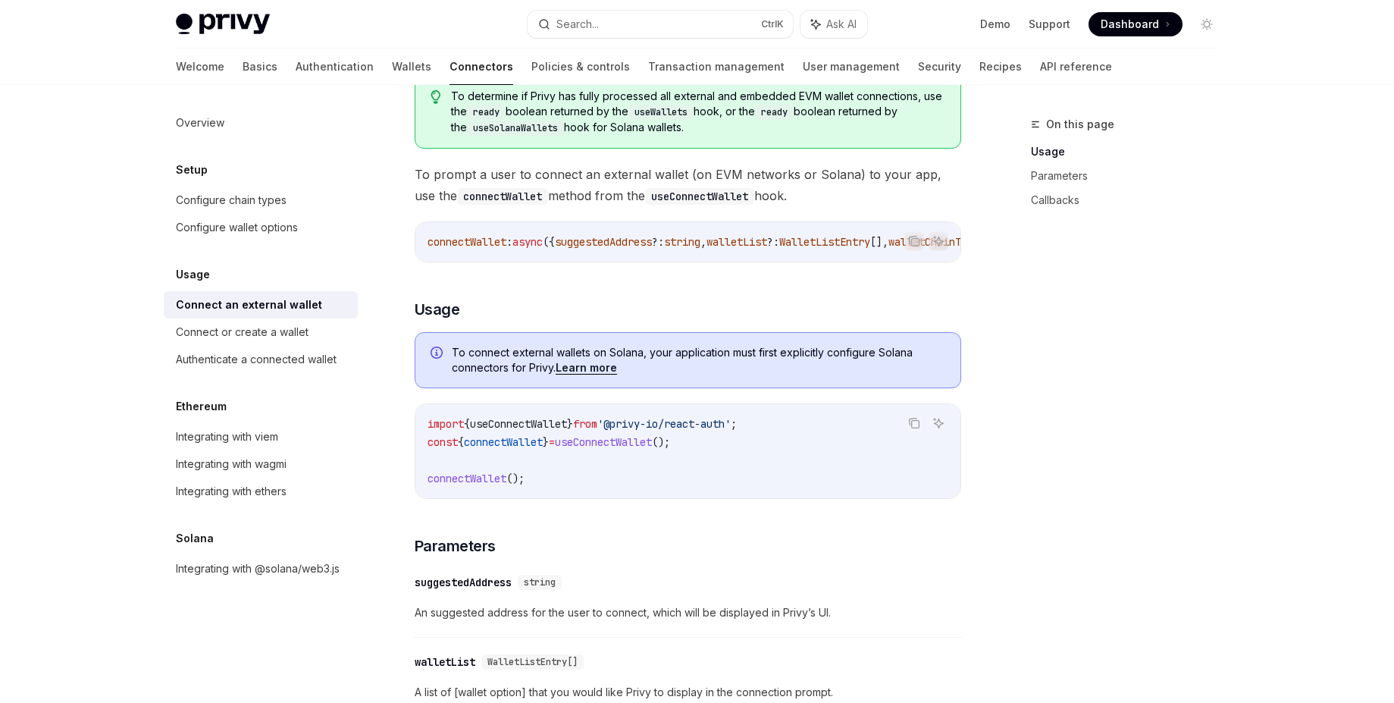
click at [579, 375] on link "Learn more" at bounding box center [586, 368] width 61 height 14
click at [916, 427] on icon "Copy the contents from the code block" at bounding box center [915, 425] width 8 height 8
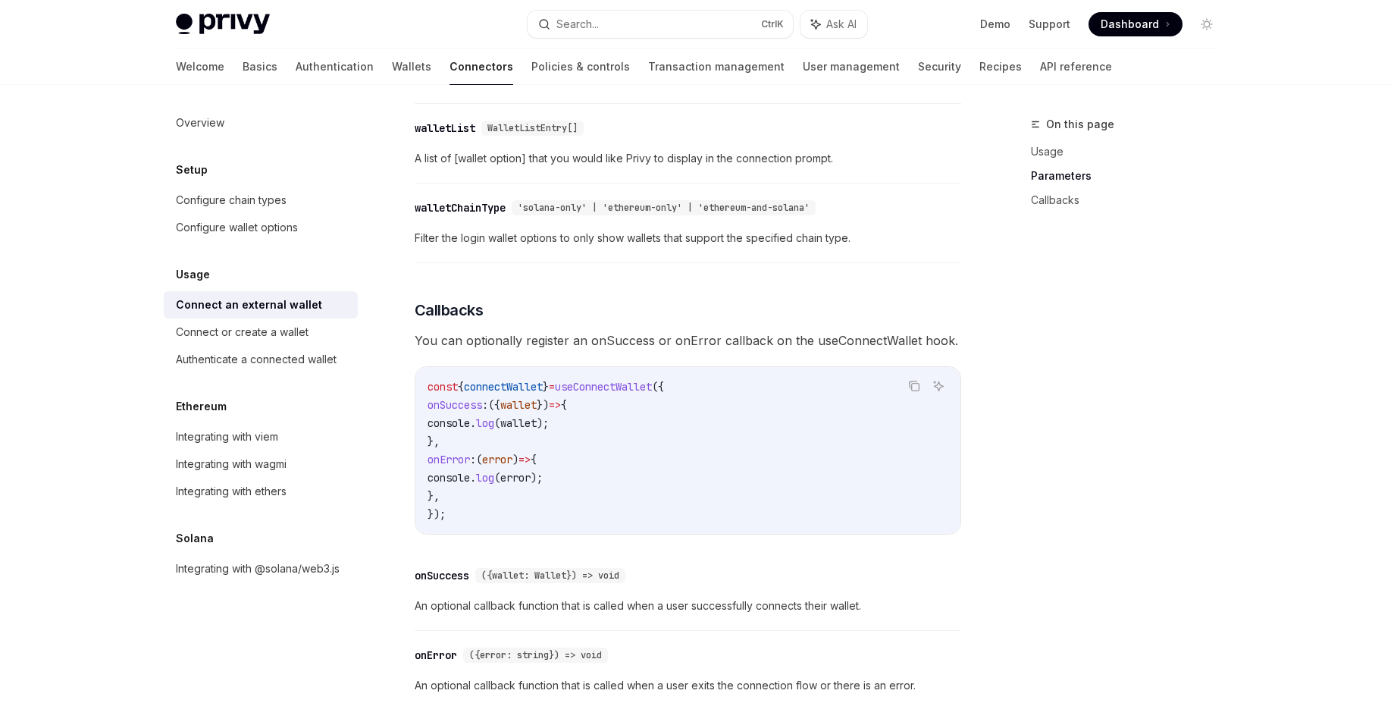
scroll to position [728, 0]
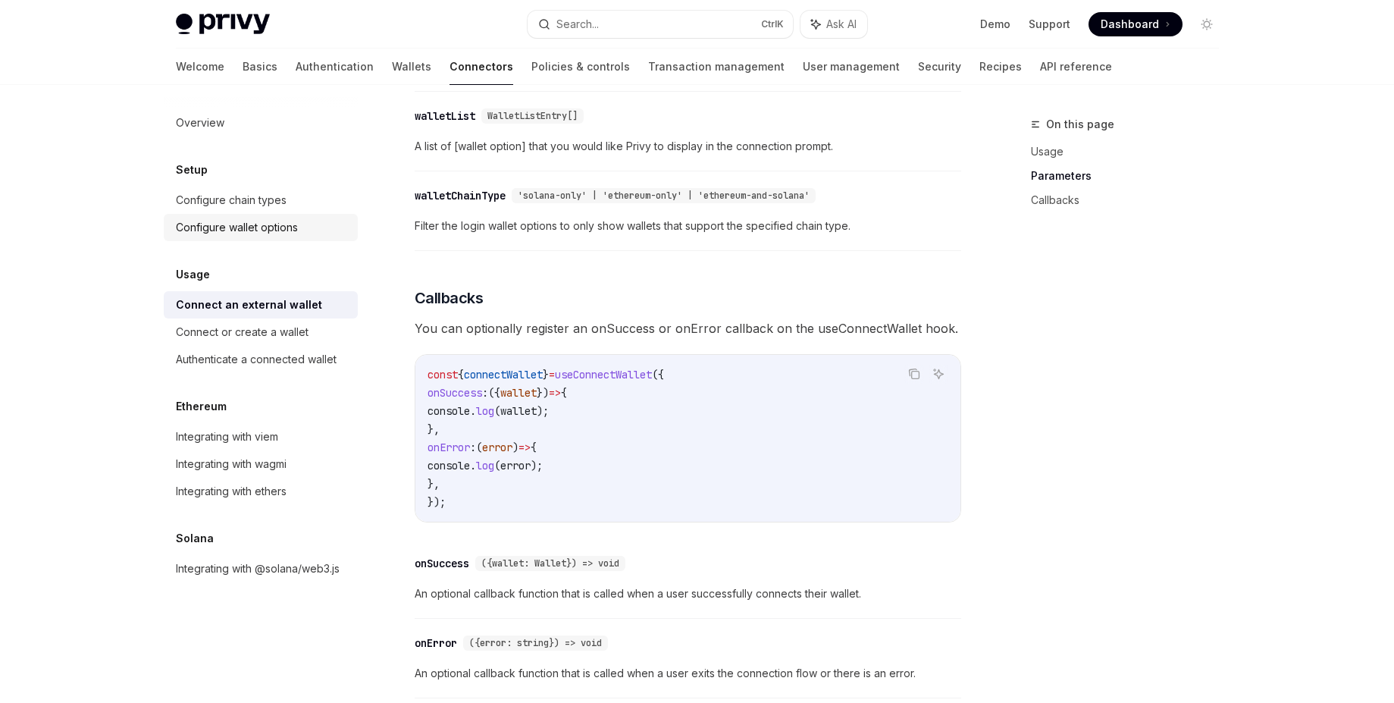
click at [264, 227] on div "Configure wallet options" at bounding box center [237, 227] width 122 height 18
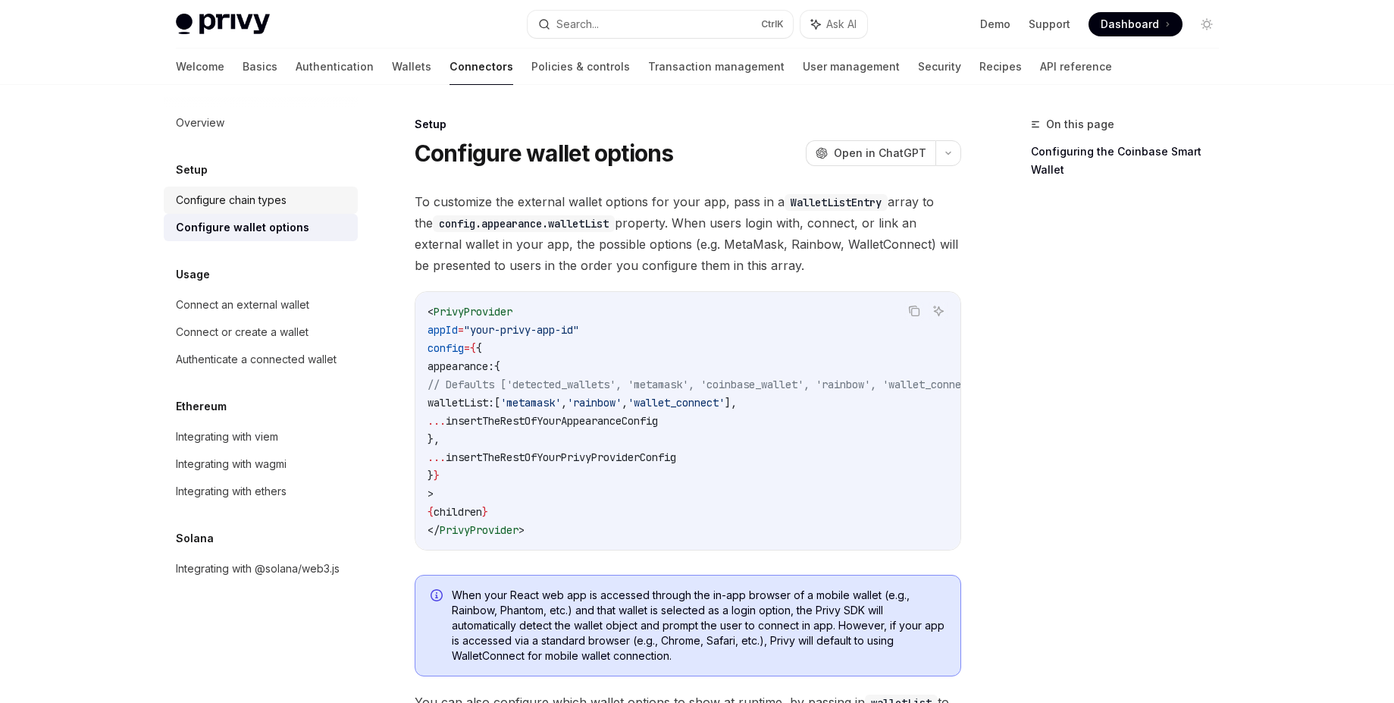
click at [254, 207] on div "Configure chain types" at bounding box center [231, 200] width 111 height 18
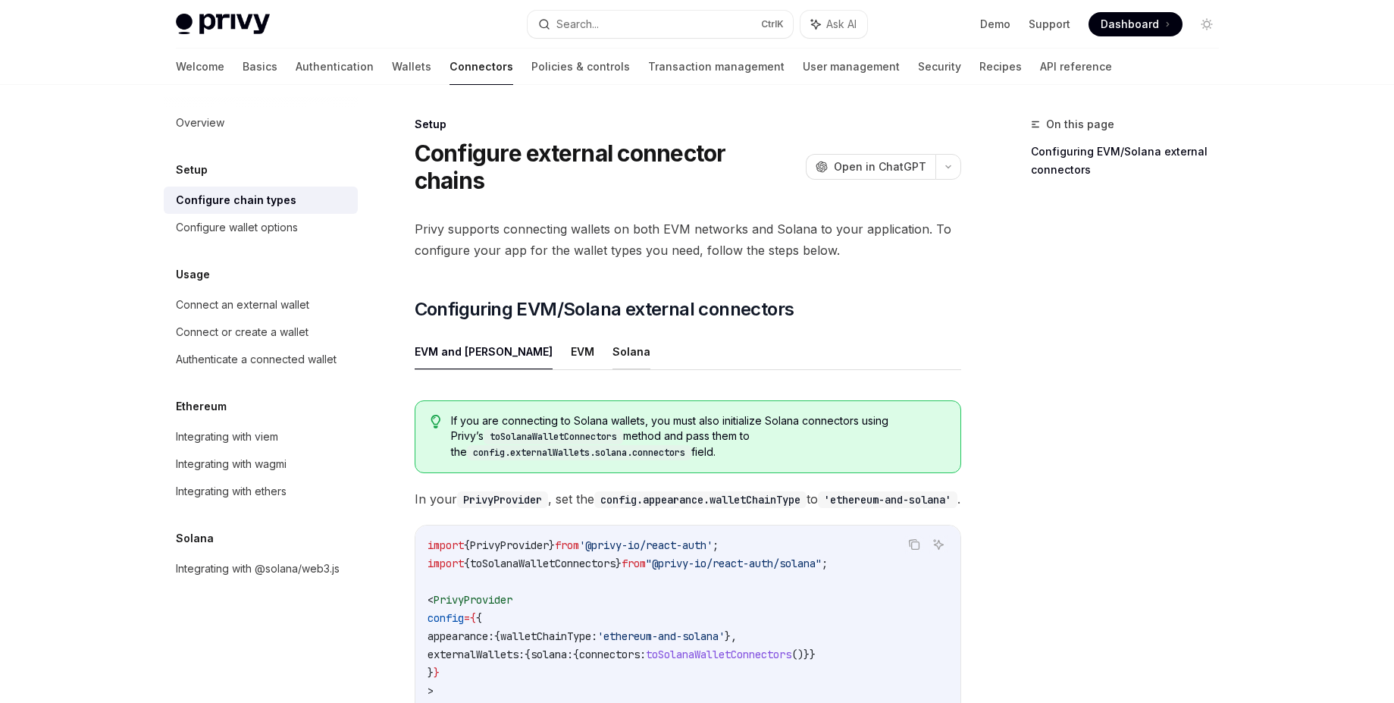
click at [613, 334] on button "Solana" at bounding box center [632, 352] width 38 height 36
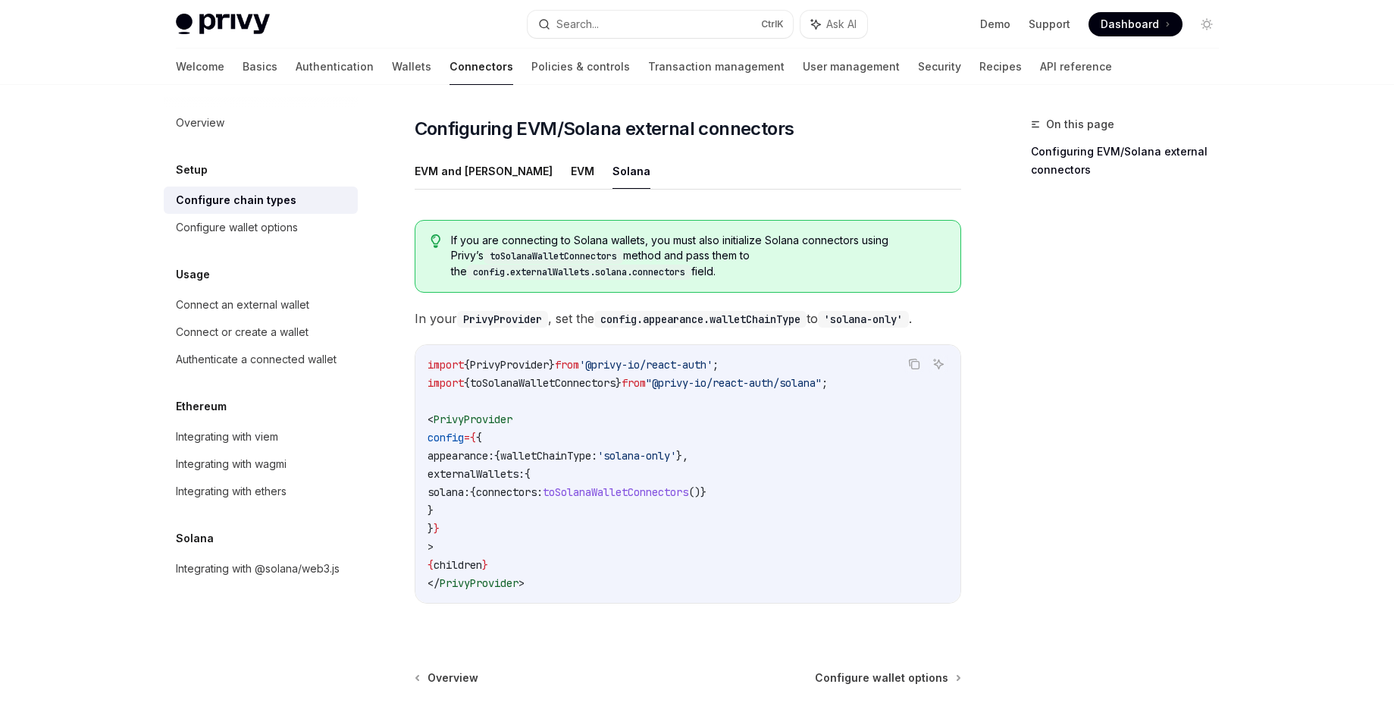
scroll to position [182, 0]
drag, startPoint x: 444, startPoint y: 423, endPoint x: 504, endPoint y: 475, distance: 78.5
click at [504, 475] on code "import { PrivyProvider } from '@privy-io/react-auth' ; import { toSolanaWalletC…" at bounding box center [688, 472] width 521 height 237
copy code "appearance: { walletChainType: 'solana-only' }, externalWallets: { solana: { co…"
type textarea "*"
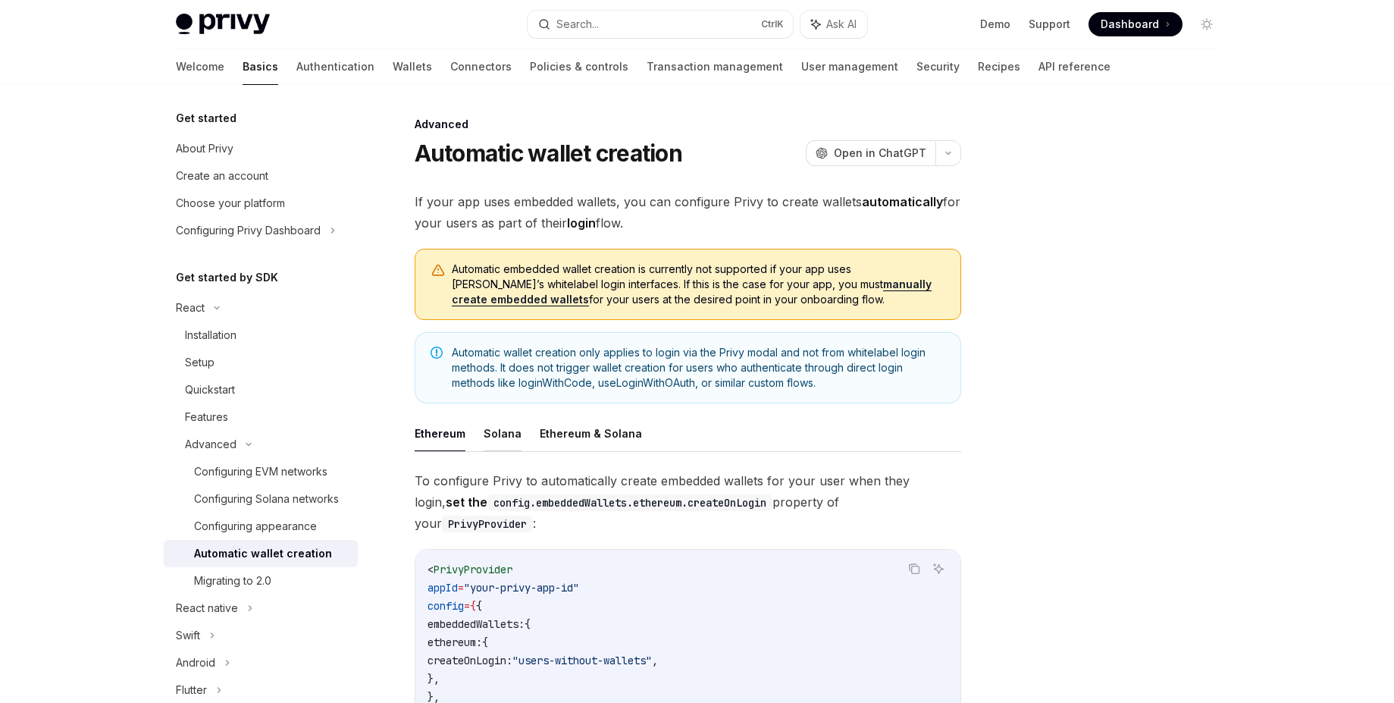
click at [500, 425] on button "Solana" at bounding box center [503, 434] width 38 height 36
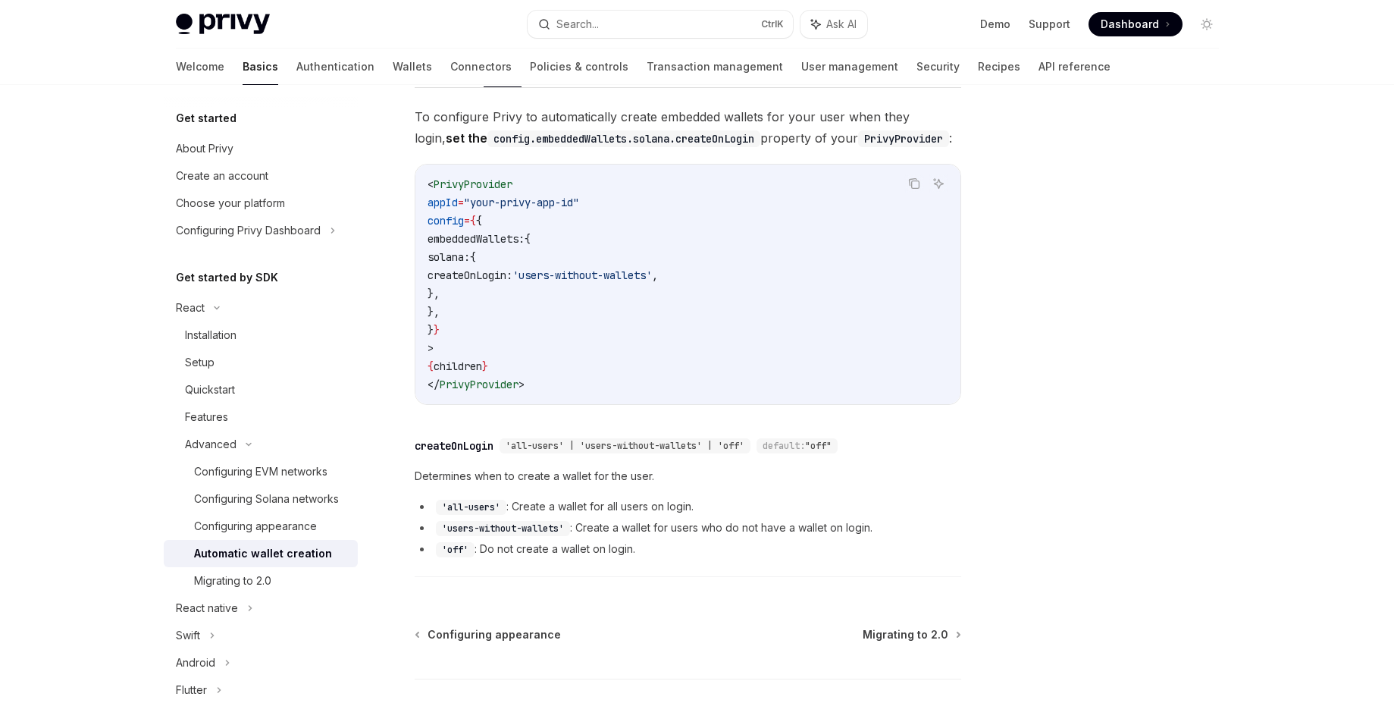
scroll to position [455, 0]
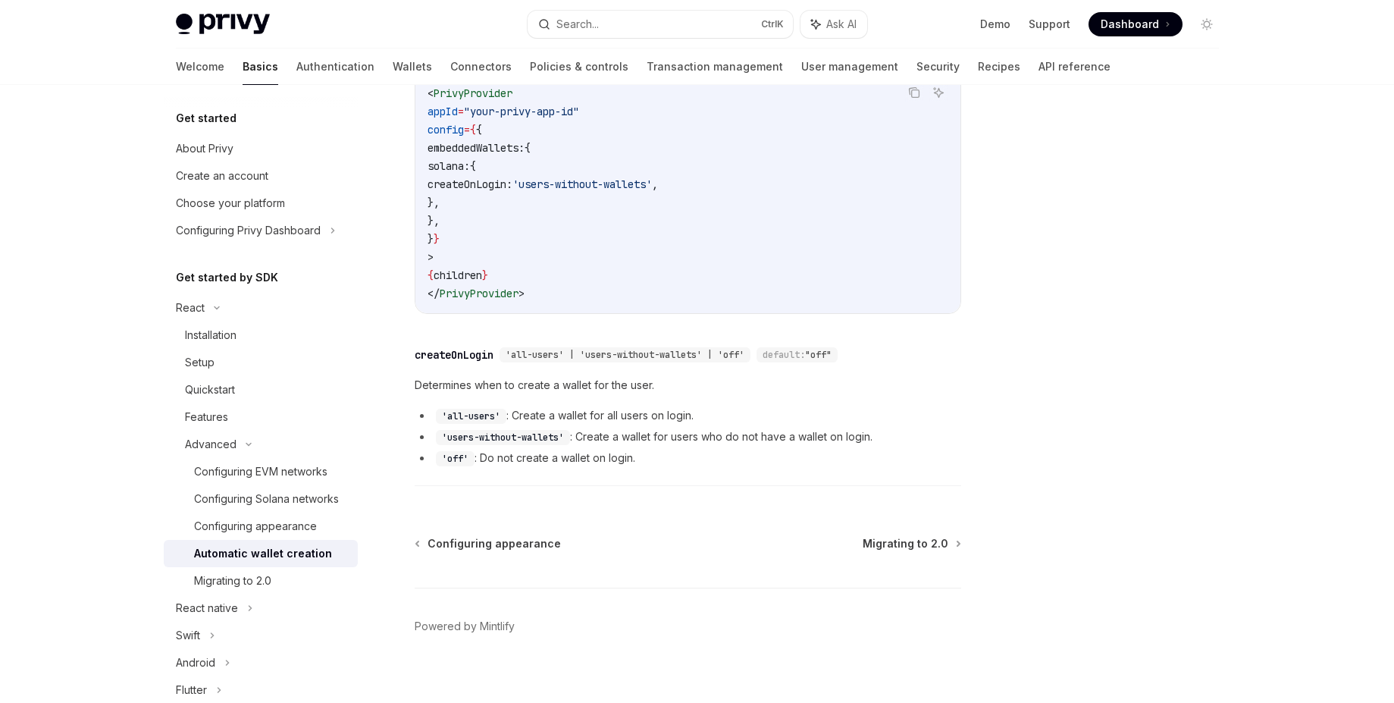
type textarea "*"
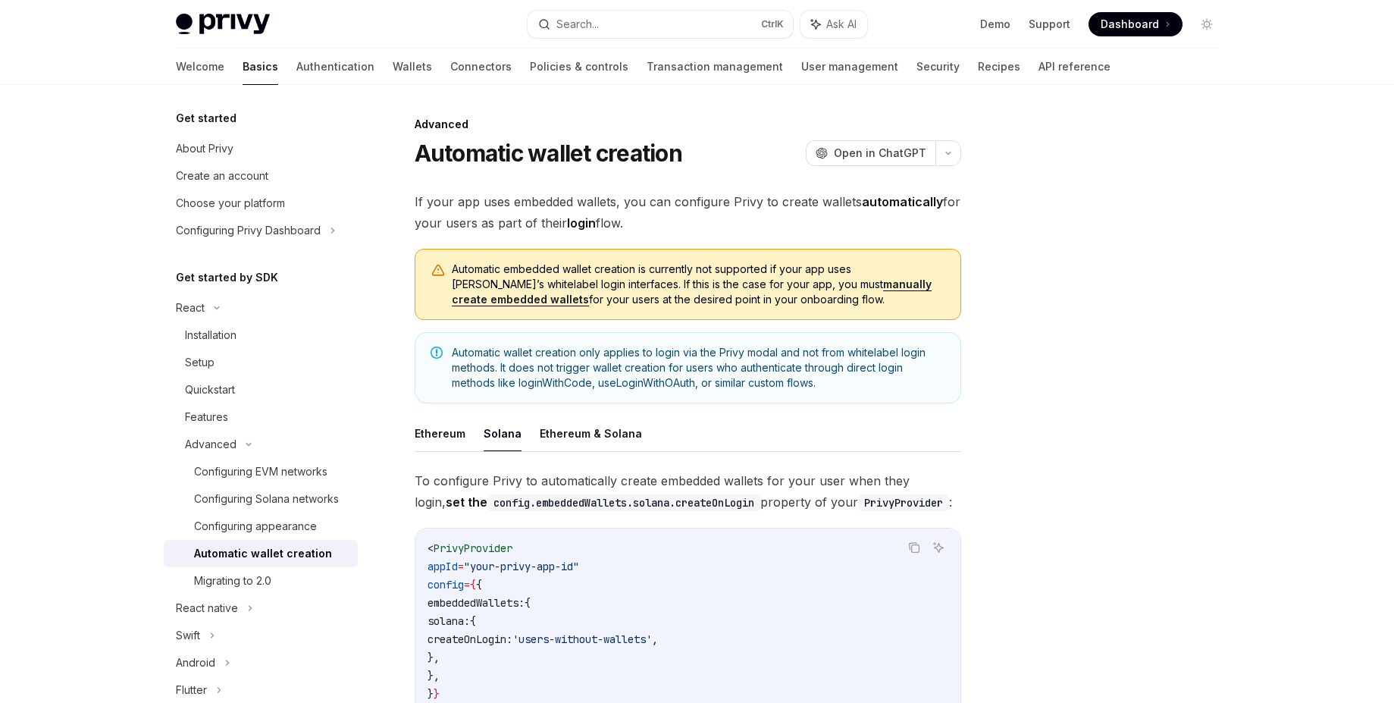
scroll to position [455, 0]
